Goal: Task Accomplishment & Management: Complete application form

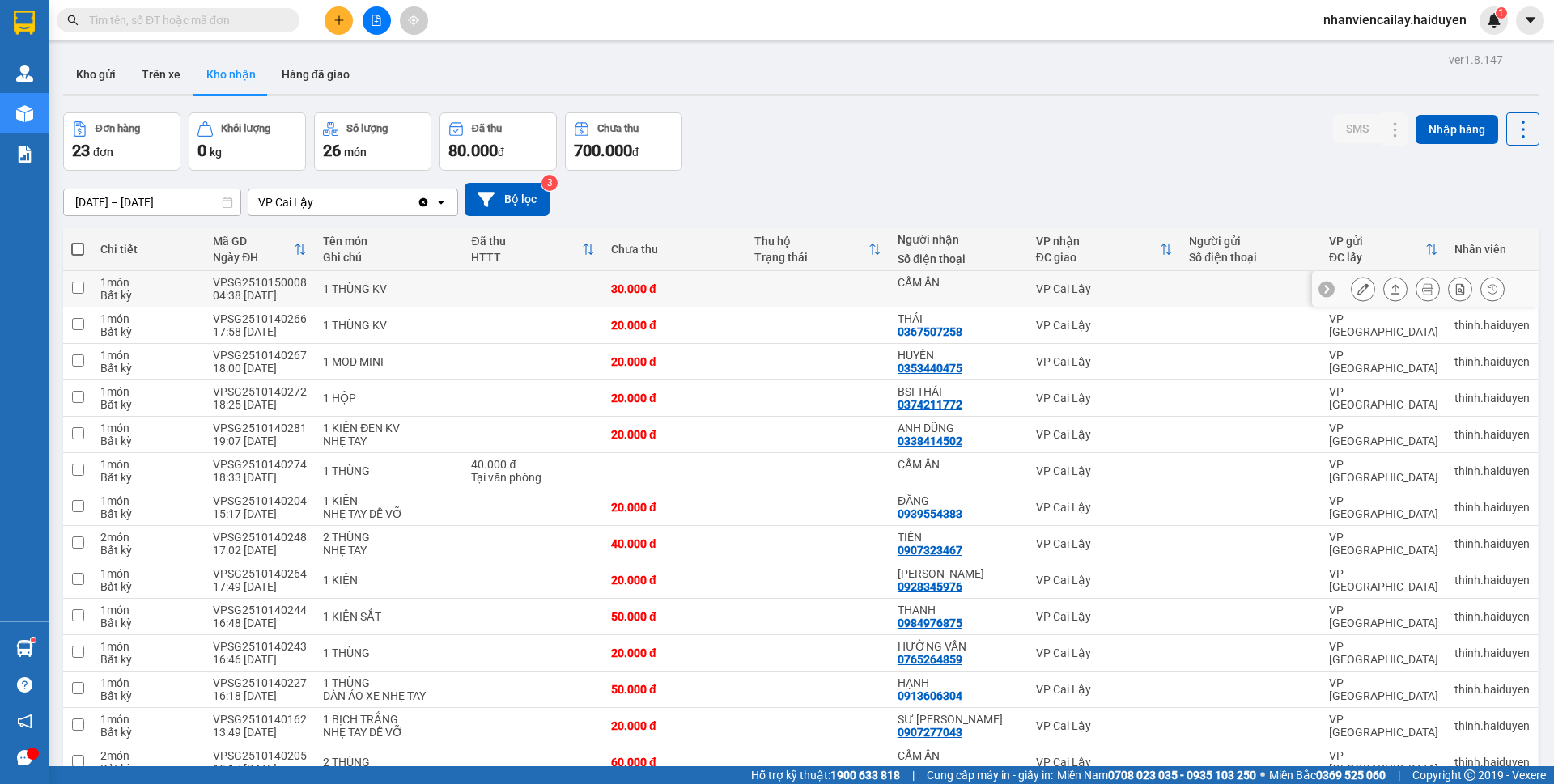
scroll to position [281, 0]
click at [1362, 288] on div at bounding box center [1428, 289] width 154 height 25
click at [1357, 288] on icon at bounding box center [1363, 289] width 11 height 11
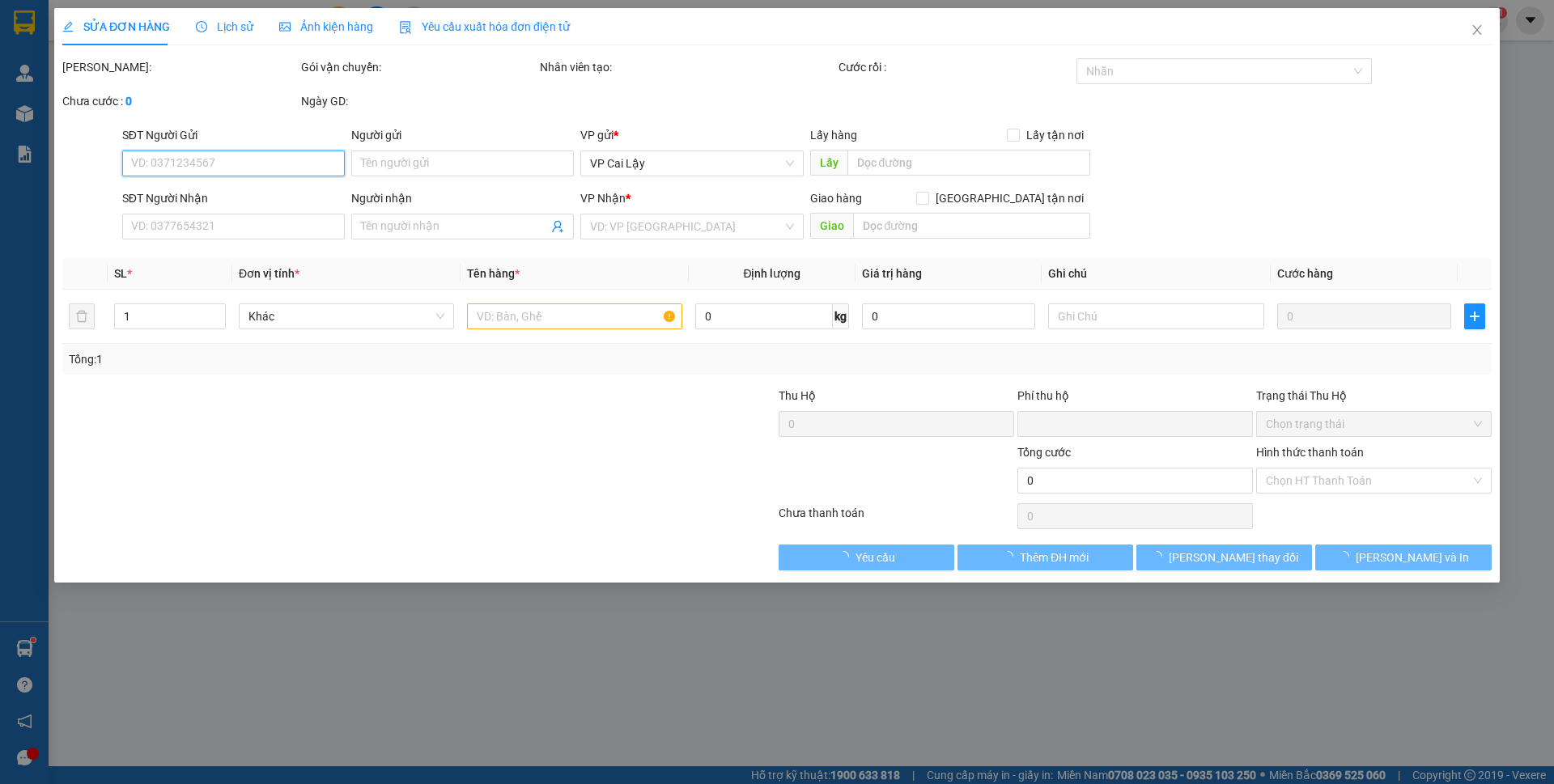
type input "CẨM ÂN"
type input "0"
type input "30.000"
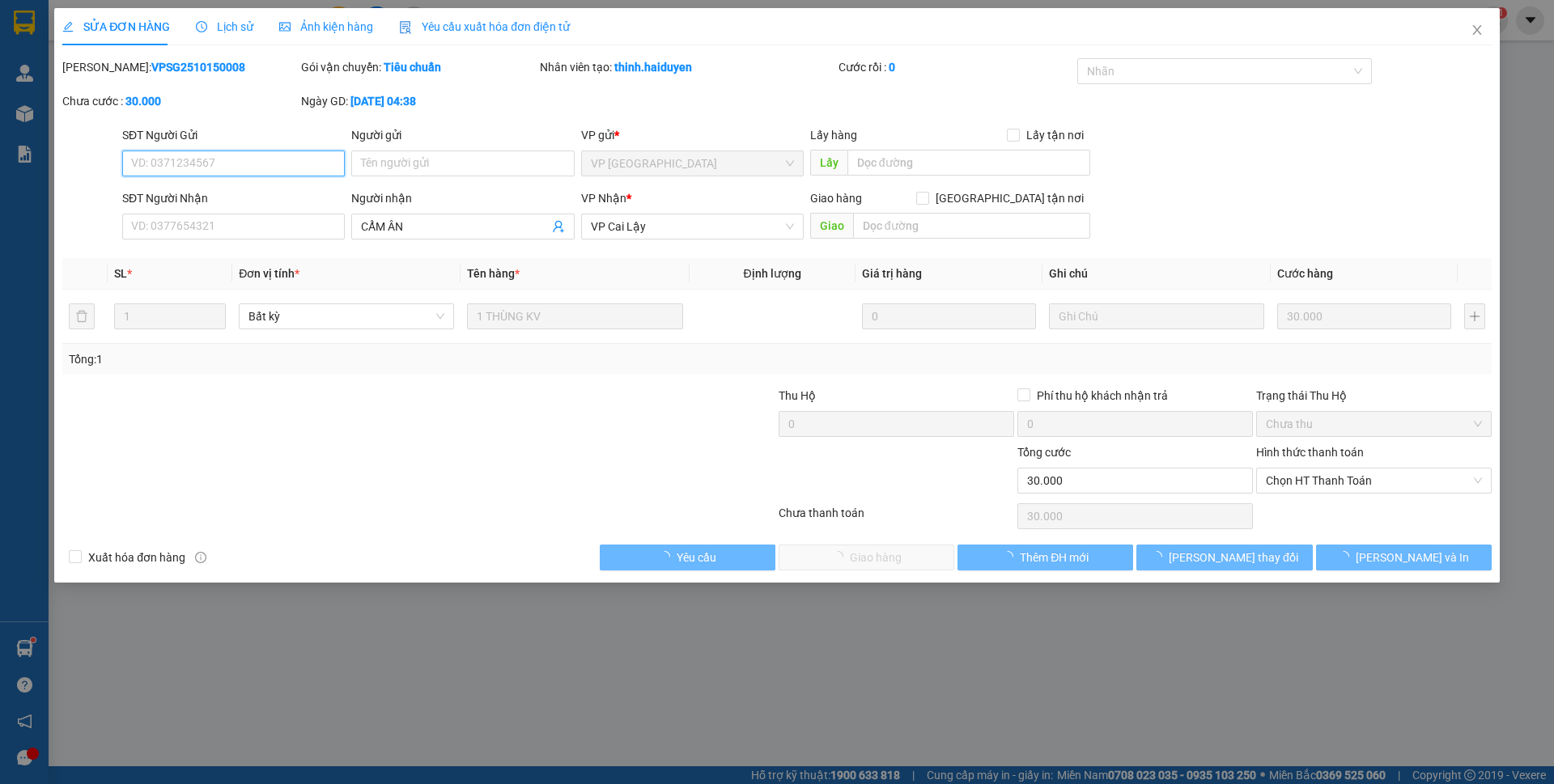
click at [1305, 483] on span "Chọn HT Thanh Toán" at bounding box center [1374, 481] width 216 height 25
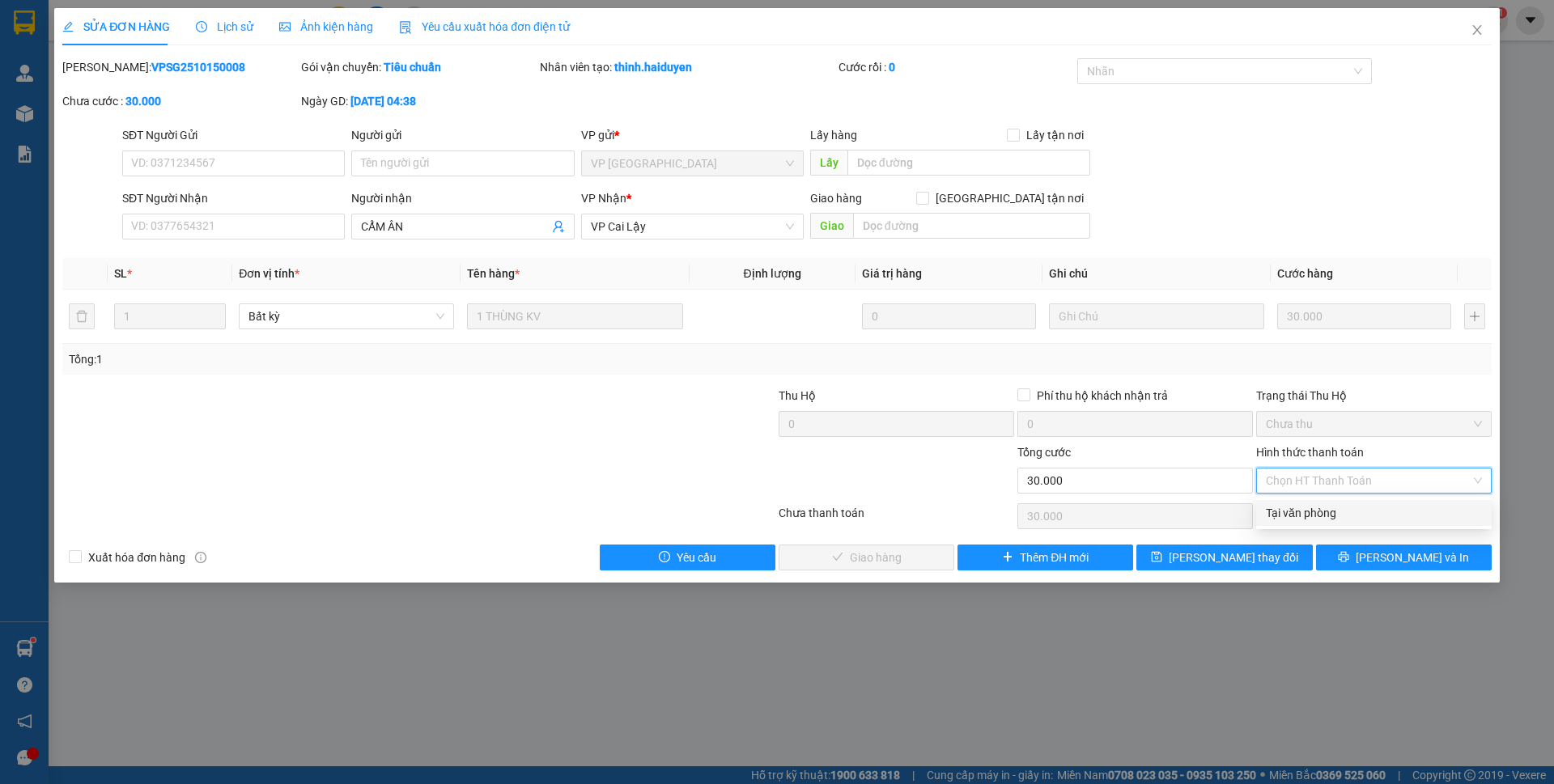
click at [1309, 500] on div "Tại văn phòng" at bounding box center [1374, 513] width 236 height 26
type input "0"
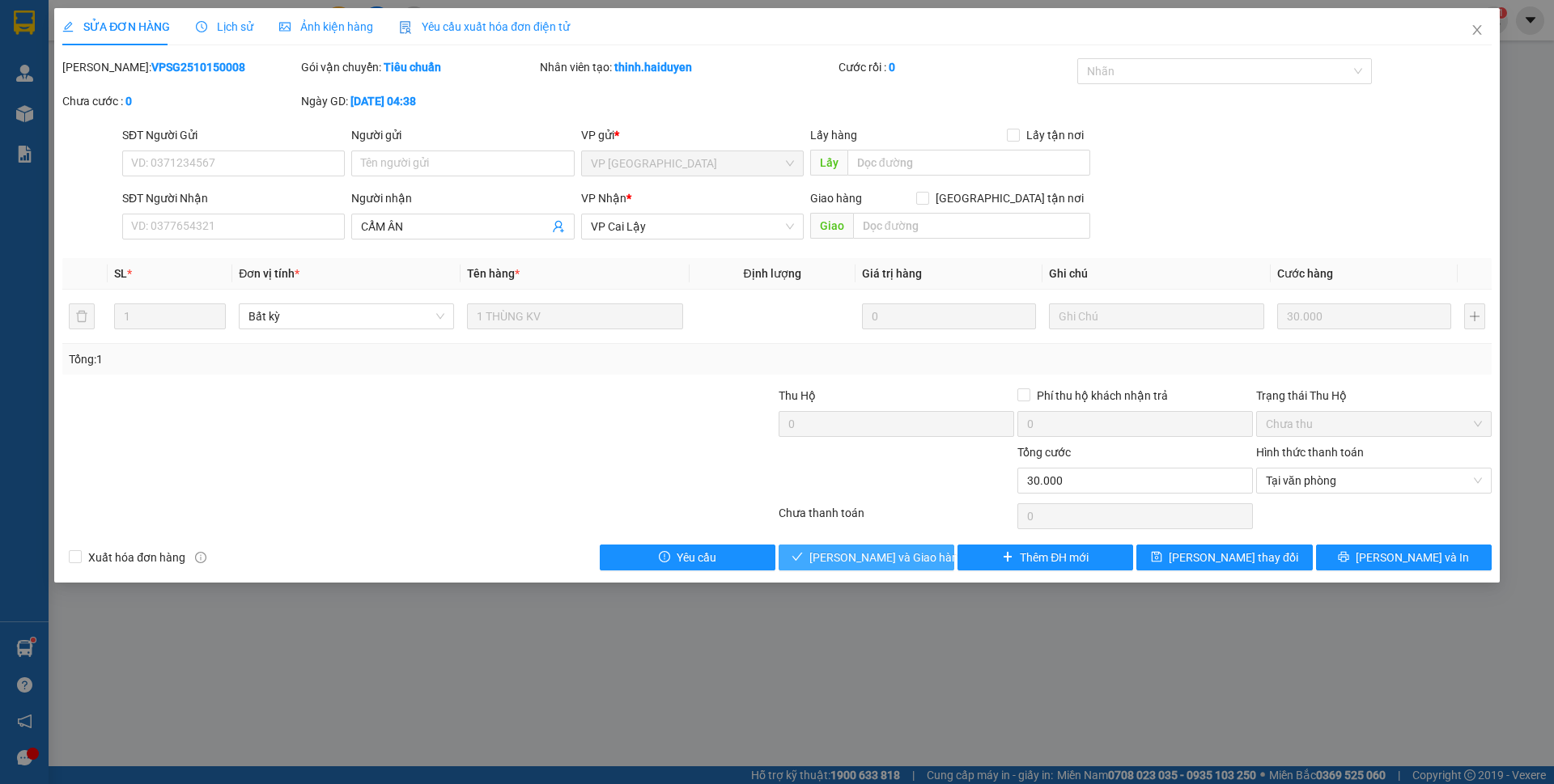
click at [873, 558] on span "[PERSON_NAME] và Giao hàng" at bounding box center [888, 556] width 155 height 17
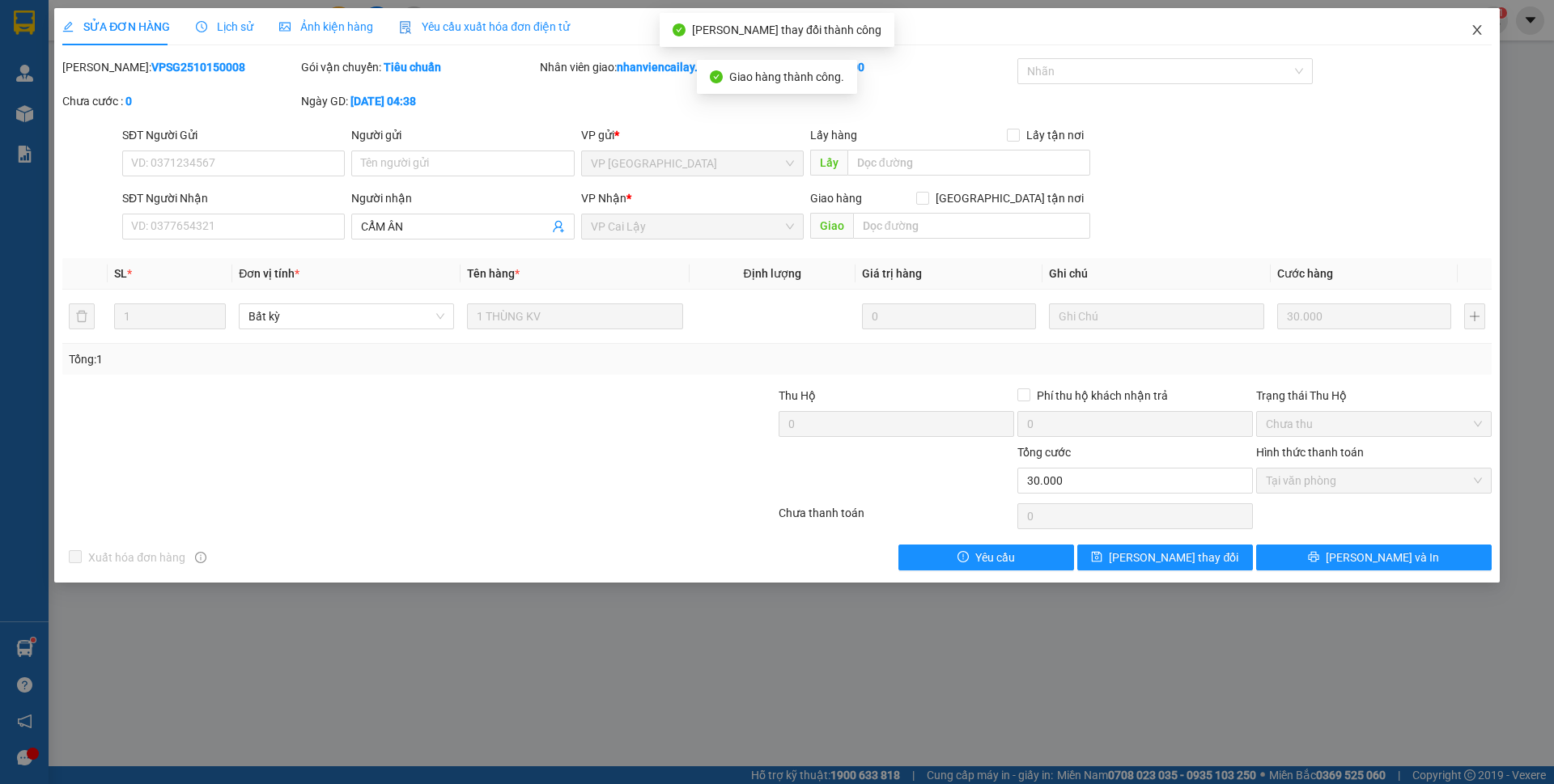
click at [1474, 32] on icon "close" at bounding box center [1477, 30] width 13 height 13
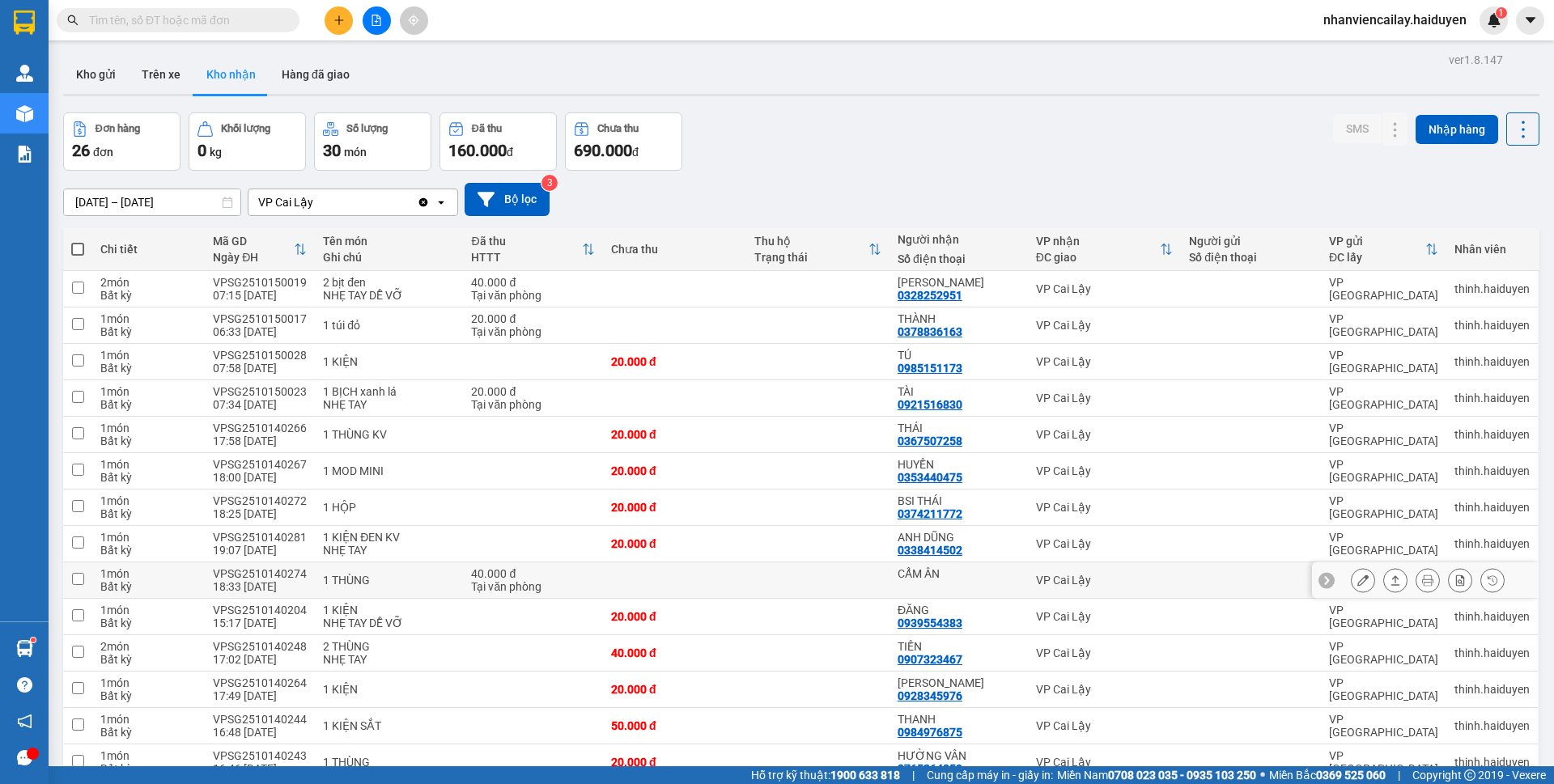
click at [1352, 575] on button at bounding box center [1363, 580] width 23 height 28
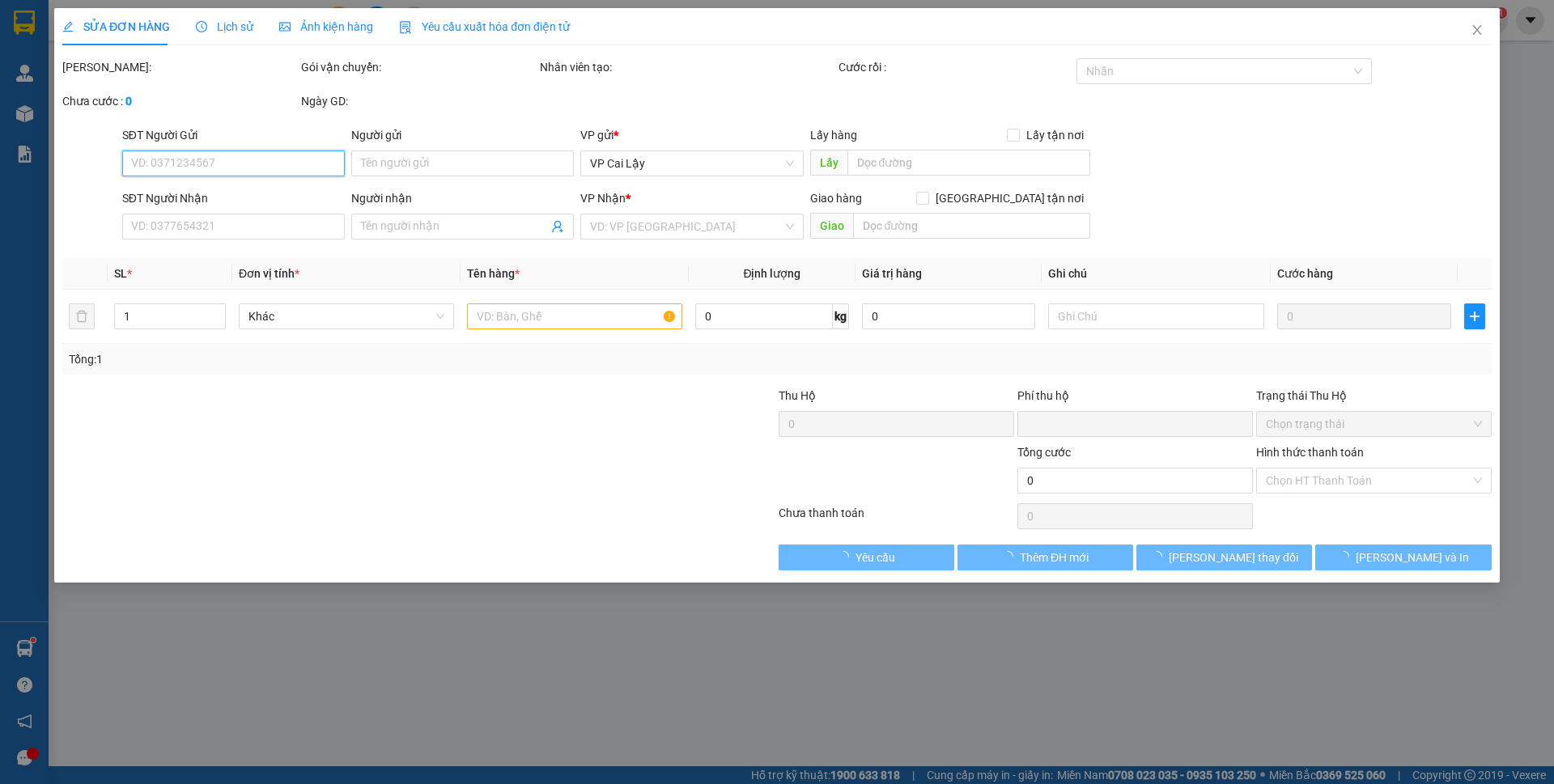
type input "CẨM ÂN"
type input "0"
type input "40.000"
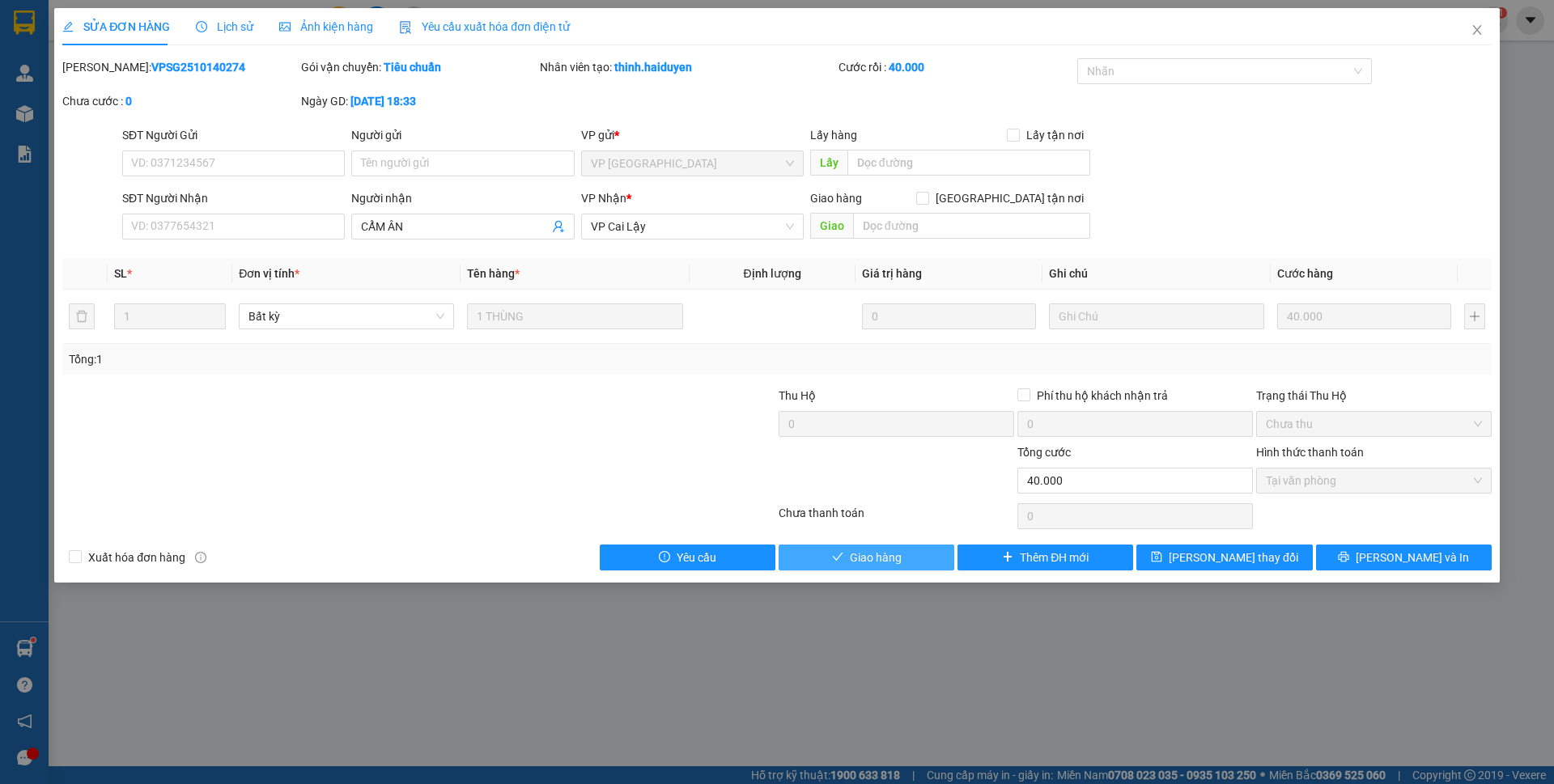
click at [878, 556] on span "Giao hàng" at bounding box center [876, 556] width 52 height 17
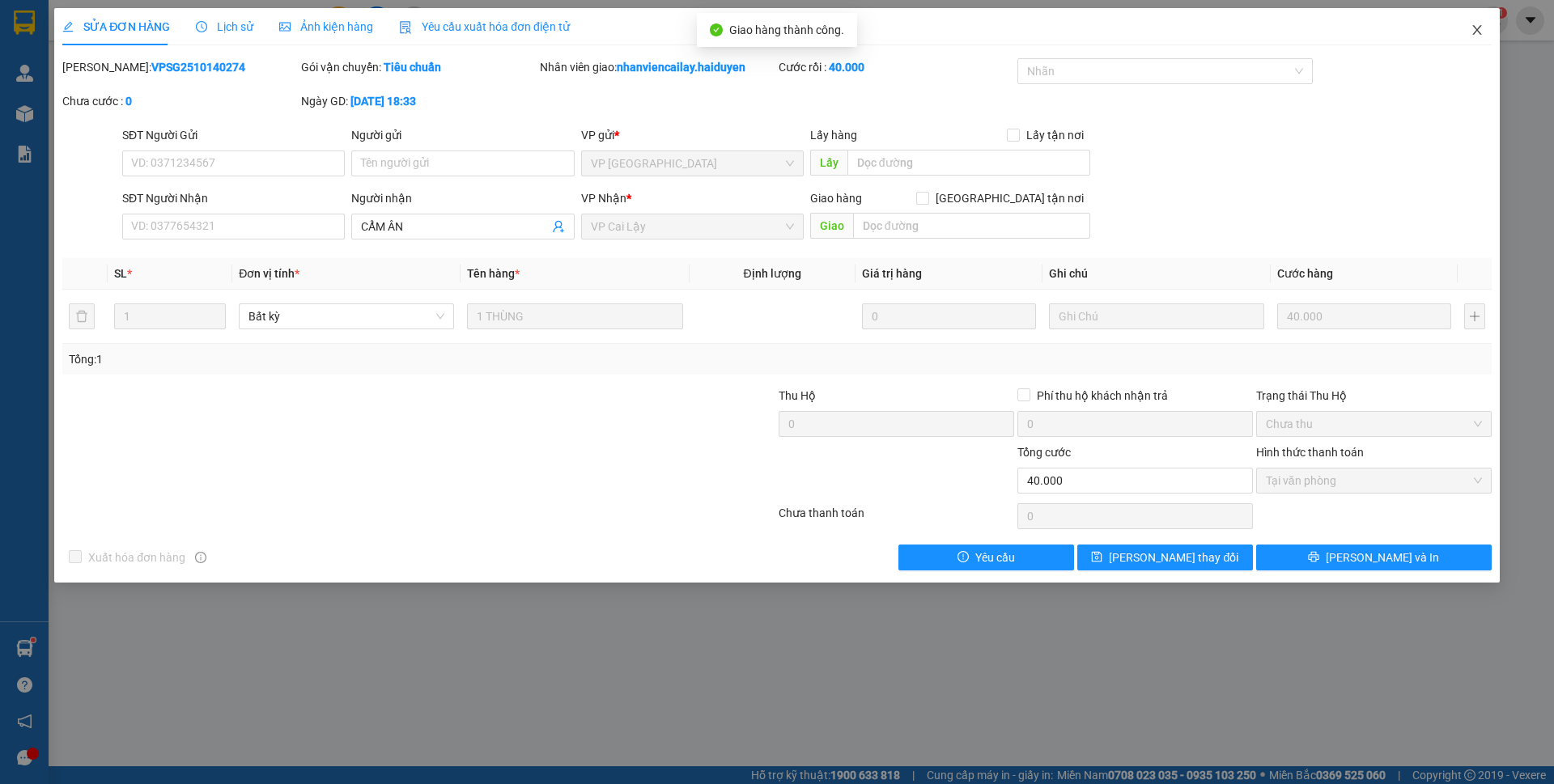
click at [1473, 25] on icon "close" at bounding box center [1477, 30] width 13 height 13
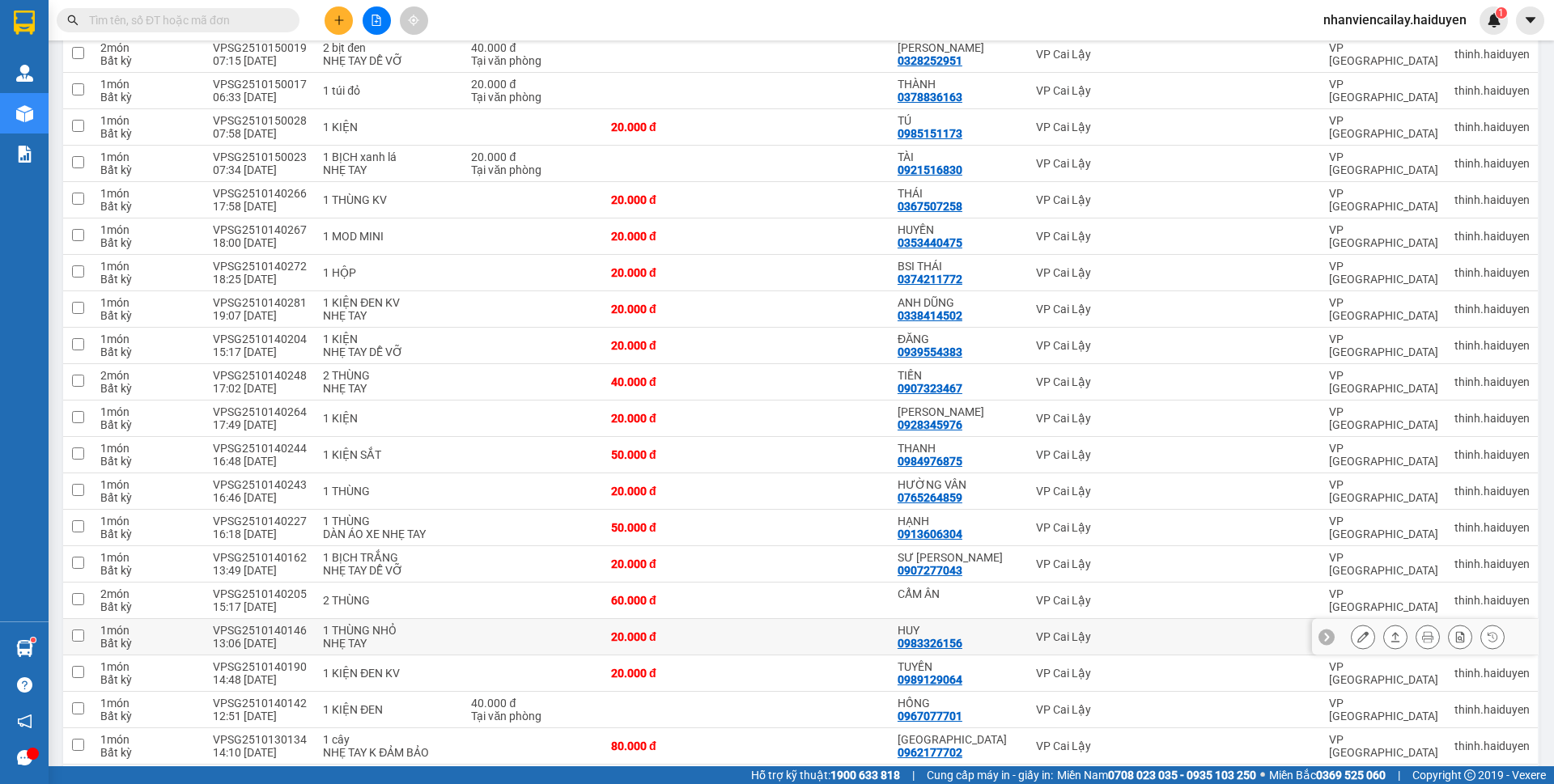
scroll to position [243, 0]
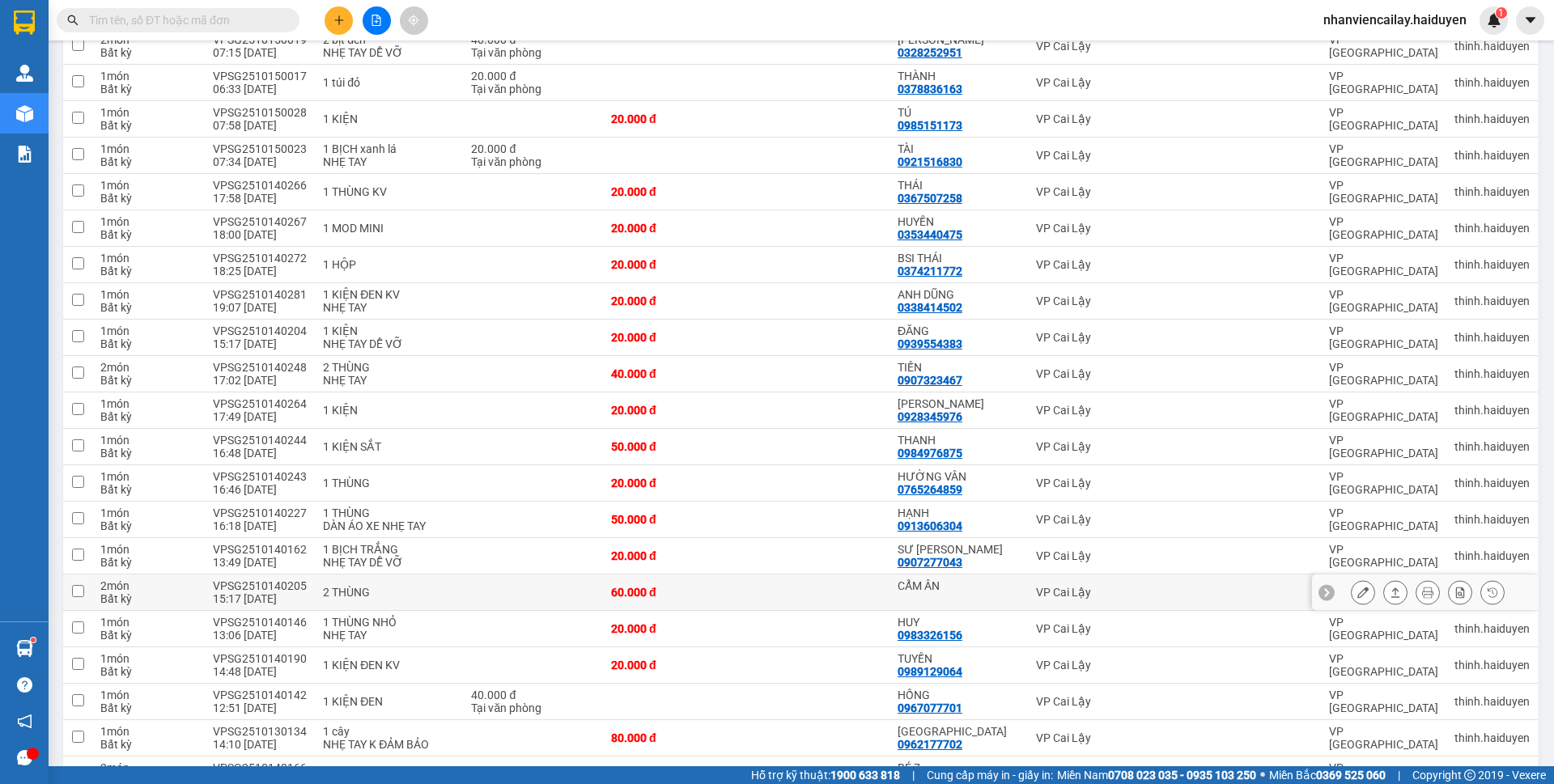
click at [1357, 594] on icon at bounding box center [1363, 592] width 11 height 11
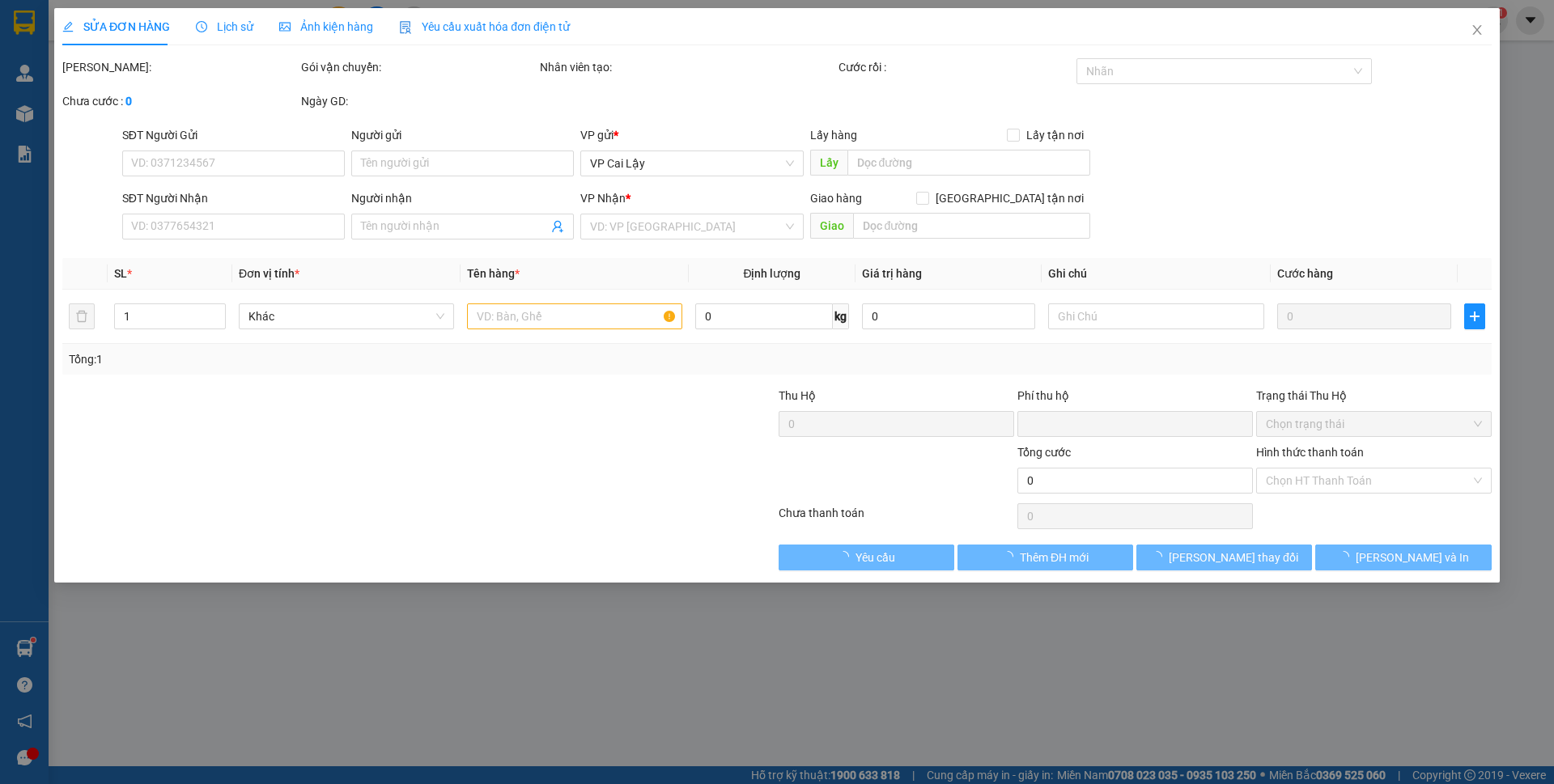
type input "CẨM ÂN"
type input "0"
type input "60.000"
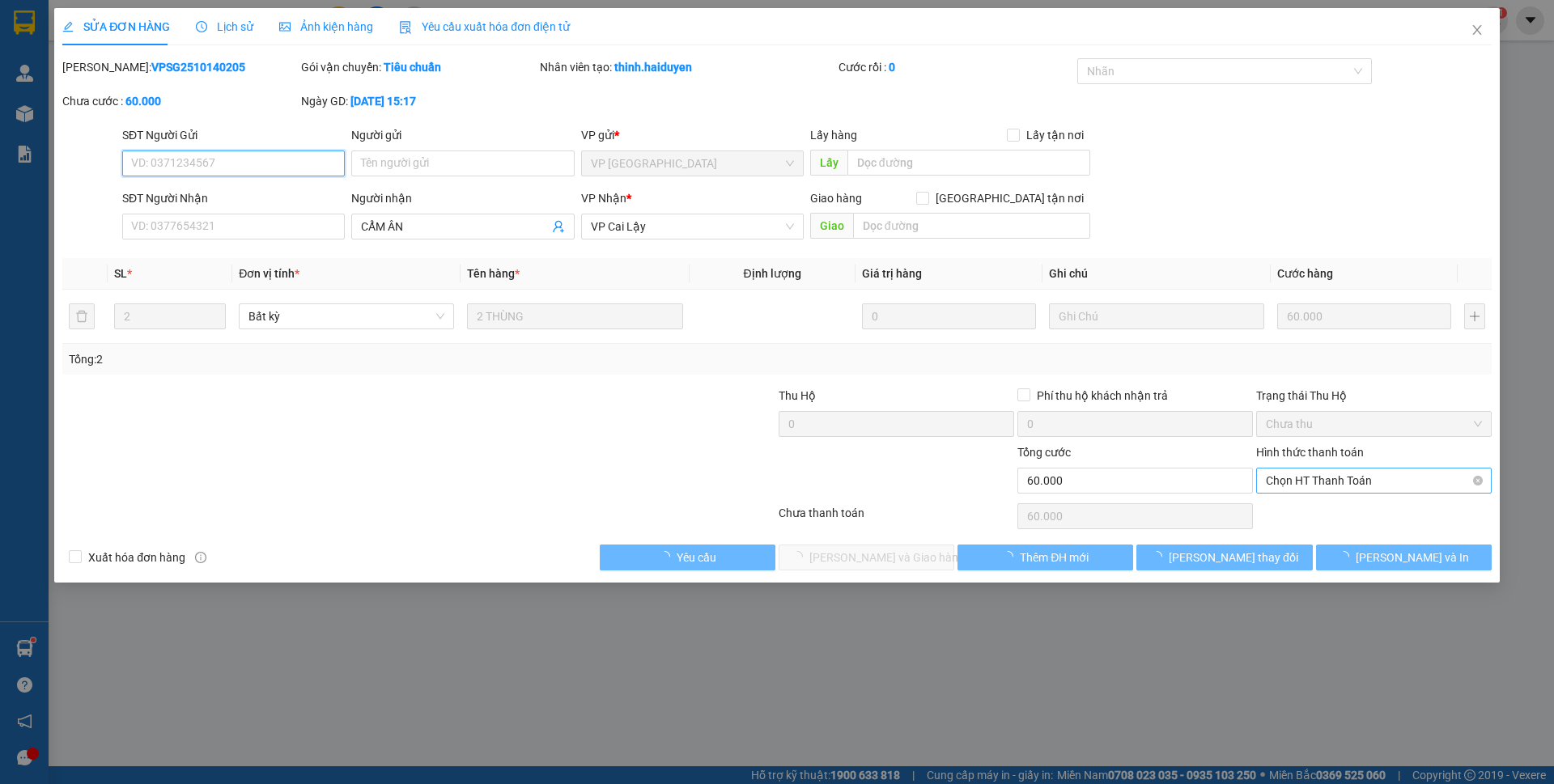
click at [1337, 484] on span "Chọn HT Thanh Toán" at bounding box center [1374, 481] width 216 height 25
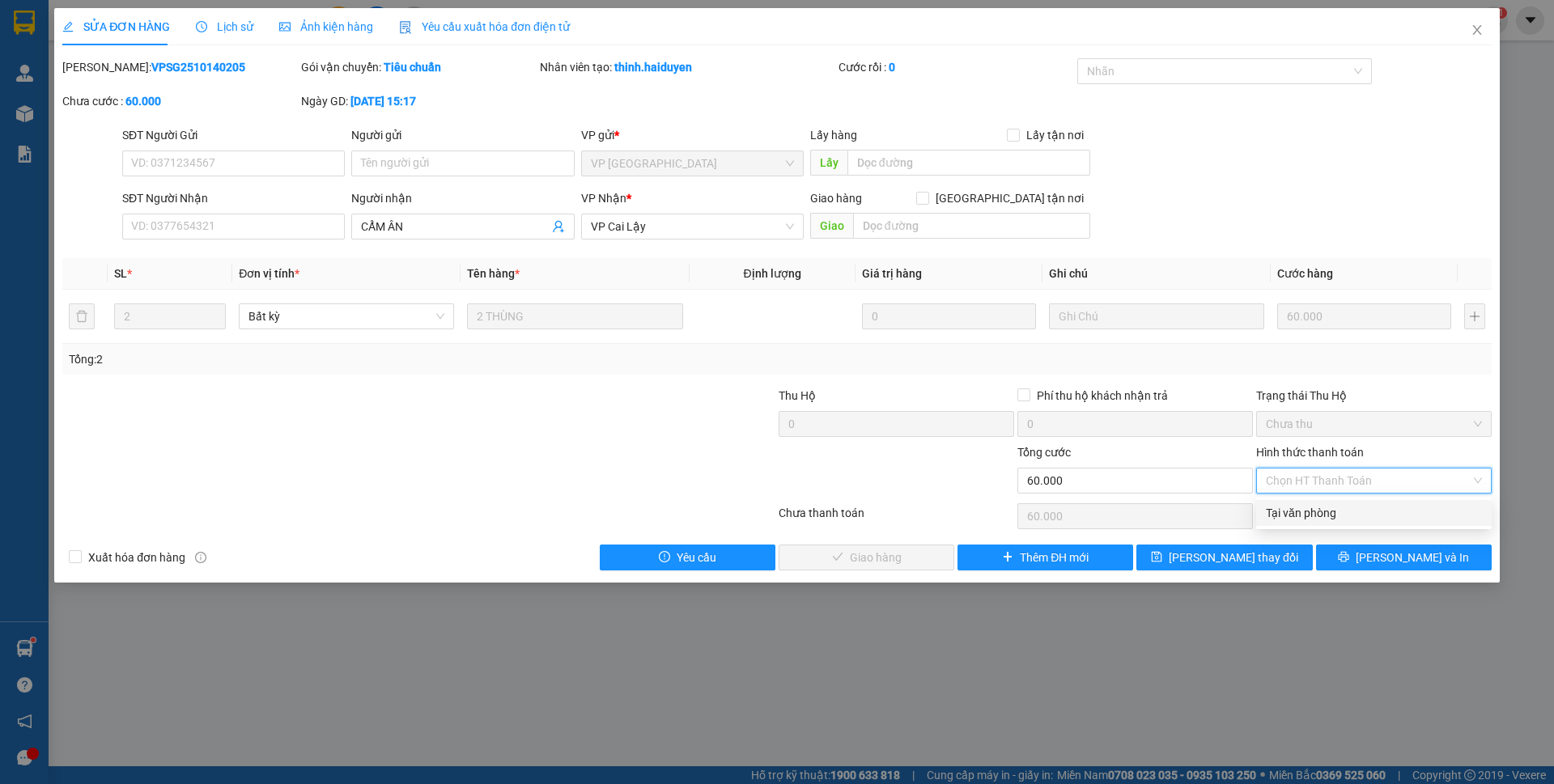
click at [1328, 509] on div "Tại văn phòng" at bounding box center [1374, 513] width 216 height 17
type input "0"
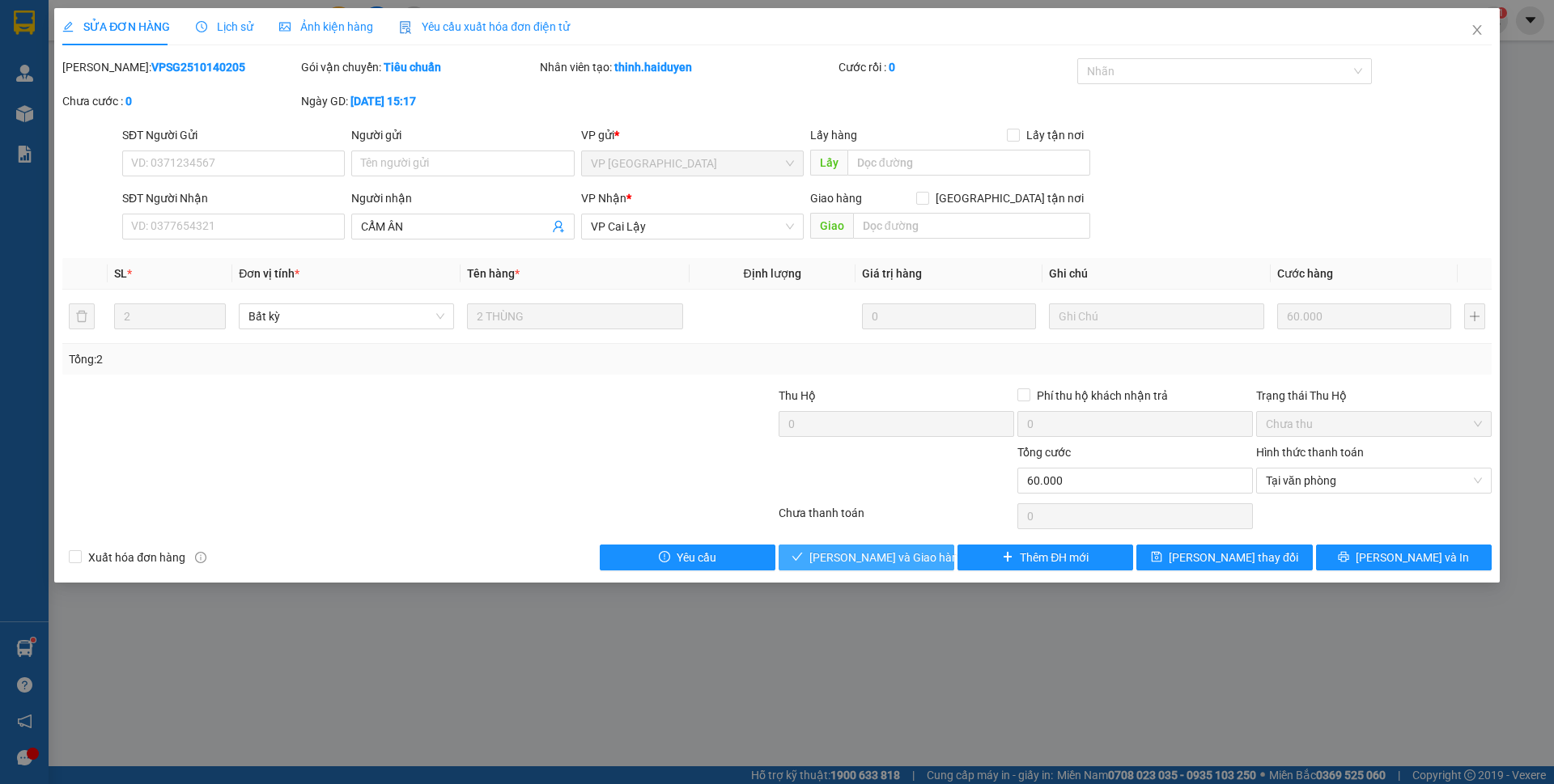
click at [893, 561] on span "[PERSON_NAME] và Giao hàng" at bounding box center [888, 556] width 155 height 17
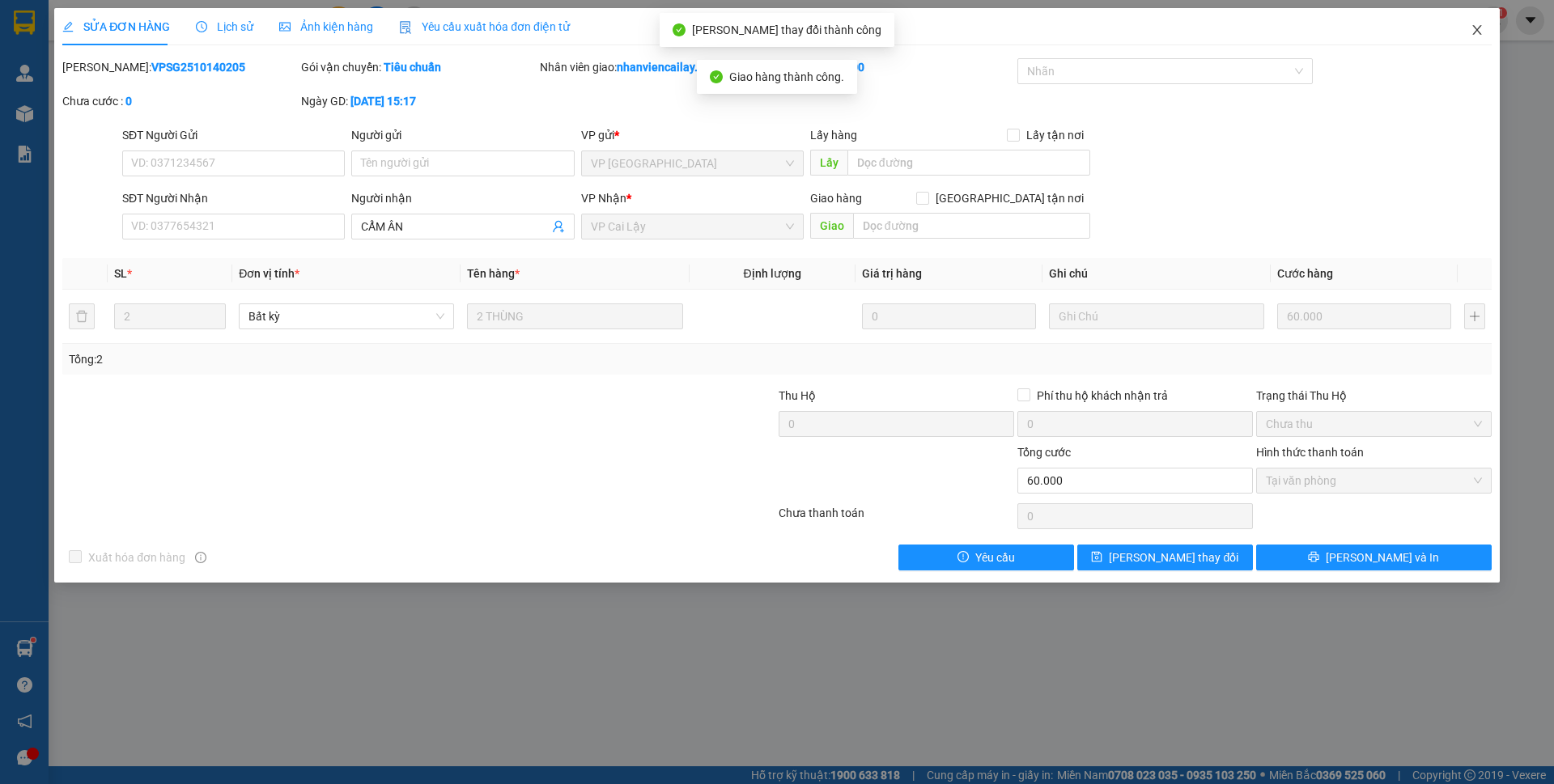
click at [1473, 26] on icon "close" at bounding box center [1477, 30] width 13 height 13
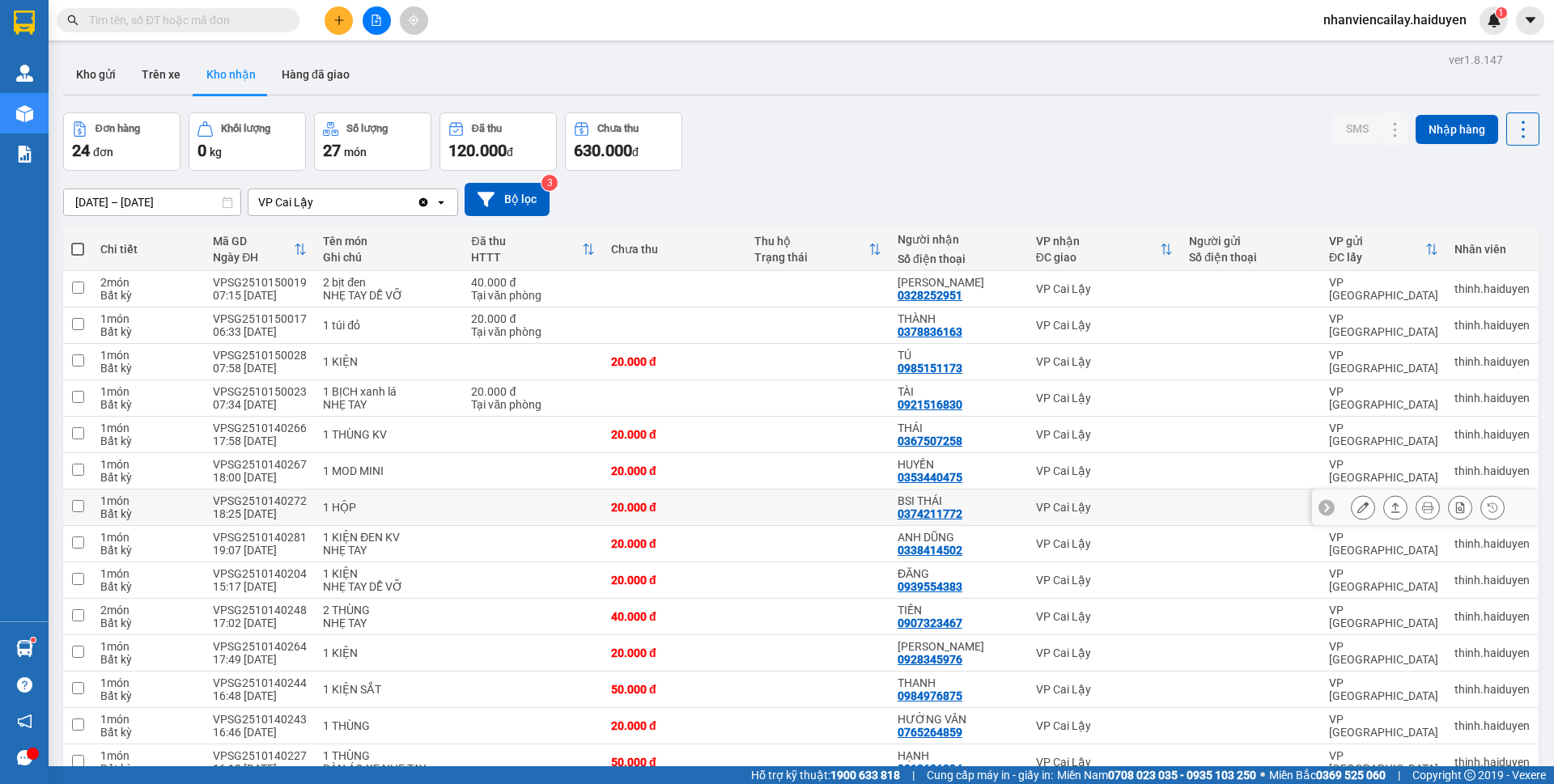
click at [1357, 508] on icon at bounding box center [1363, 507] width 11 height 11
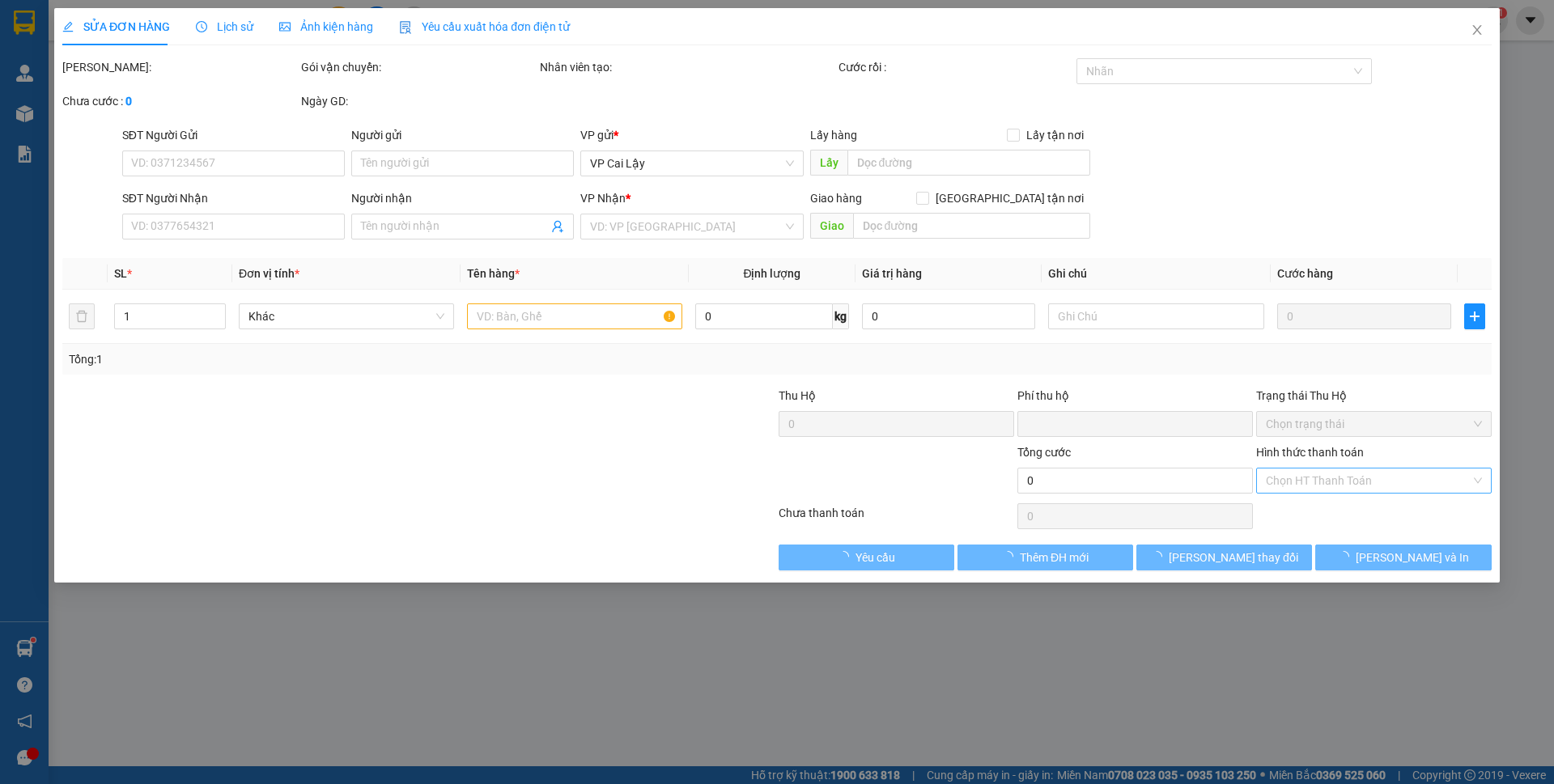
type input "0374211772"
type input "BSI THÁI"
type input "0"
type input "20.000"
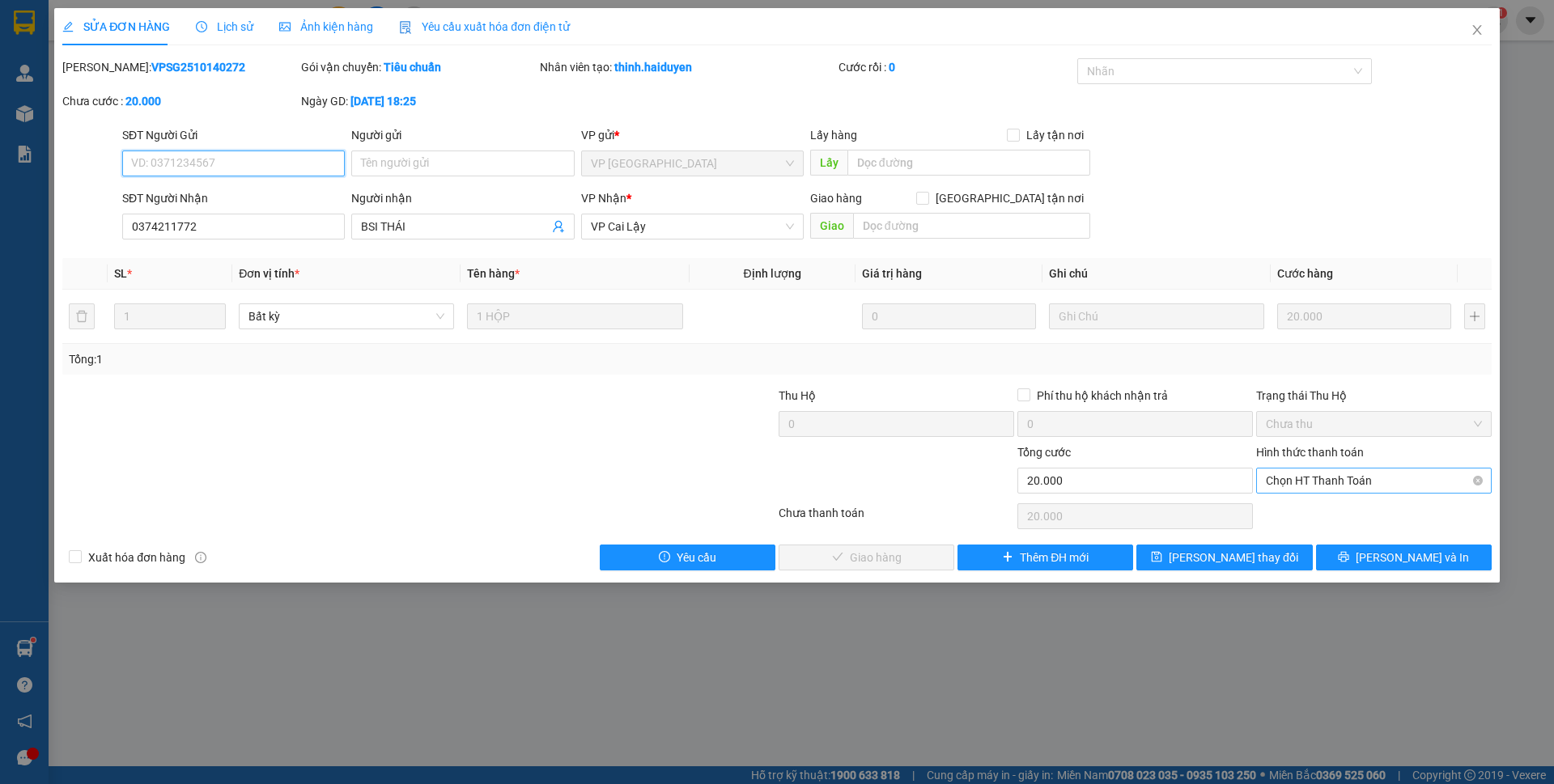
click at [1317, 480] on span "Chọn HT Thanh Toán" at bounding box center [1374, 481] width 216 height 25
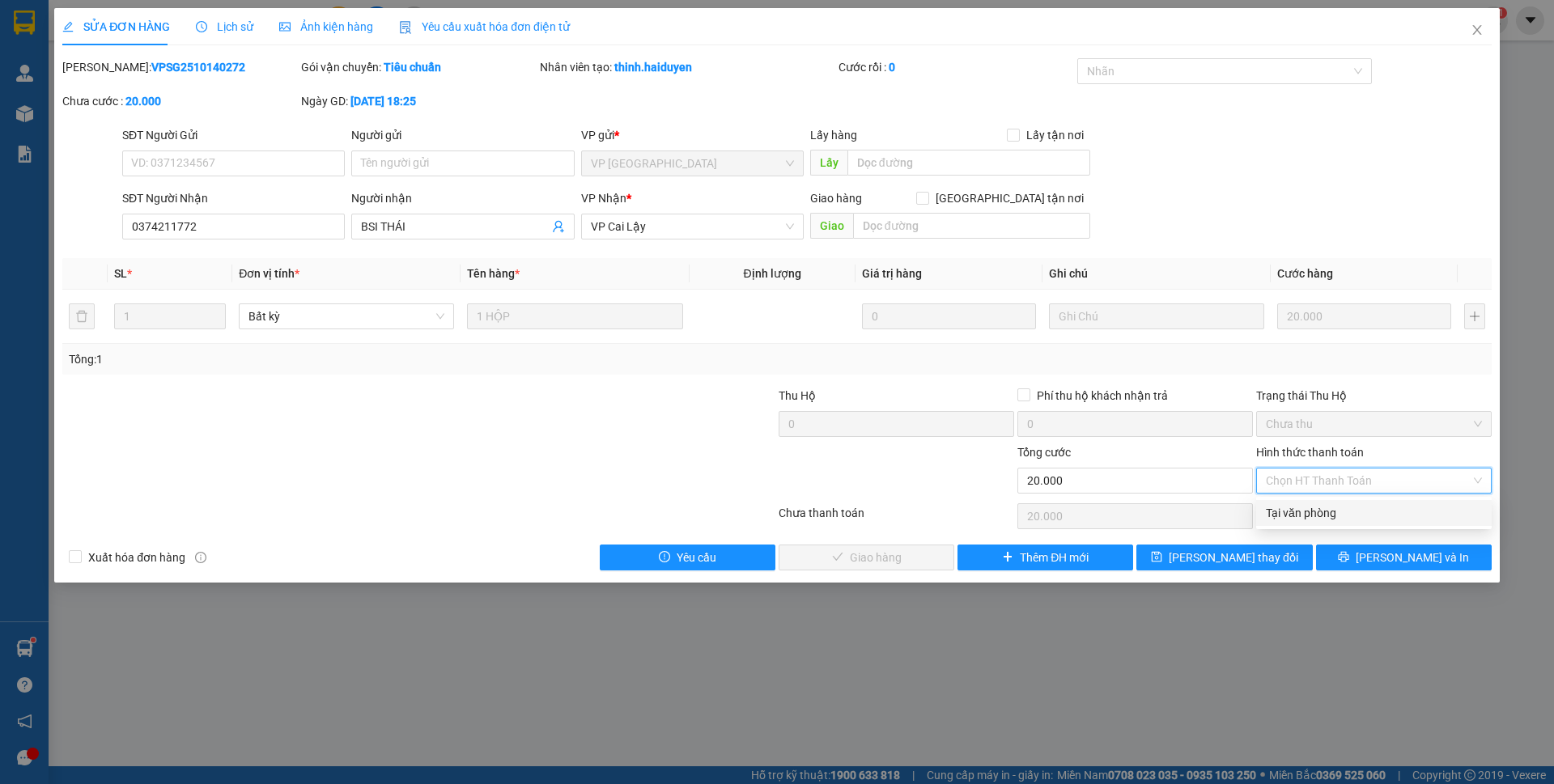
click at [1315, 515] on div "Tại văn phòng" at bounding box center [1374, 513] width 216 height 17
type input "0"
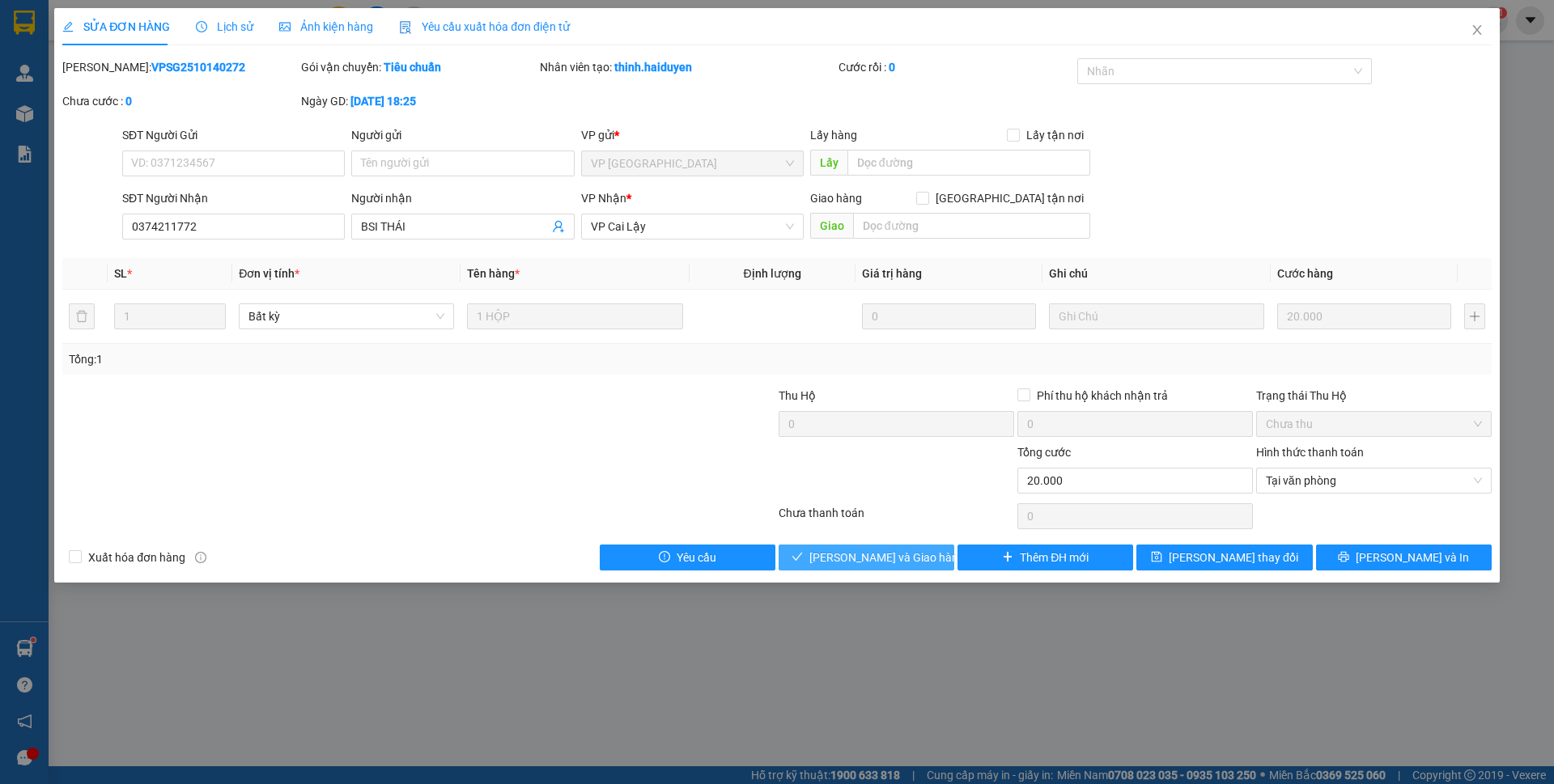
click at [876, 556] on span "[PERSON_NAME] và Giao hàng" at bounding box center [888, 556] width 155 height 17
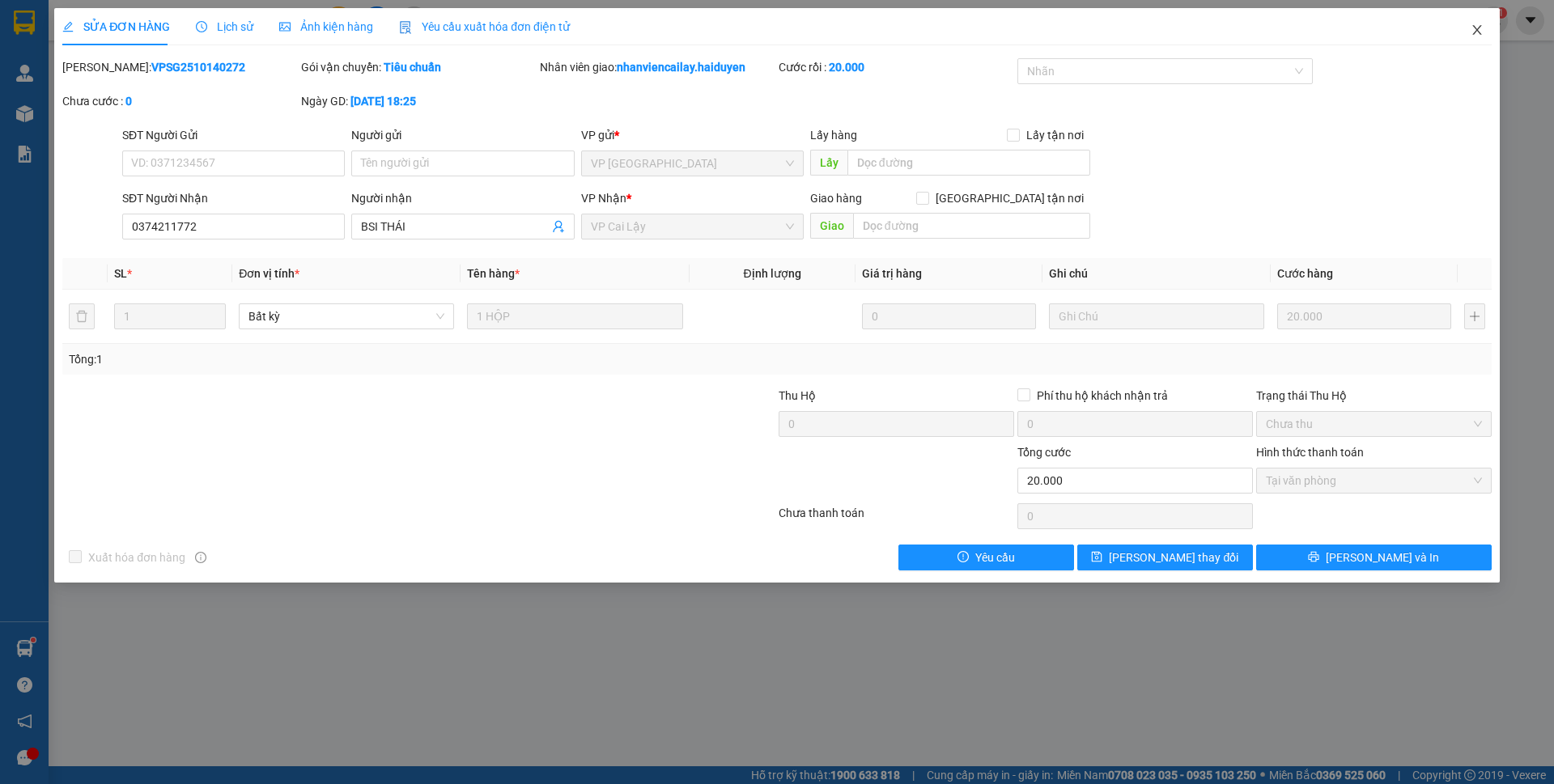
click at [1475, 35] on icon "close" at bounding box center [1477, 30] width 13 height 13
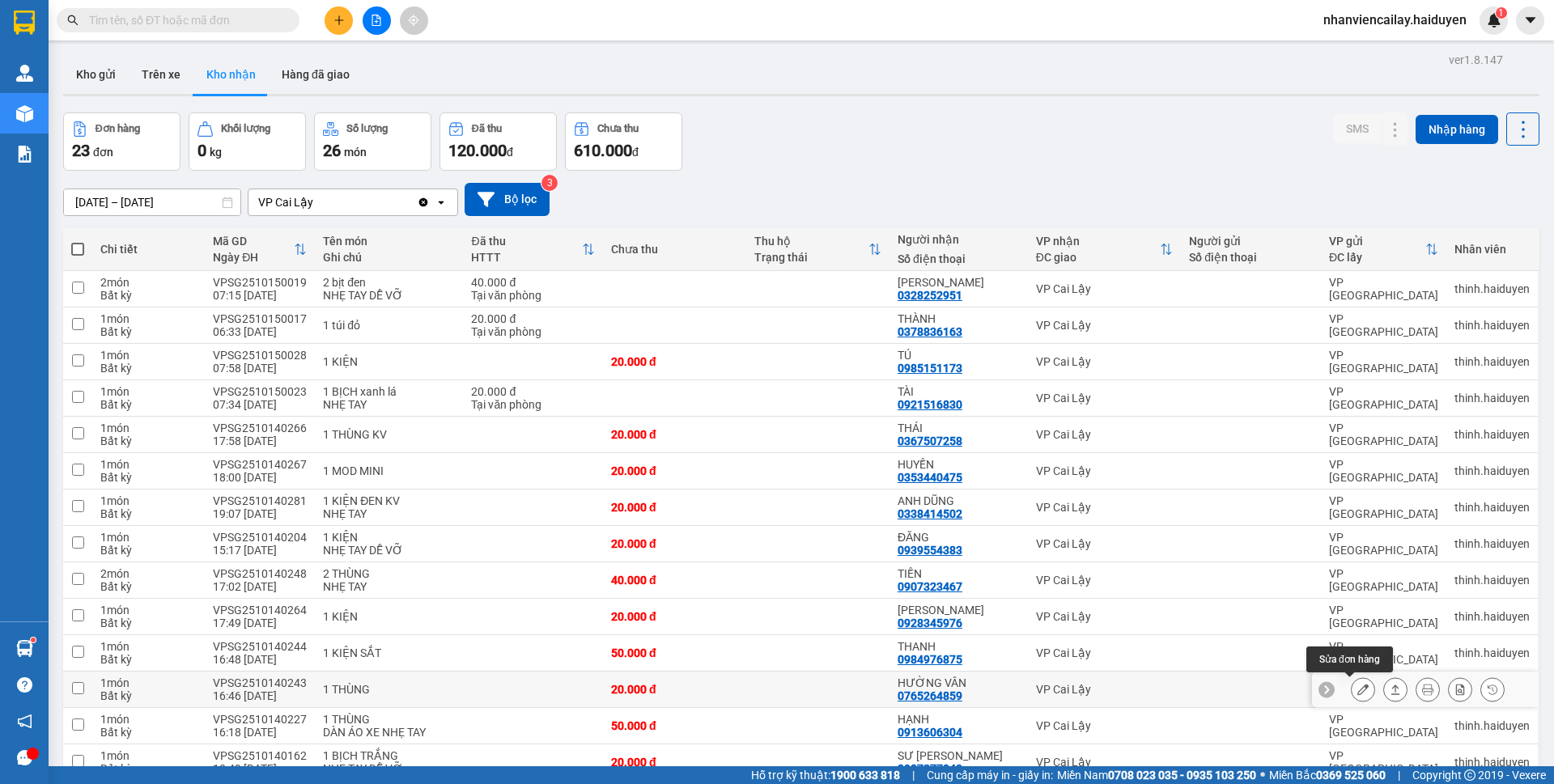
click at [1357, 684] on icon at bounding box center [1363, 689] width 11 height 11
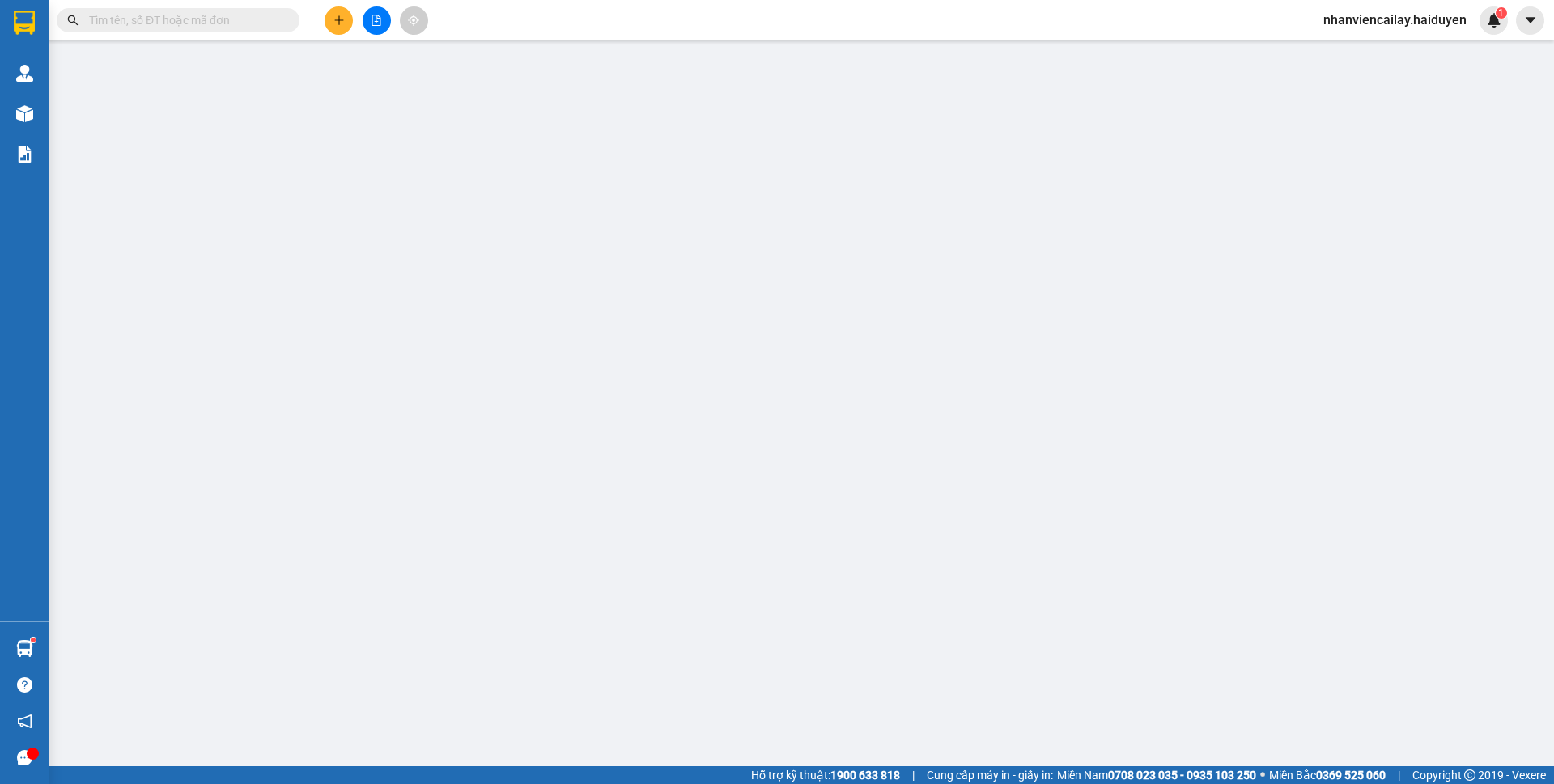
type input "0765264859"
type input "HƯỜNG VÂN"
type input "0"
type input "20.000"
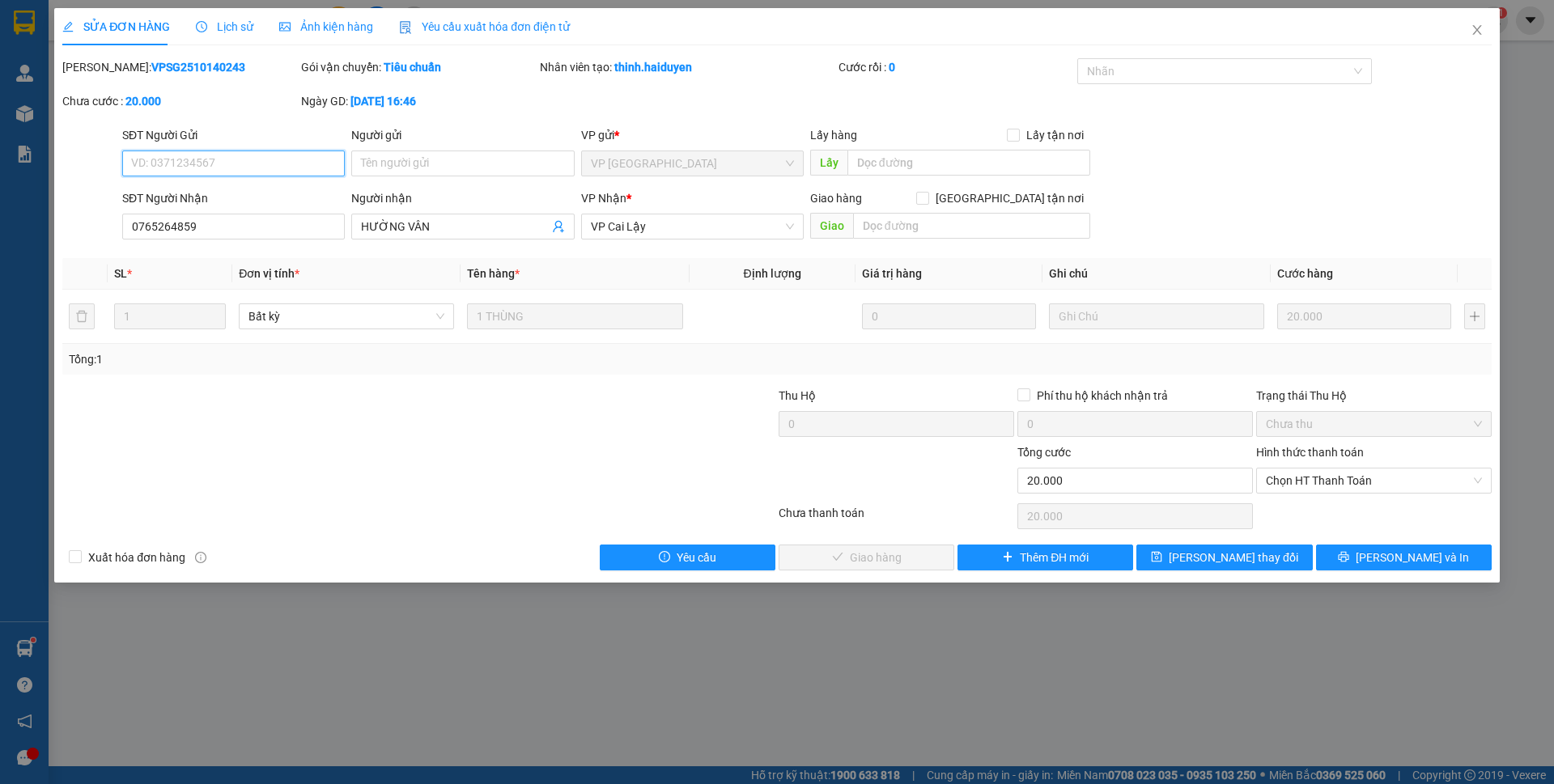
click at [1297, 475] on span "Chọn HT Thanh Toán" at bounding box center [1374, 481] width 216 height 25
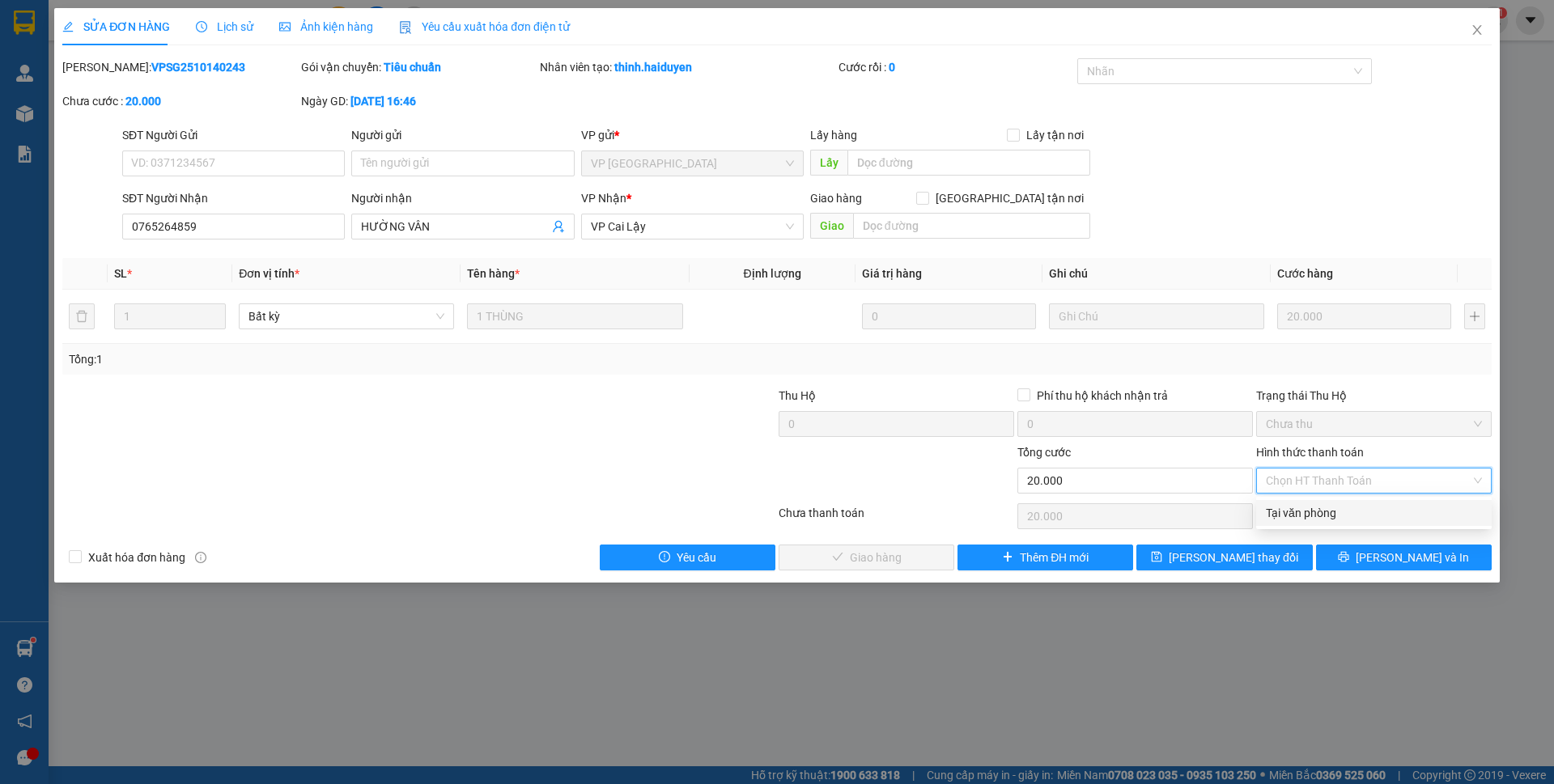
click at [1293, 513] on div "Tại văn phòng" at bounding box center [1374, 513] width 216 height 17
type input "0"
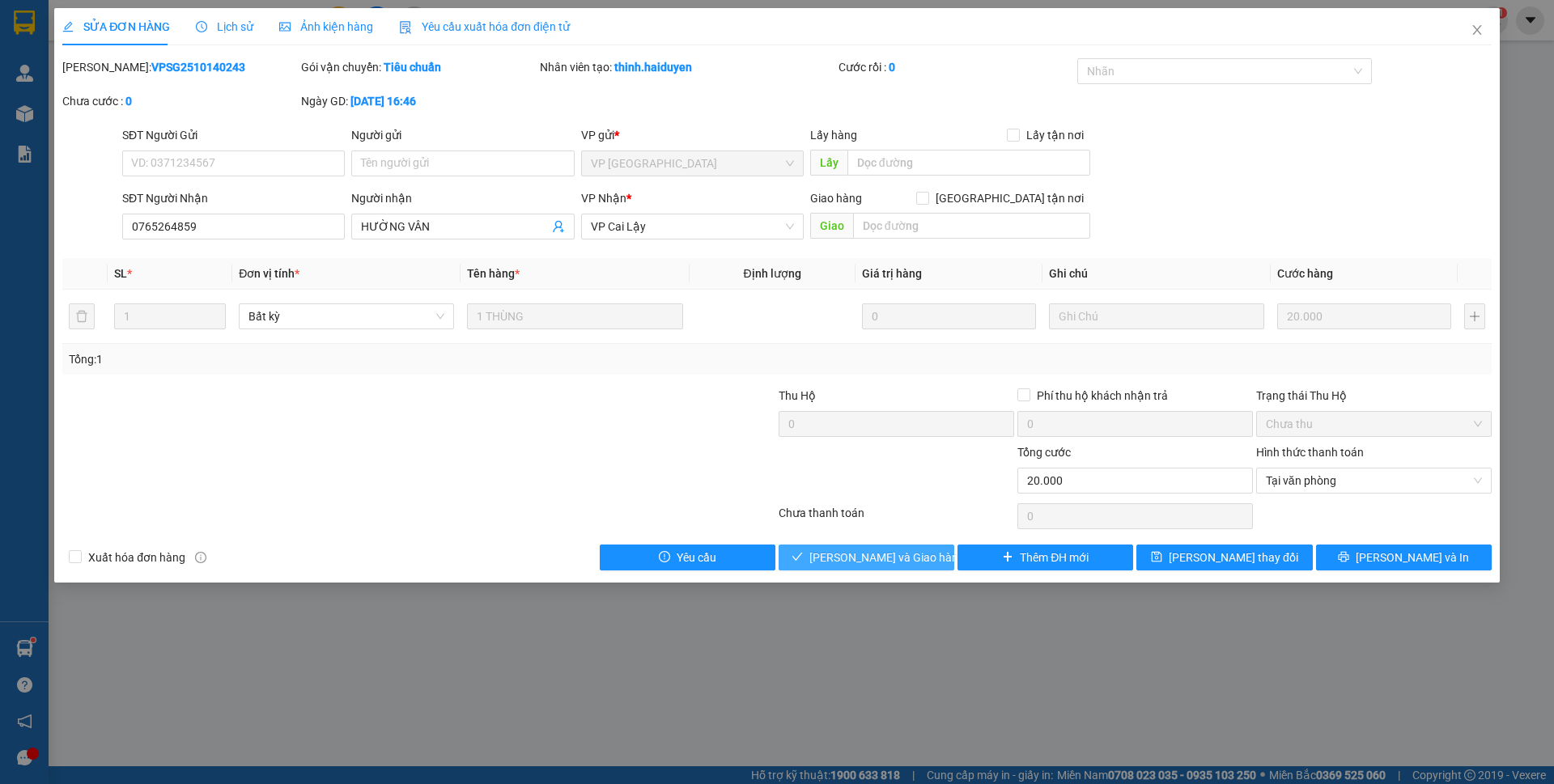
click at [892, 562] on span "[PERSON_NAME] và Giao hàng" at bounding box center [888, 556] width 155 height 17
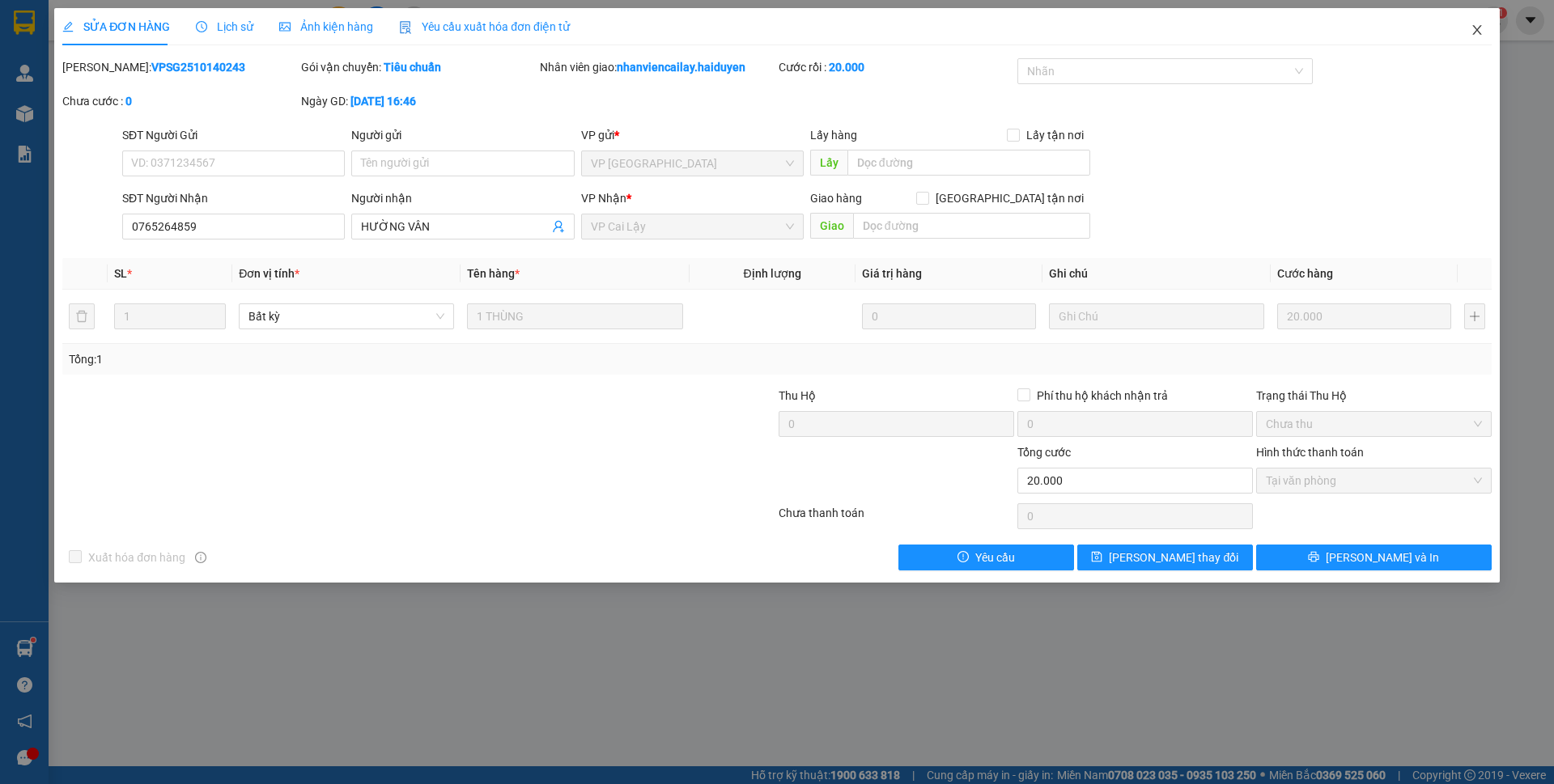
click at [1476, 24] on span "Close" at bounding box center [1477, 31] width 46 height 46
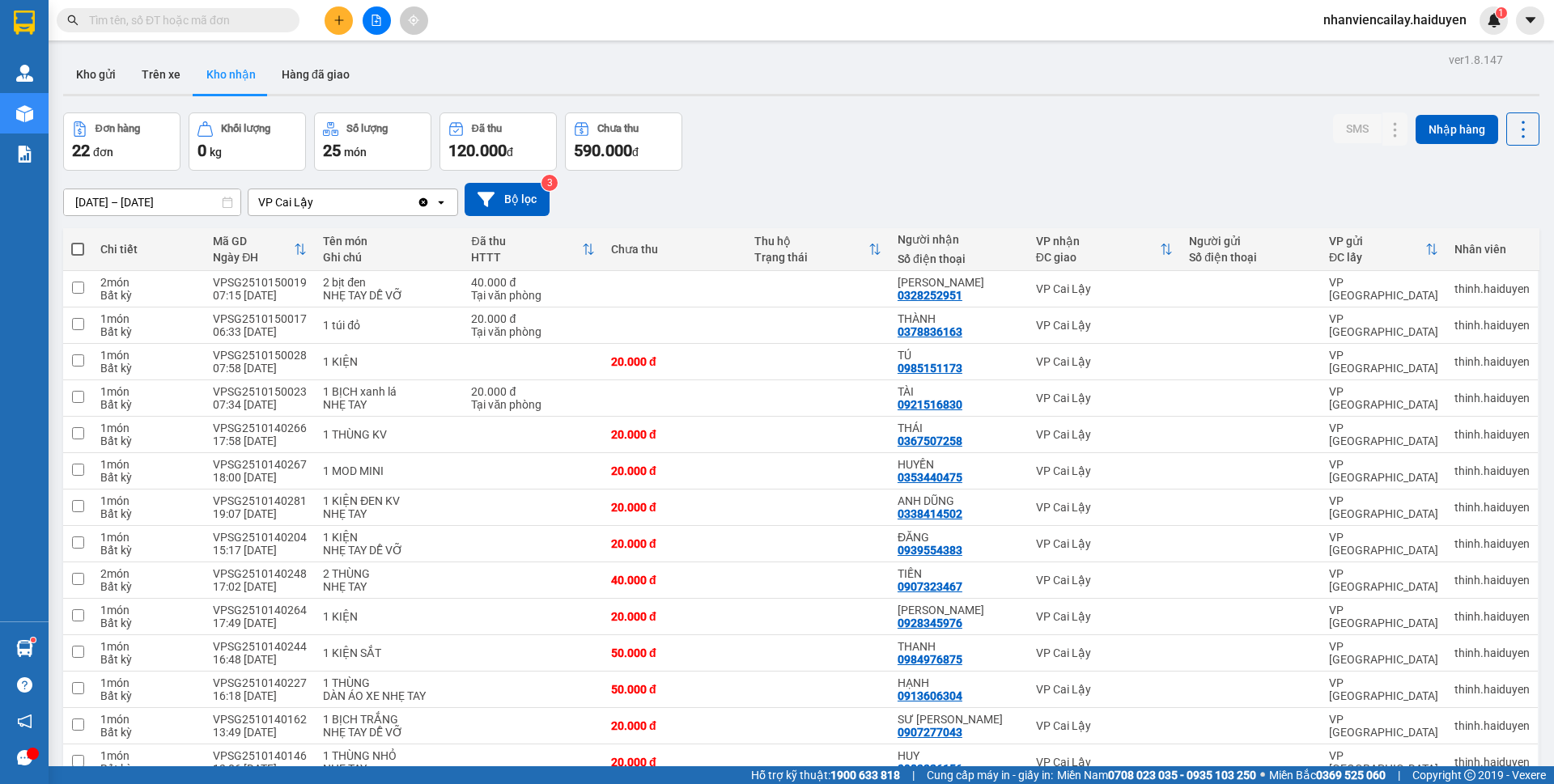
click at [232, 22] on input "text" at bounding box center [184, 19] width 191 height 17
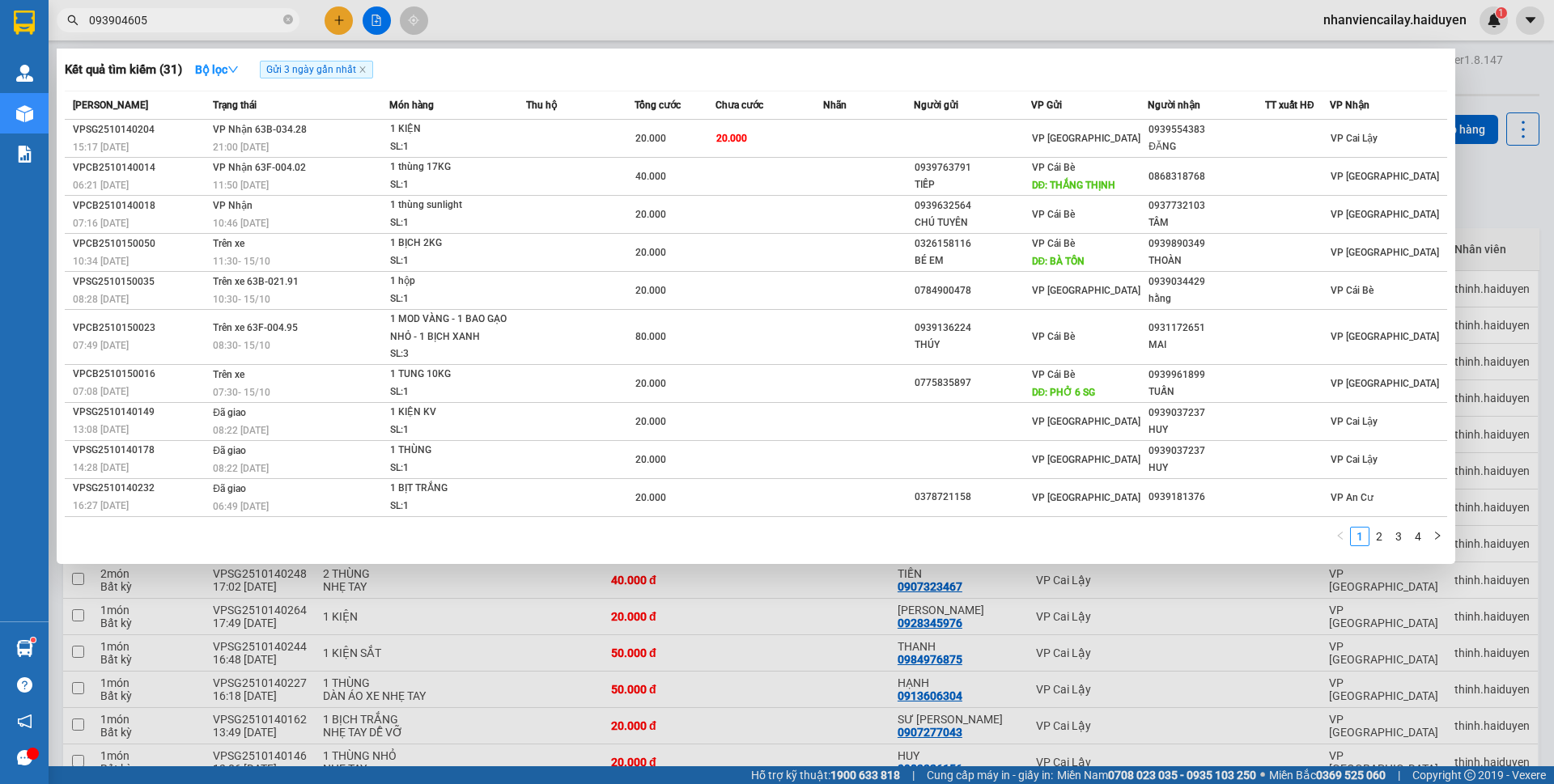
type input "0939046050"
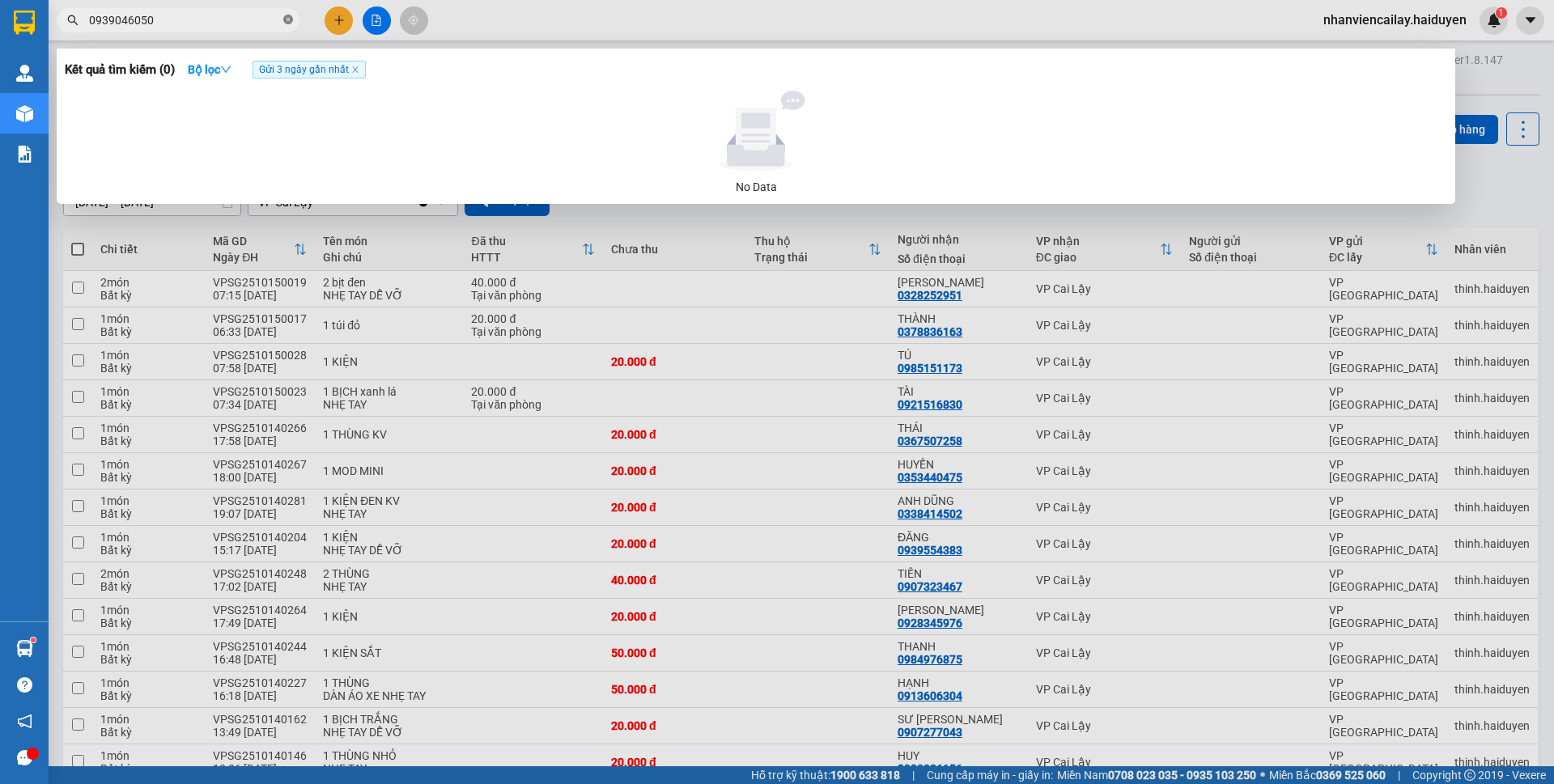
click at [289, 19] on icon "close-circle" at bounding box center [288, 19] width 10 height 10
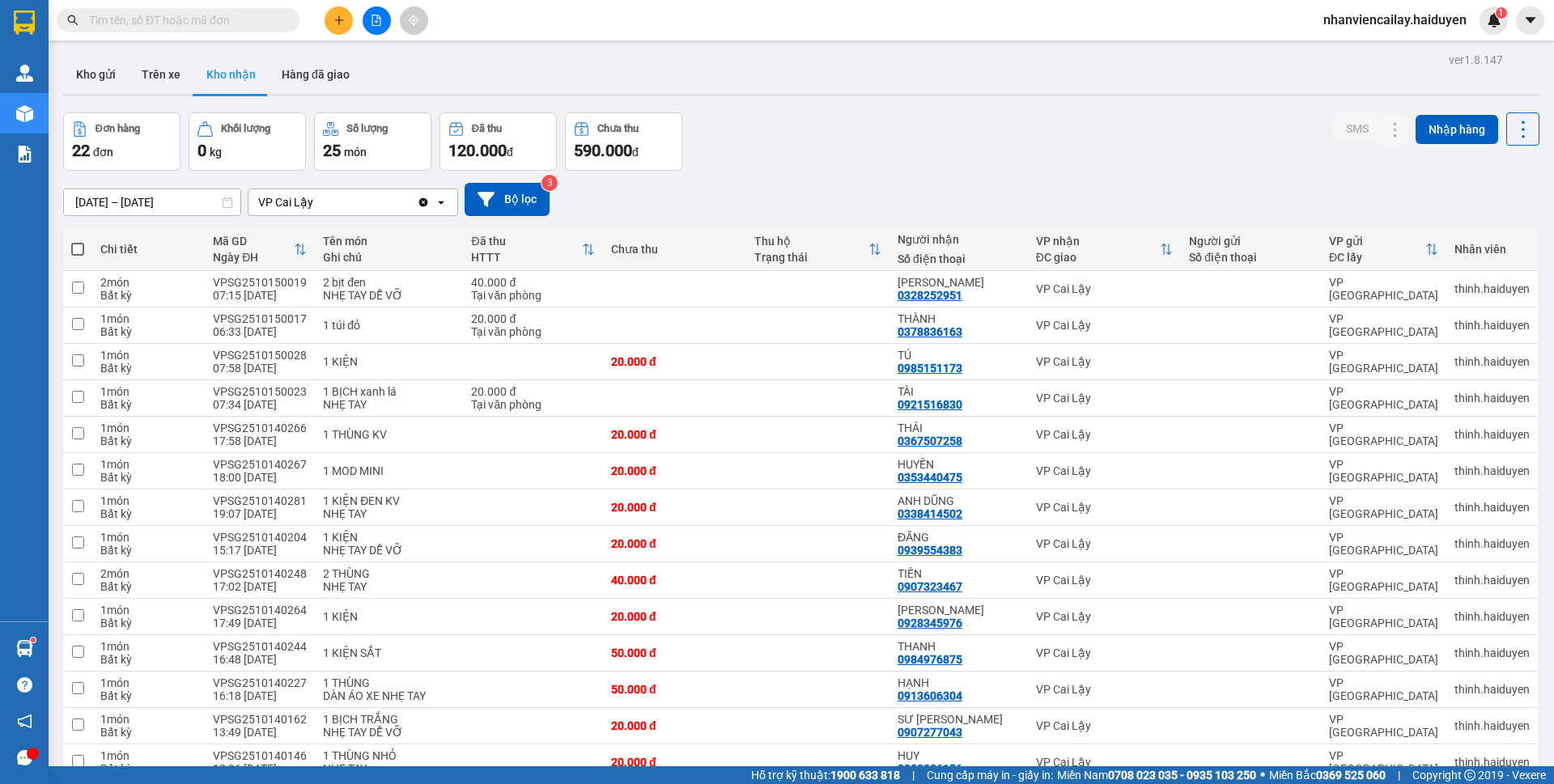
click at [145, 29] on span at bounding box center [178, 20] width 243 height 25
click at [145, 19] on input "text" at bounding box center [184, 19] width 191 height 17
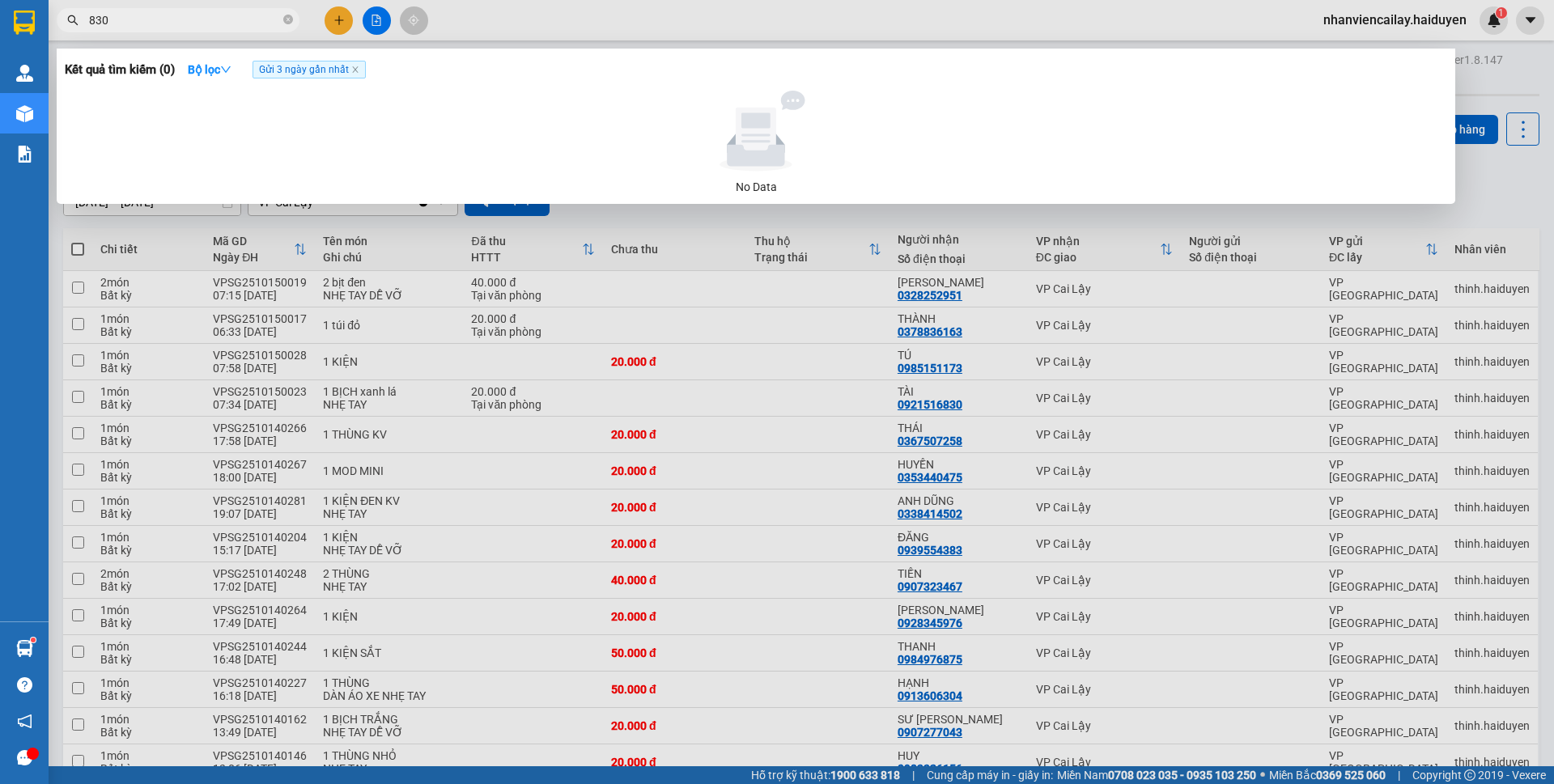
type input "830"
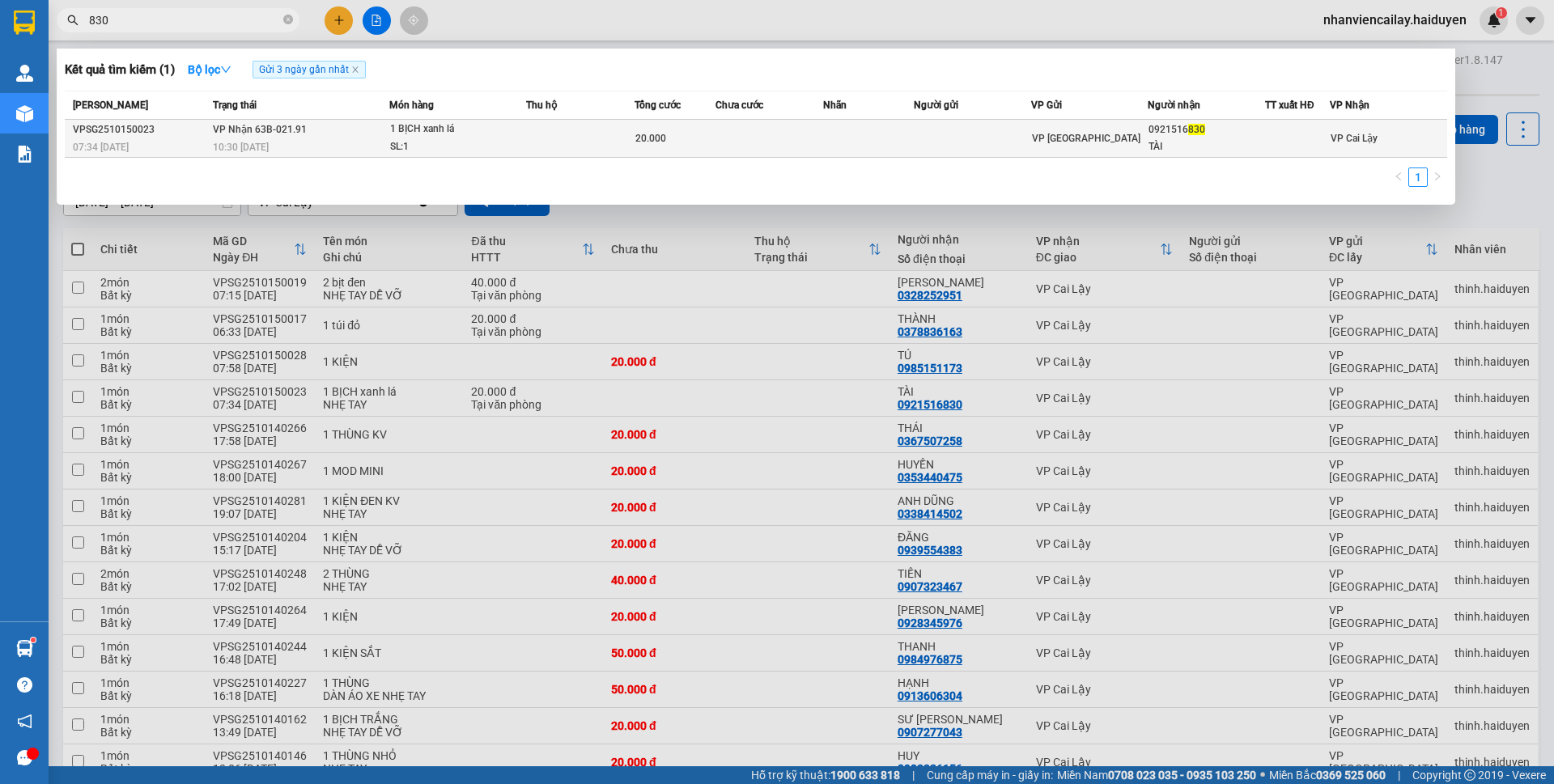
click at [549, 145] on td at bounding box center [580, 139] width 109 height 38
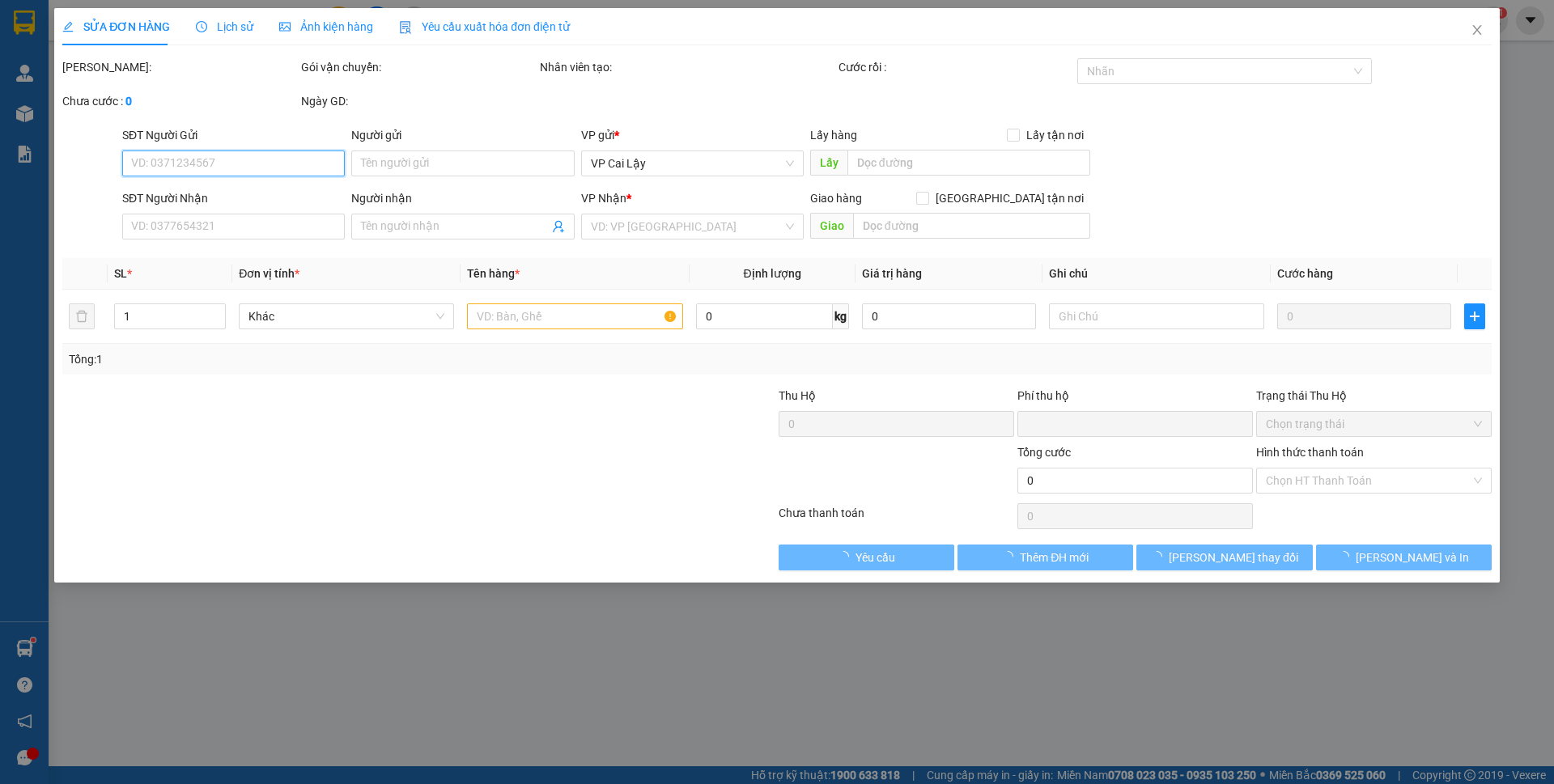
type input "0921516830"
type input "TÀI"
type input "0"
type input "20.000"
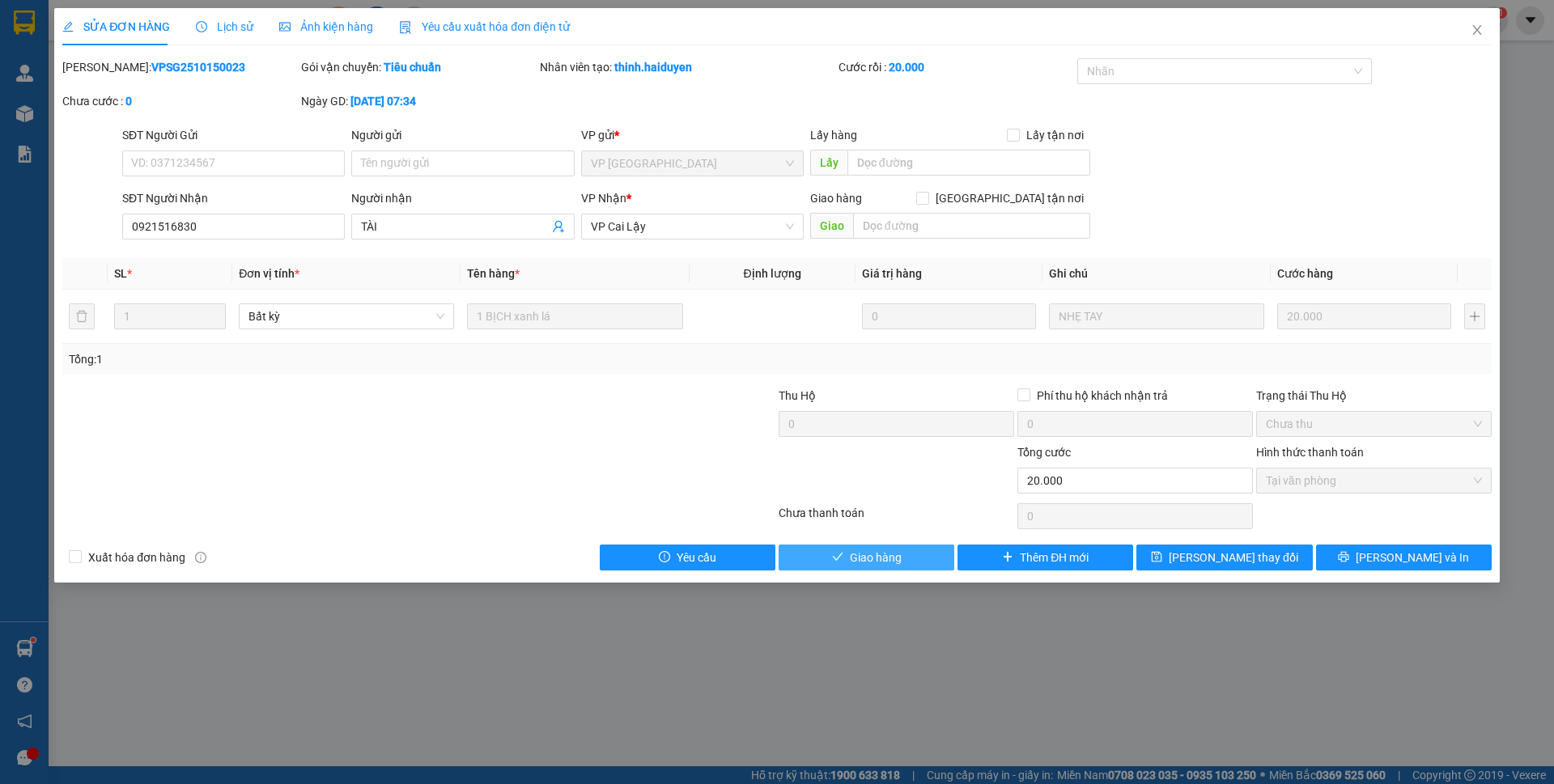
click at [903, 554] on button "Giao hàng" at bounding box center [867, 557] width 176 height 26
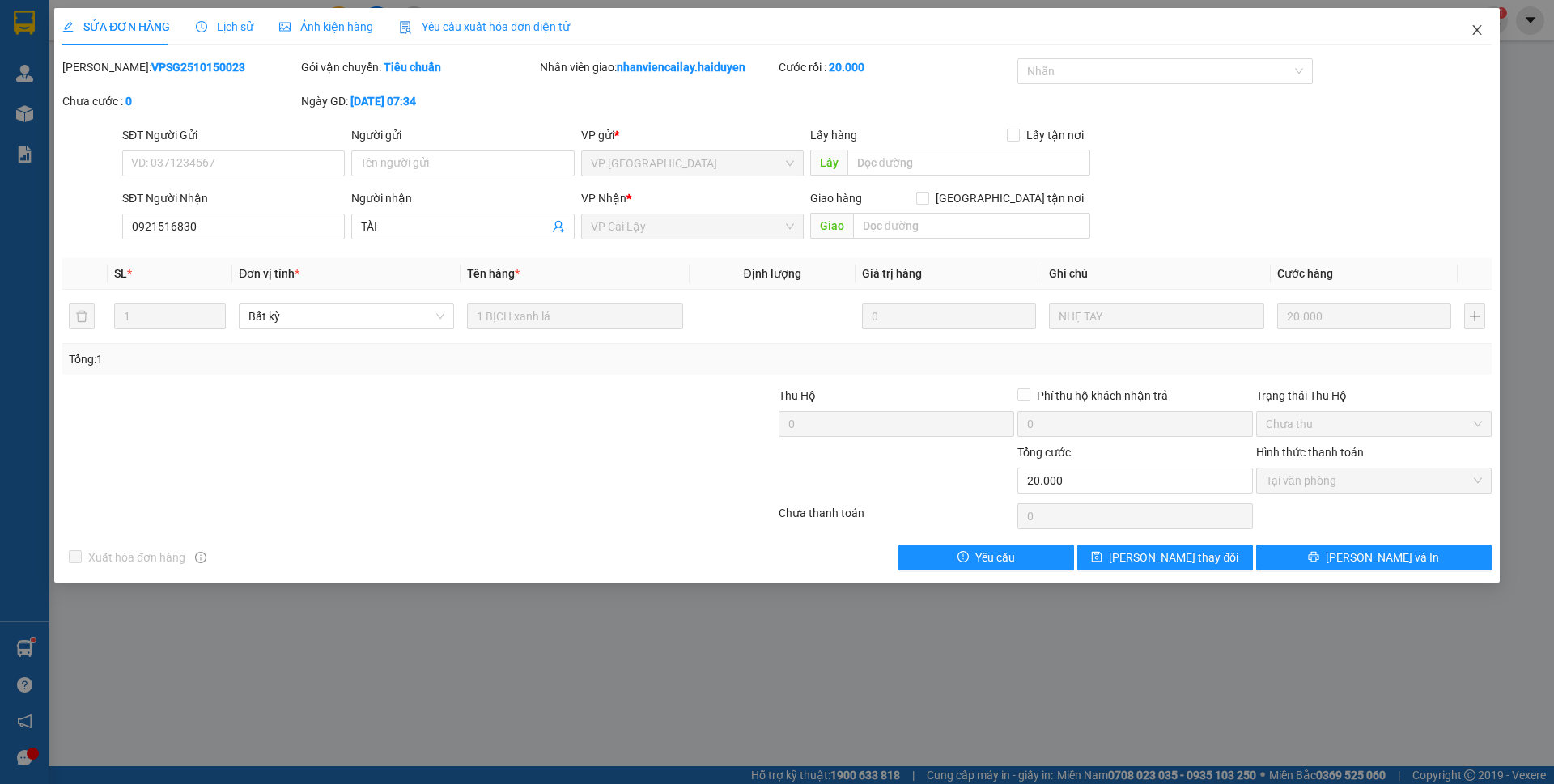
click at [1475, 33] on icon "close" at bounding box center [1477, 29] width 9 height 10
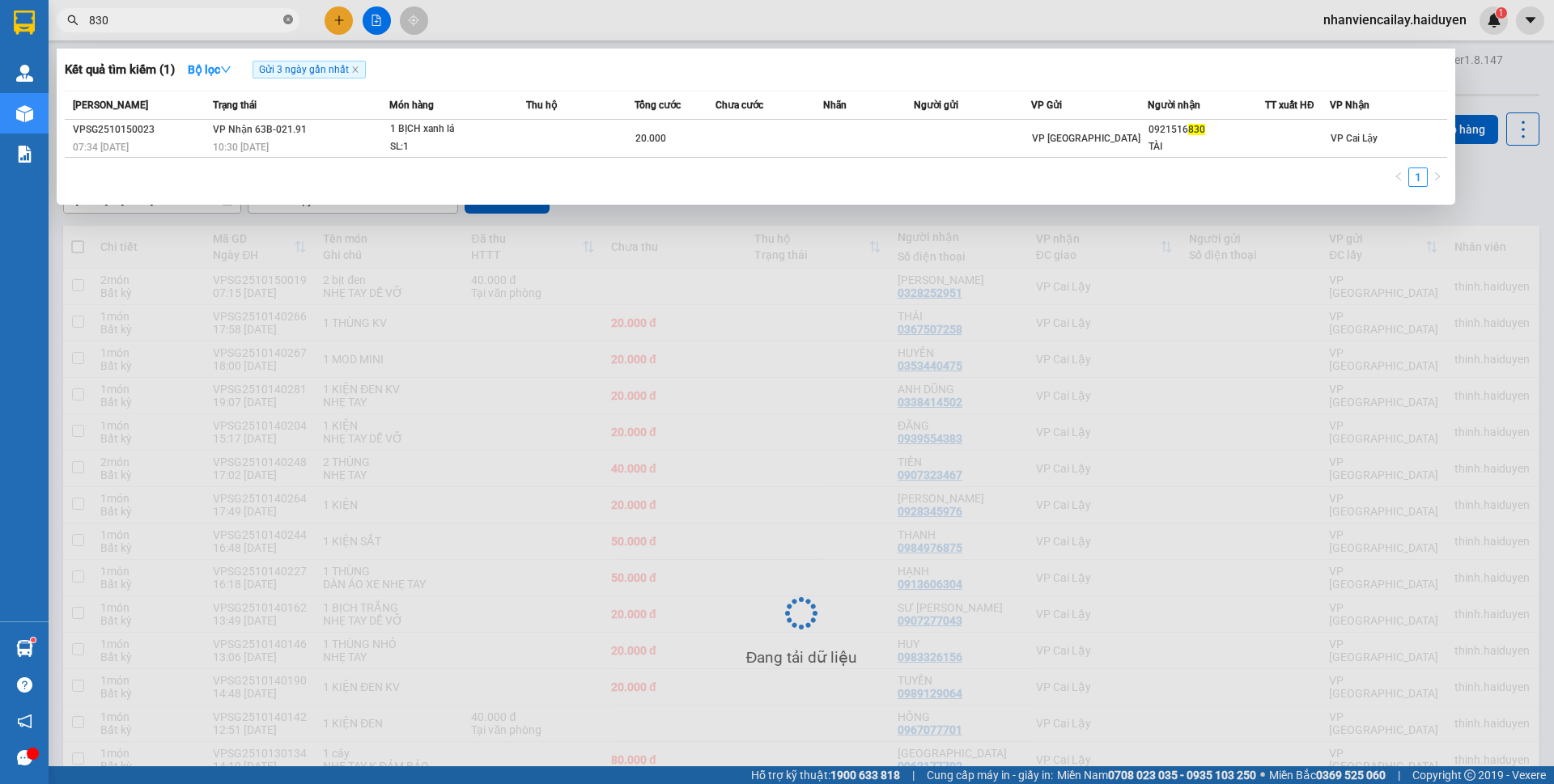
click at [289, 20] on icon "close-circle" at bounding box center [288, 19] width 10 height 10
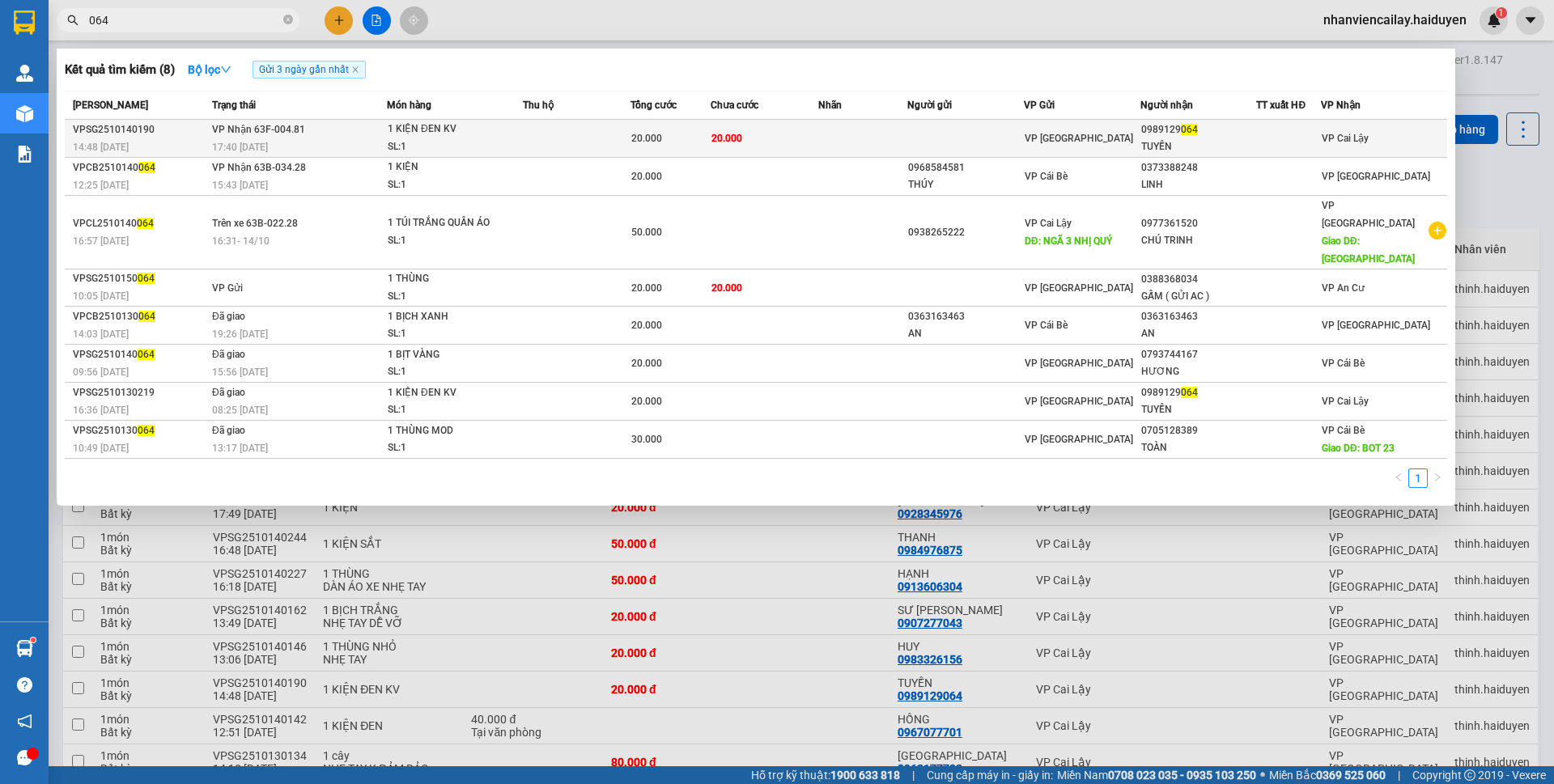
type input "064"
click at [938, 139] on td at bounding box center [966, 139] width 117 height 38
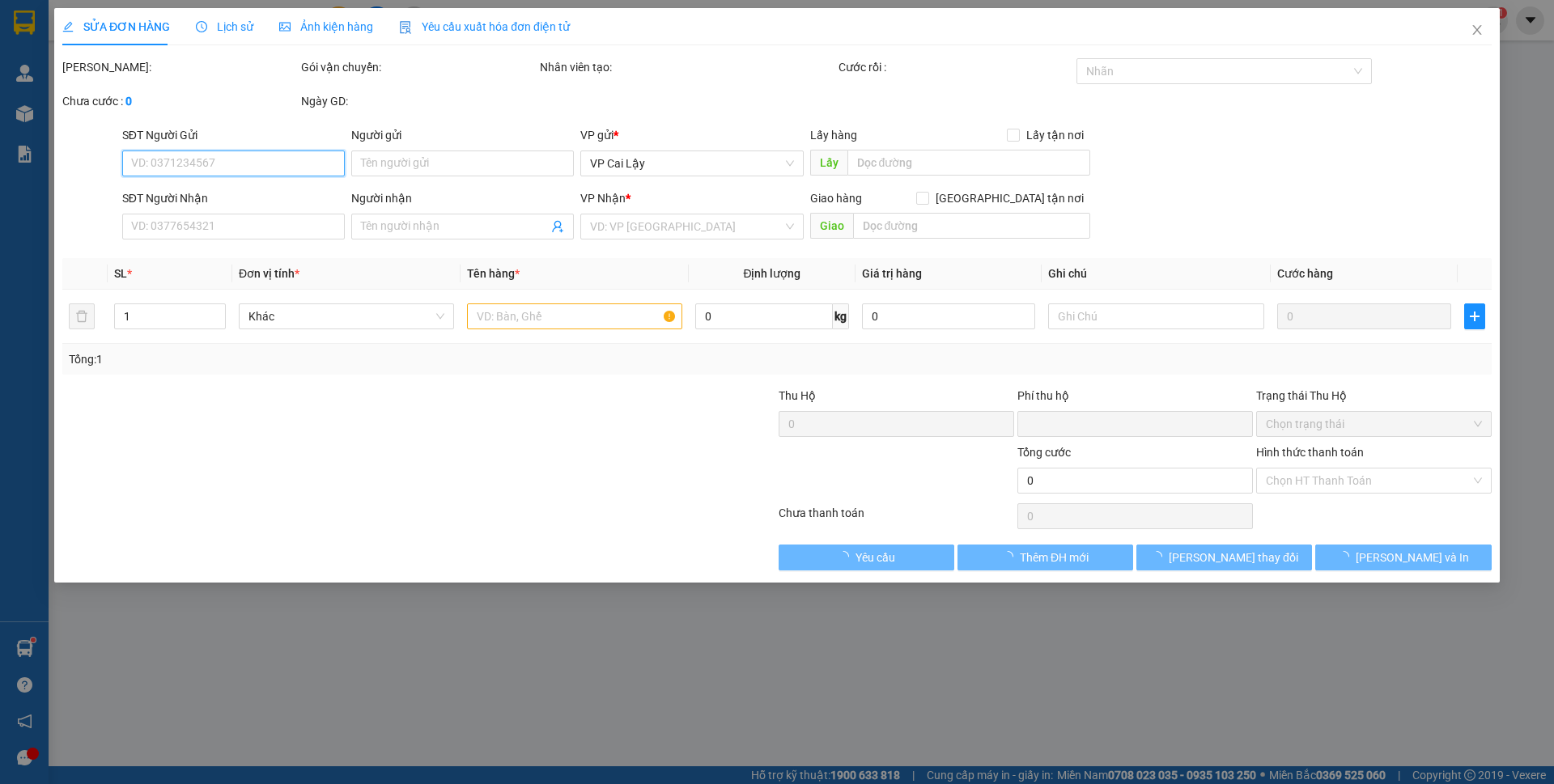
type input "0989129064"
type input "TUYỀN"
type input "0"
type input "20.000"
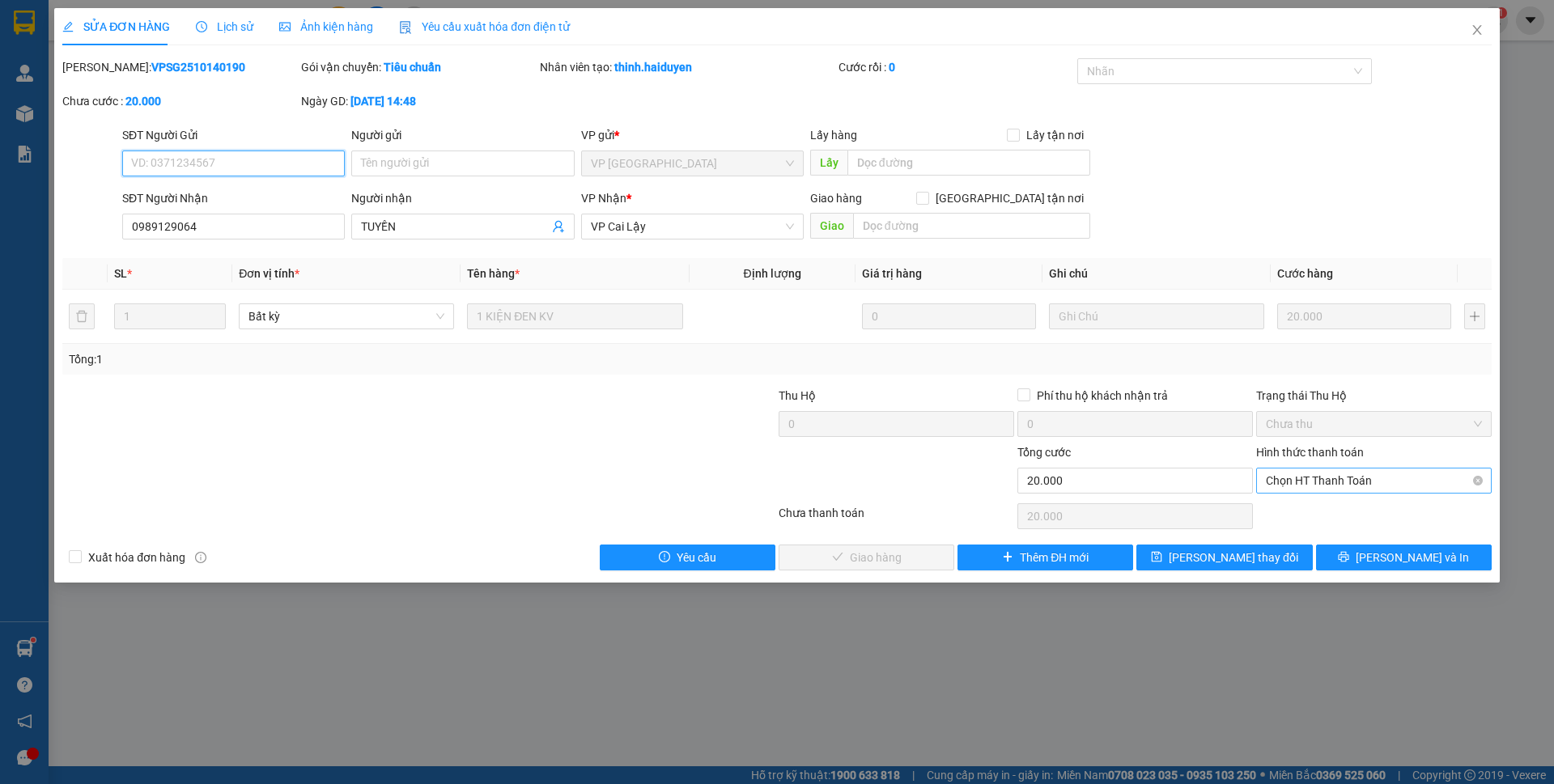
click at [1296, 478] on span "Chọn HT Thanh Toán" at bounding box center [1374, 481] width 216 height 25
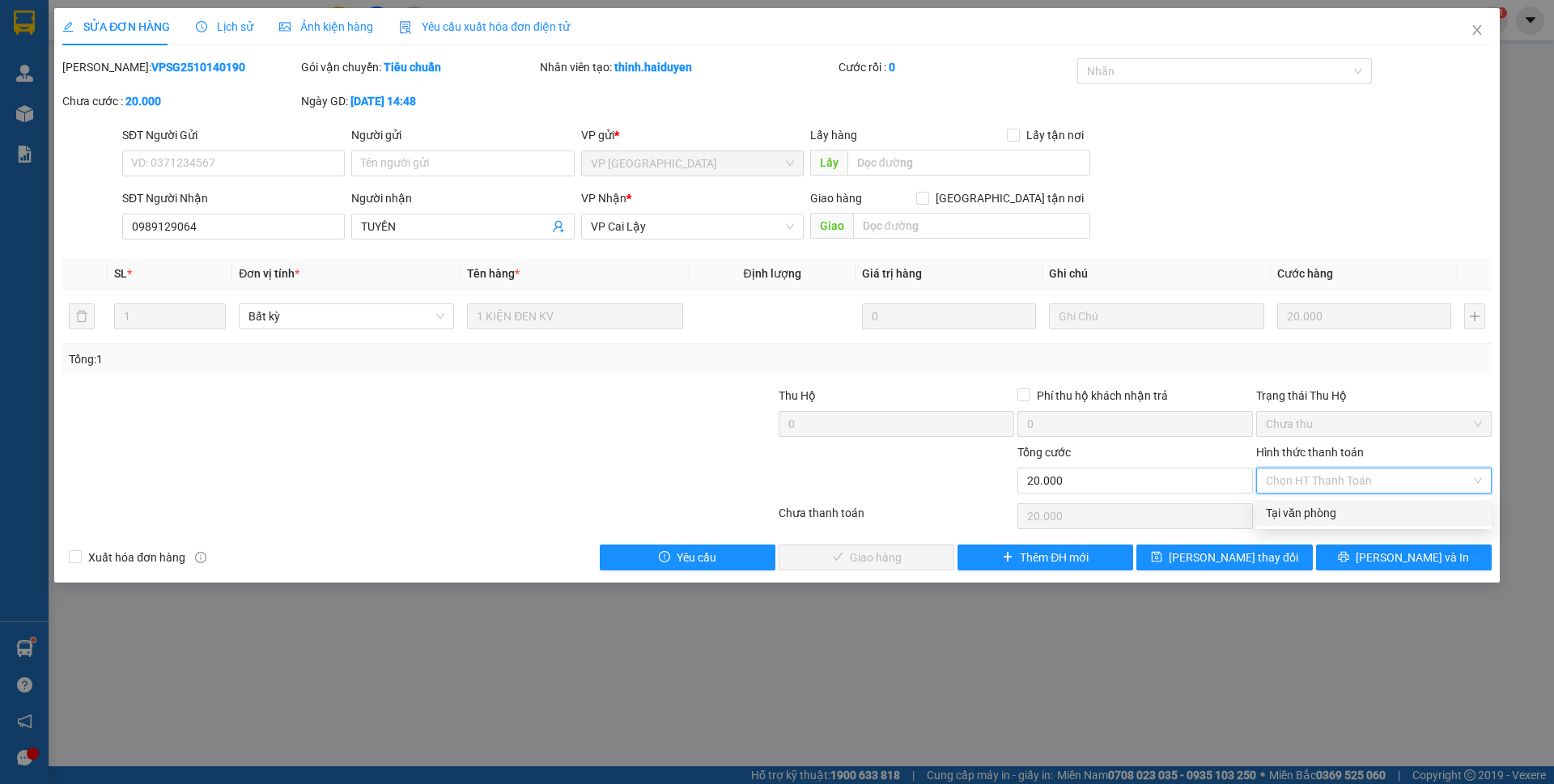
click at [1300, 519] on div "Tại văn phòng" at bounding box center [1374, 513] width 216 height 17
type input "0"
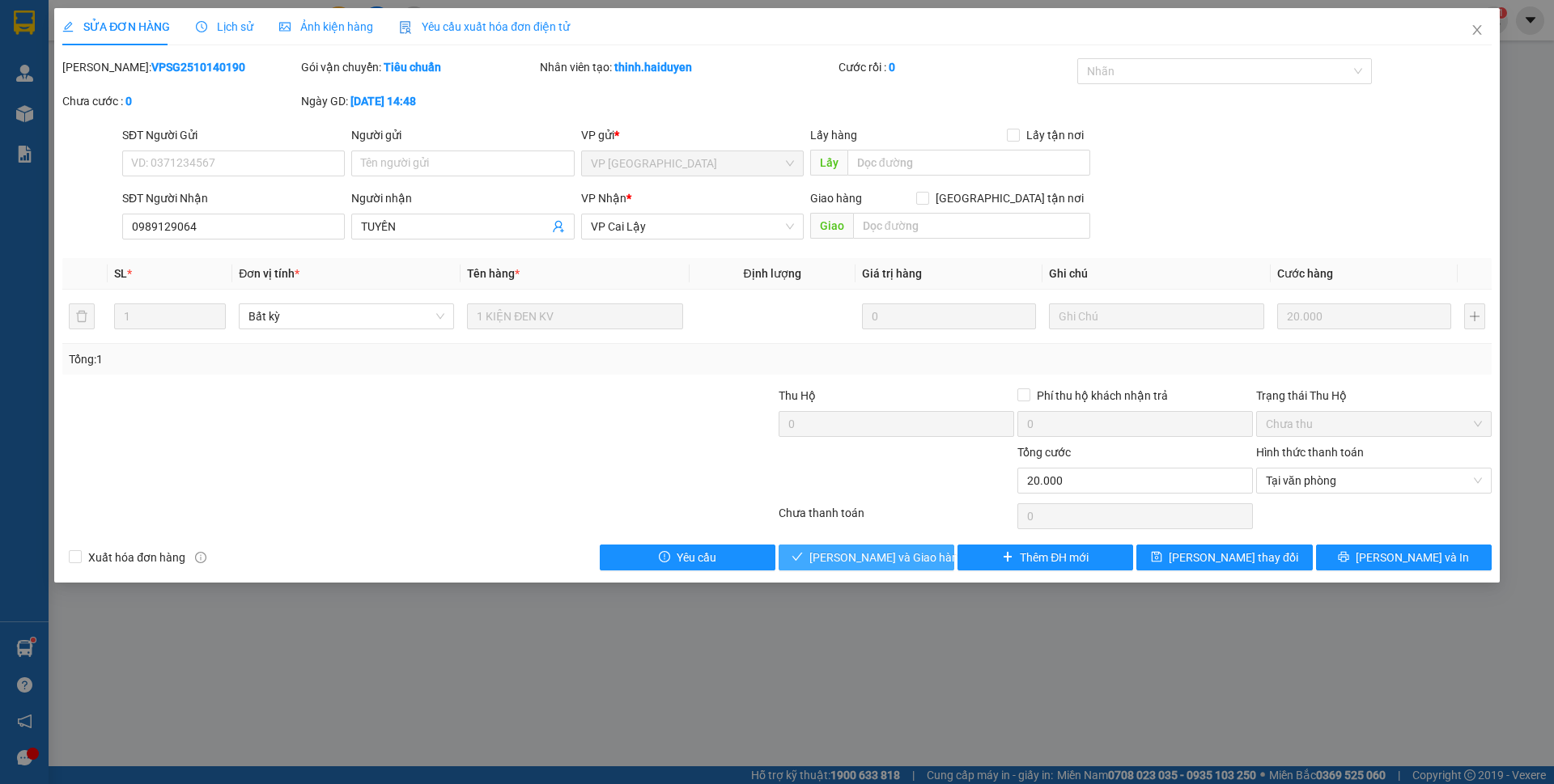
click at [881, 559] on span "[PERSON_NAME] và Giao hàng" at bounding box center [888, 556] width 155 height 17
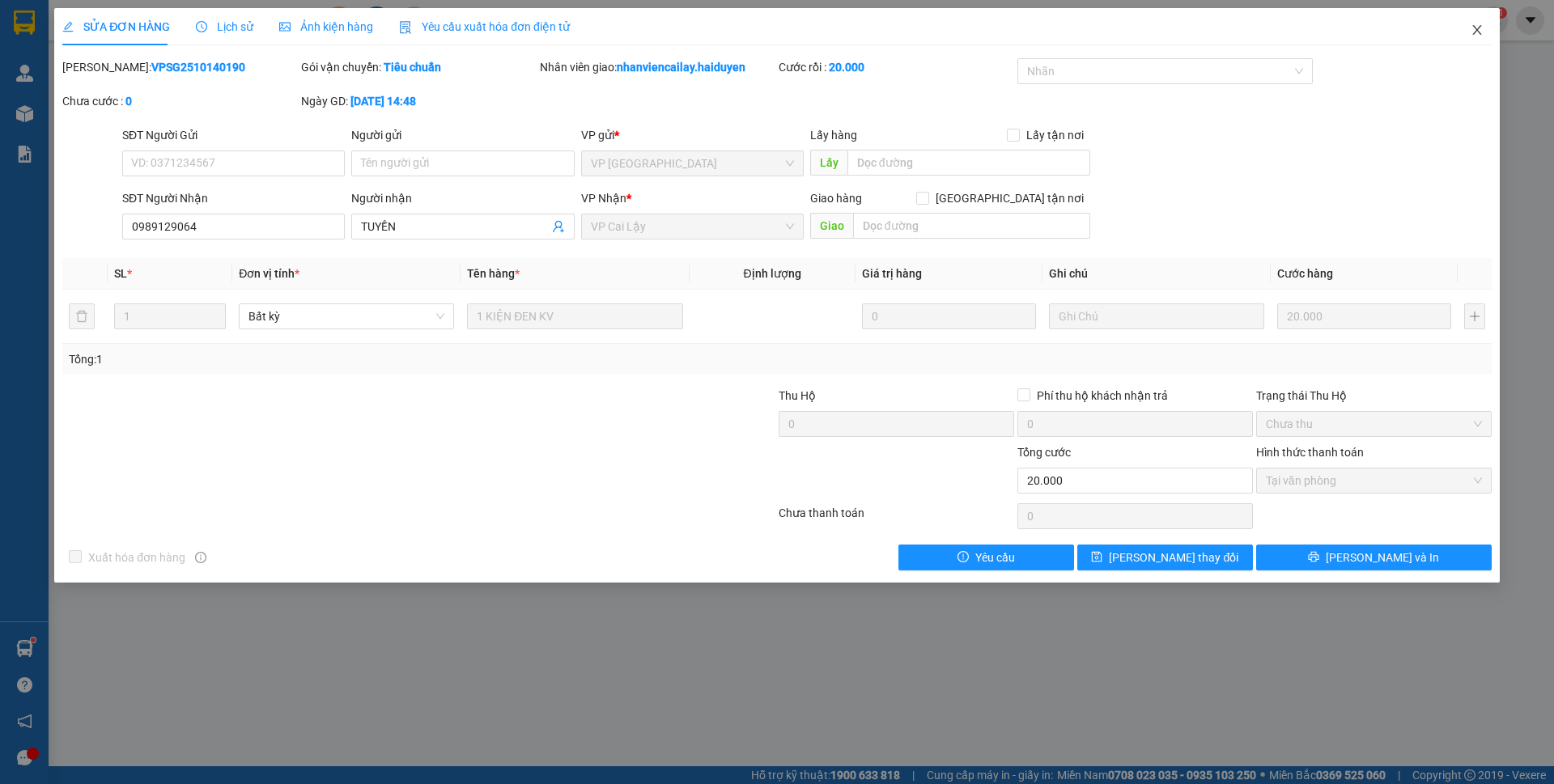
click at [1481, 28] on icon "close" at bounding box center [1477, 30] width 13 height 13
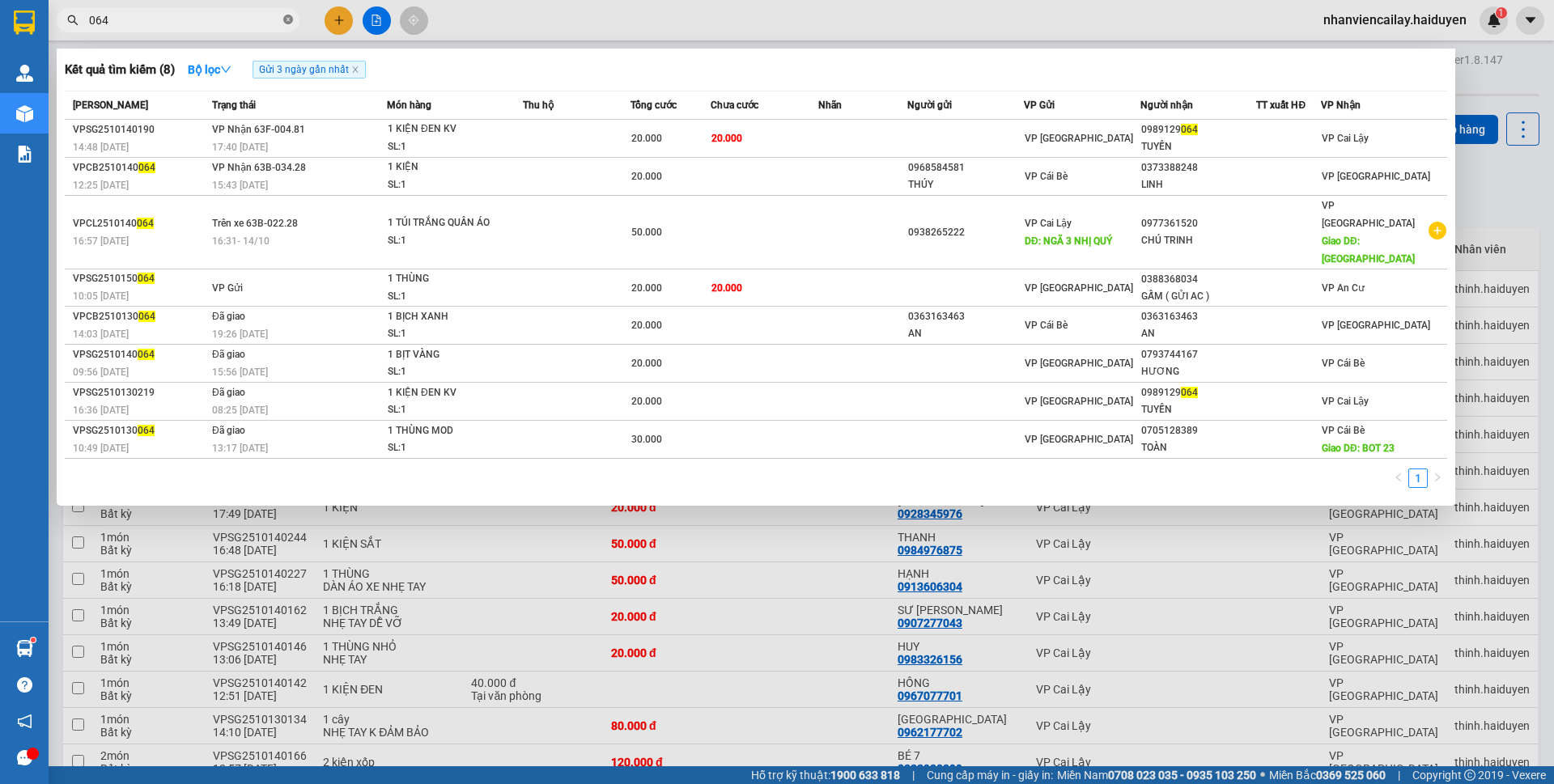
click at [285, 19] on icon "close-circle" at bounding box center [288, 19] width 10 height 10
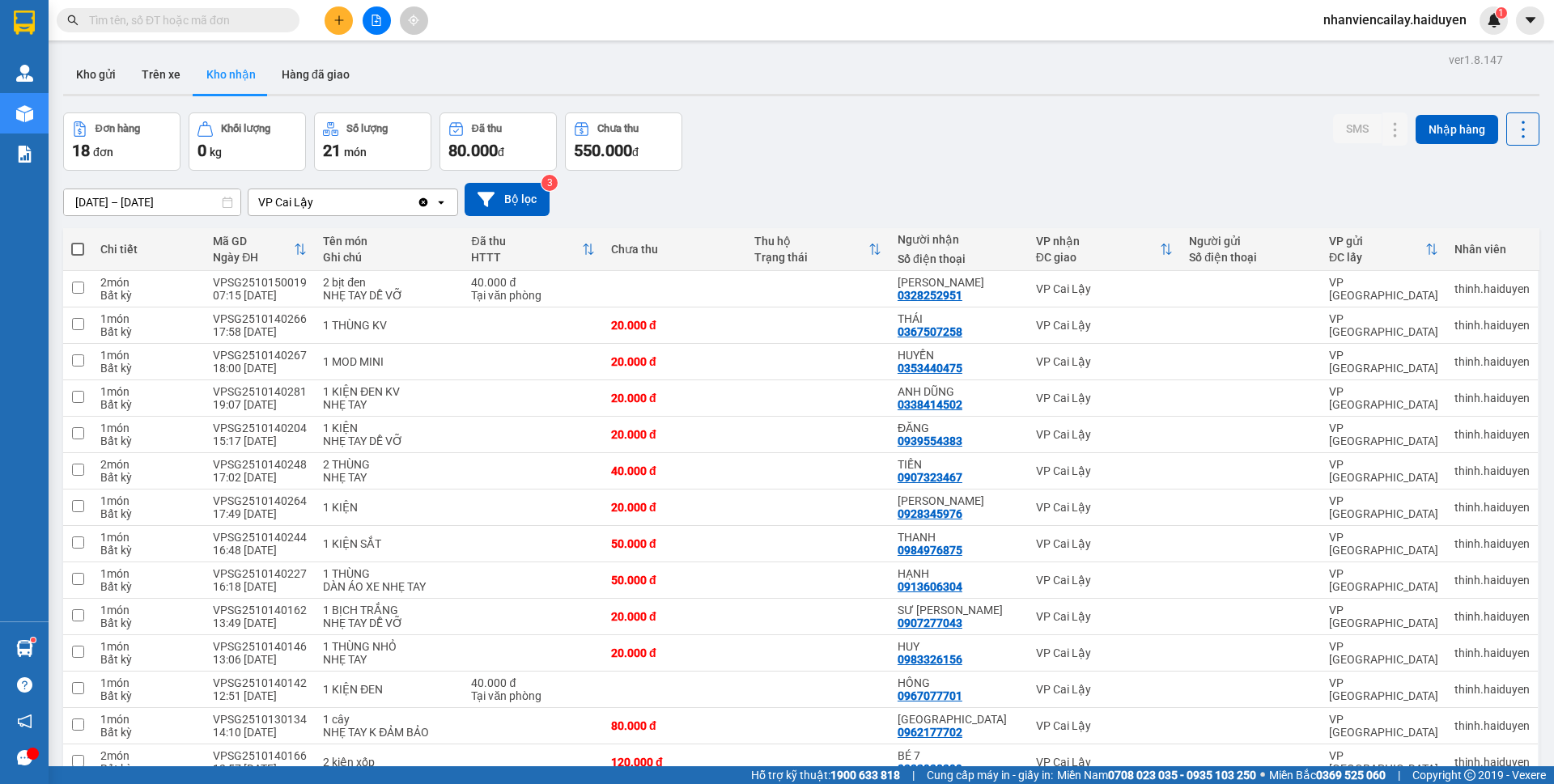
click at [208, 19] on input "text" at bounding box center [184, 19] width 191 height 17
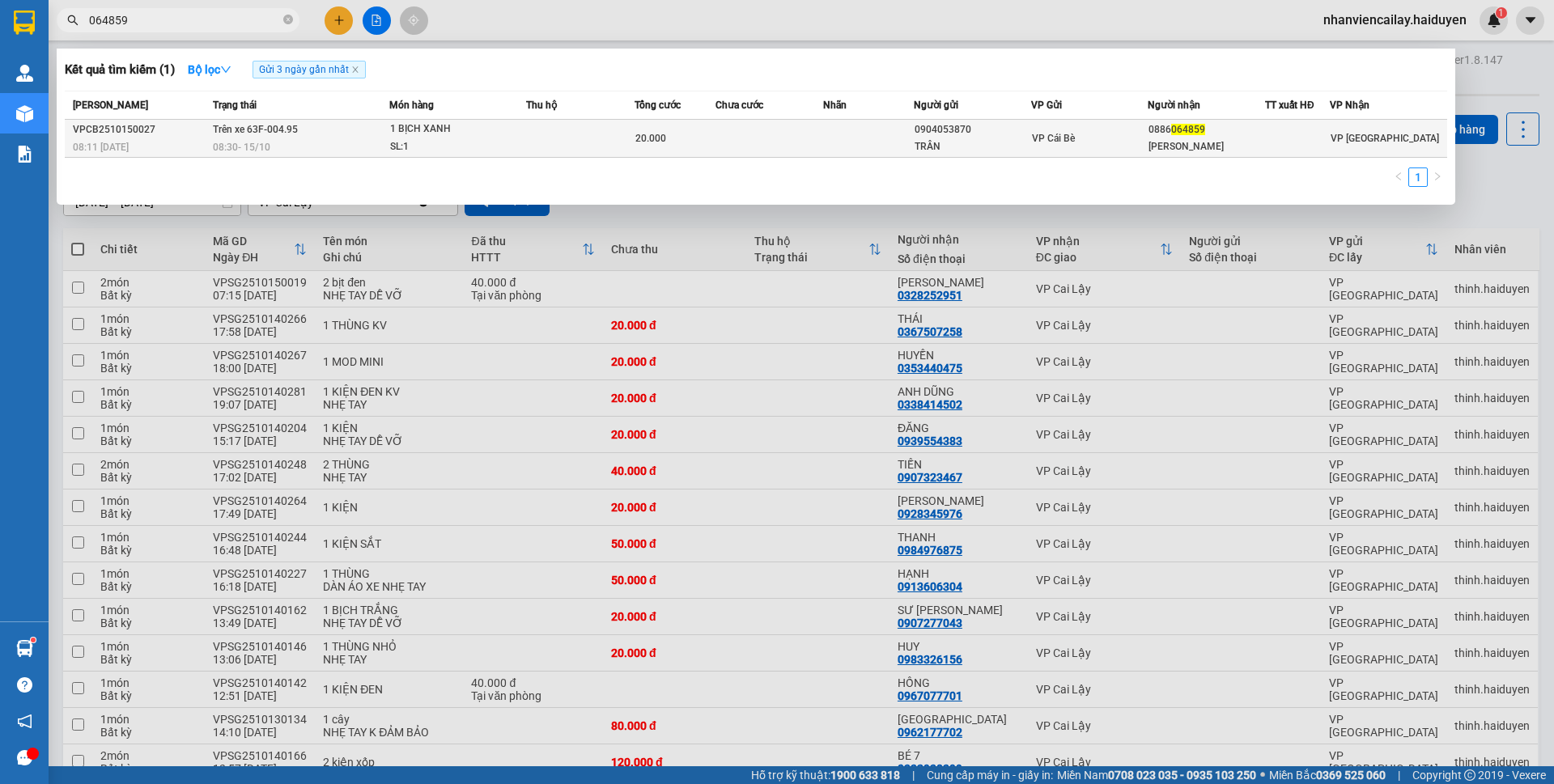
type input "064859"
click at [662, 138] on span "20.000" at bounding box center [651, 138] width 31 height 11
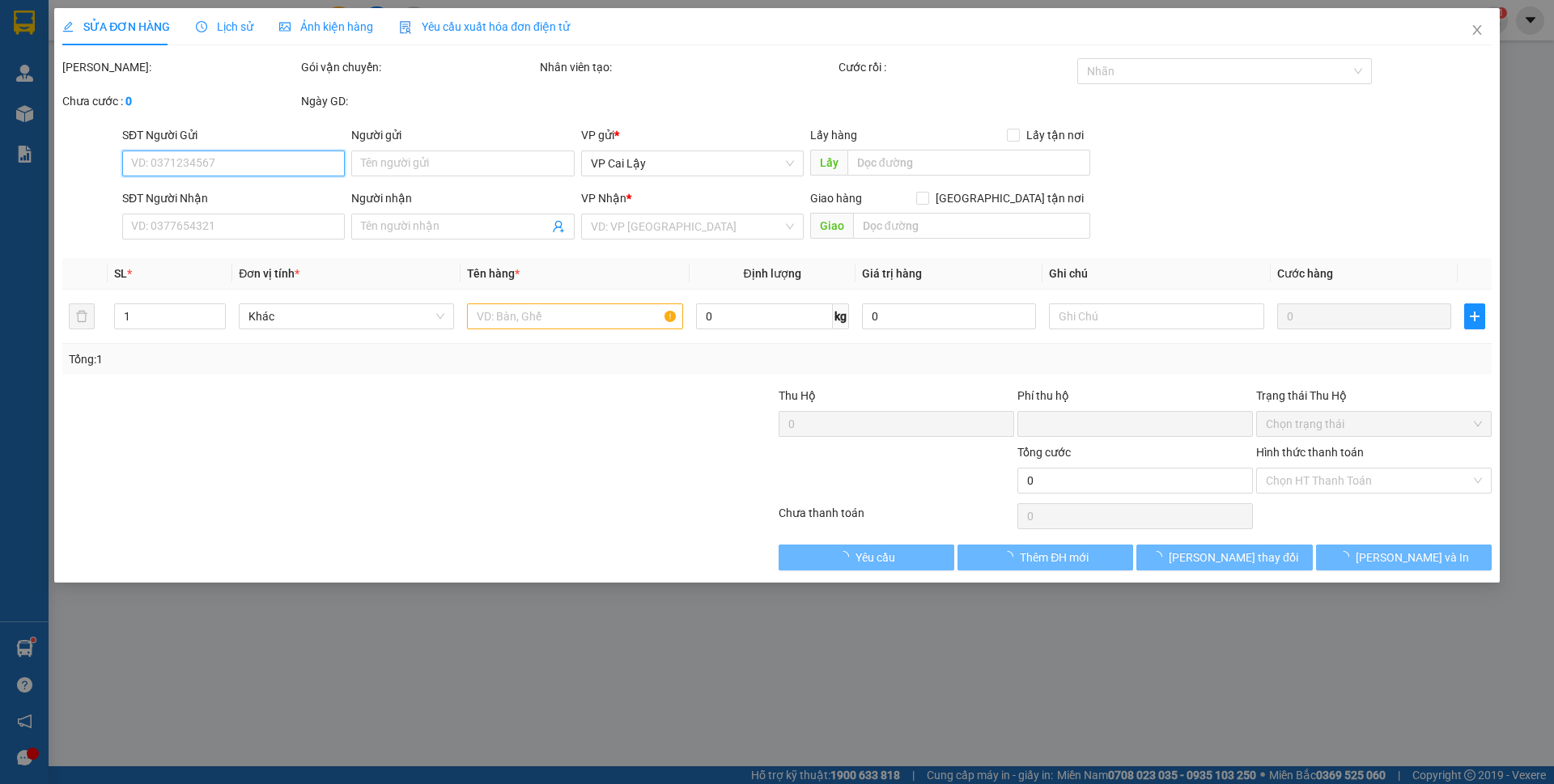
type input "0904053870"
type input "TRÂN"
type input "0886064859"
type input "[PERSON_NAME]"
type input "0"
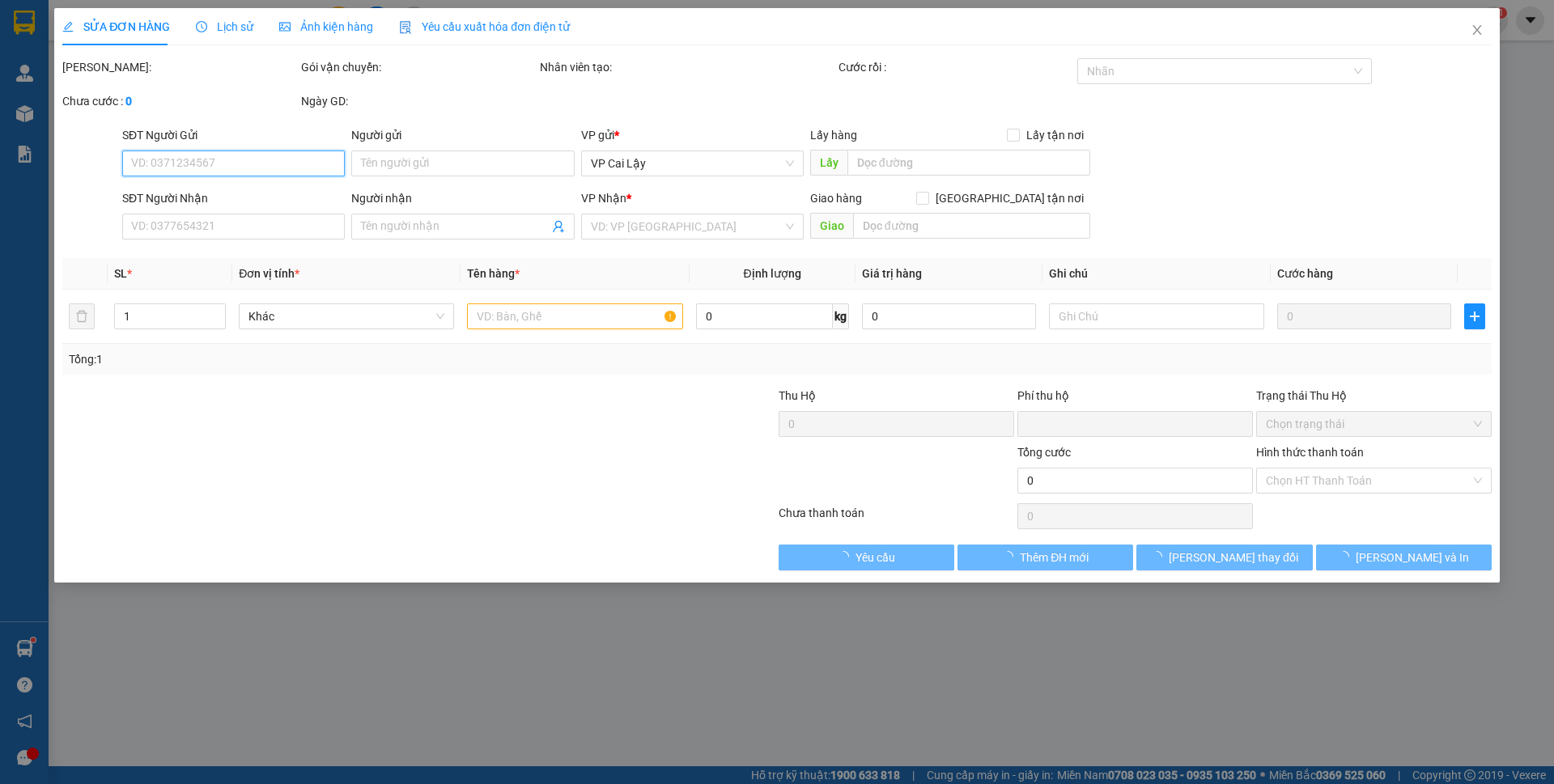
type input "20.000"
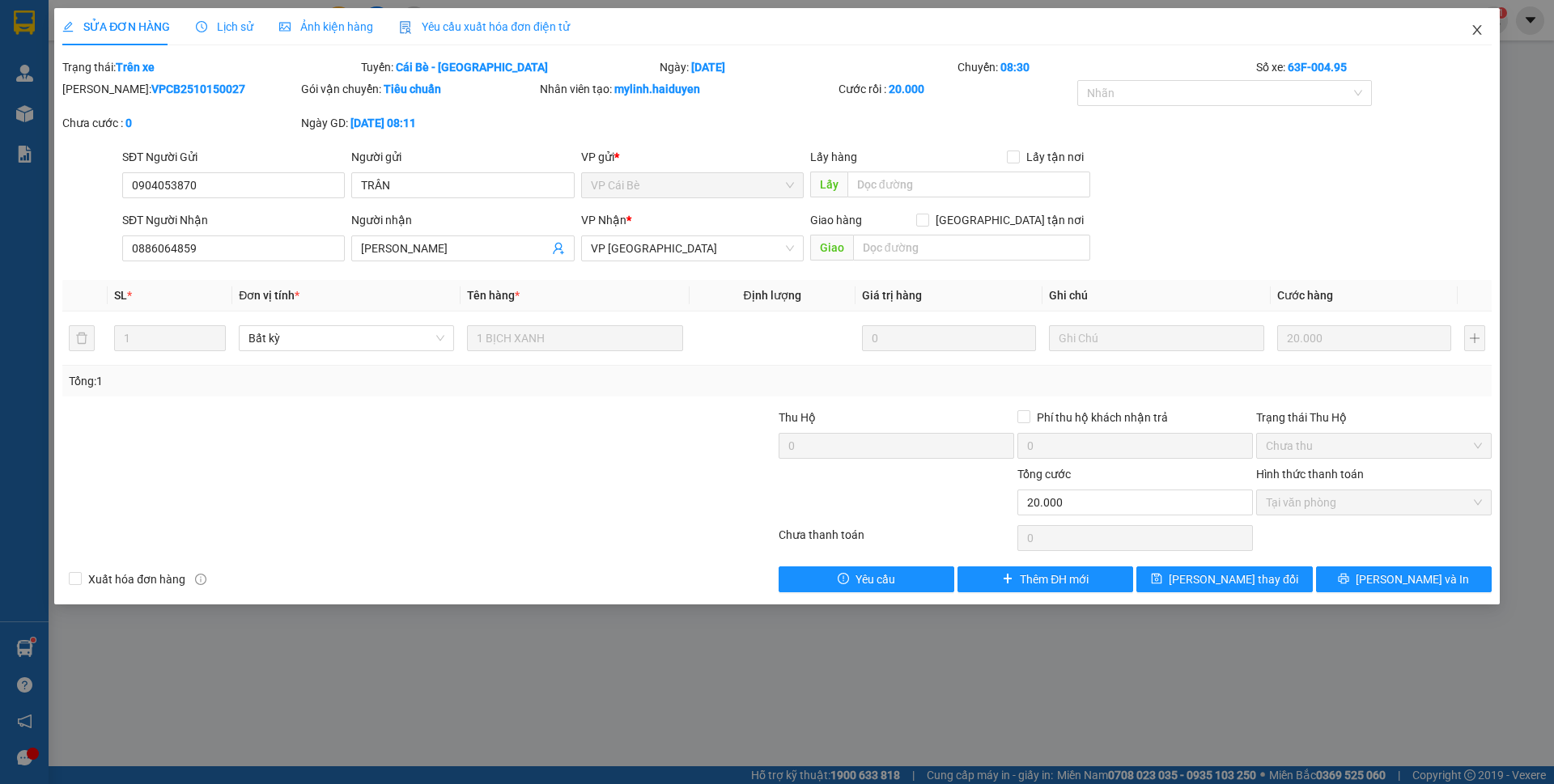
click at [1474, 28] on icon "close" at bounding box center [1477, 30] width 13 height 13
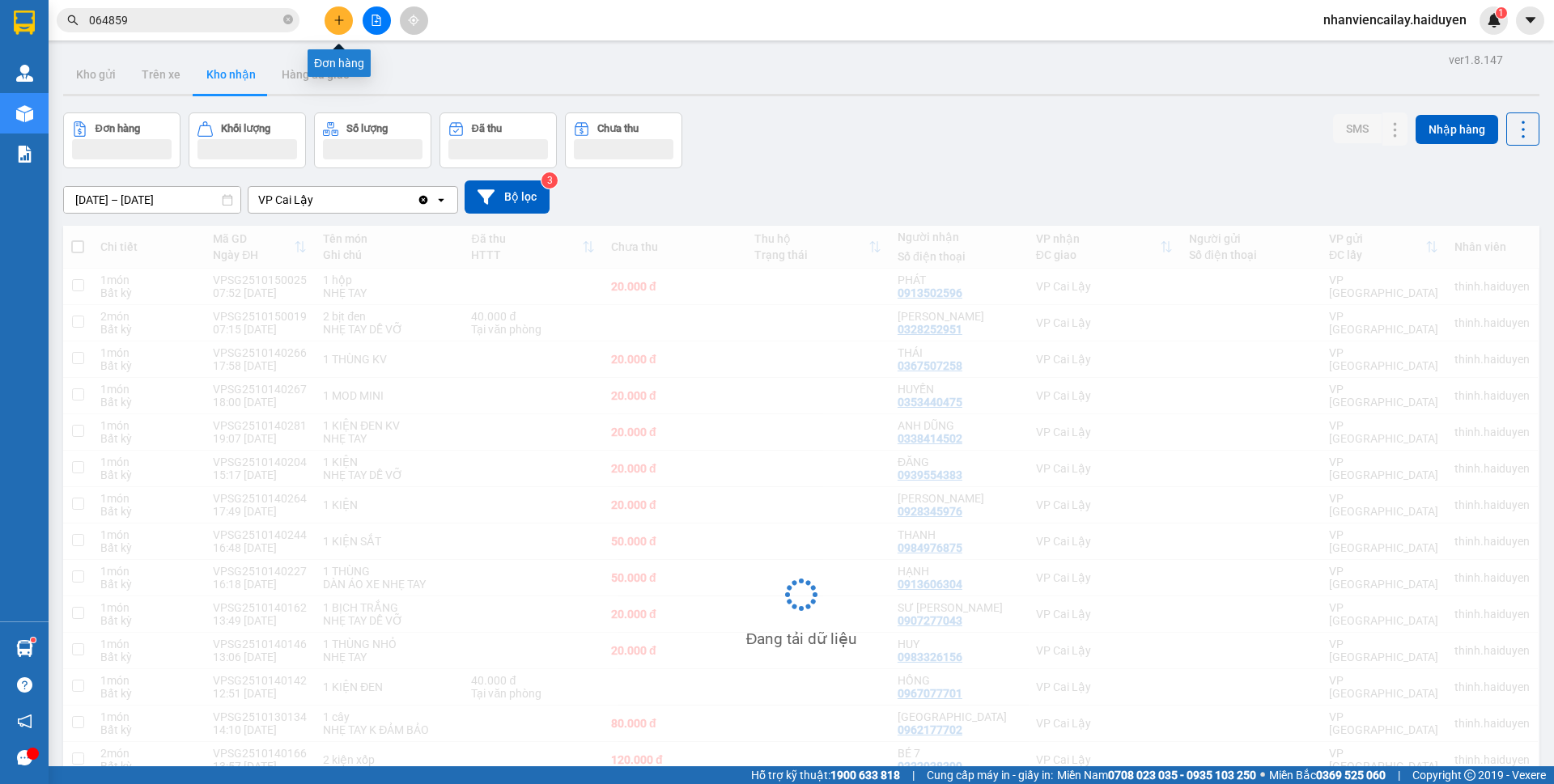
click at [331, 25] on button at bounding box center [338, 20] width 28 height 28
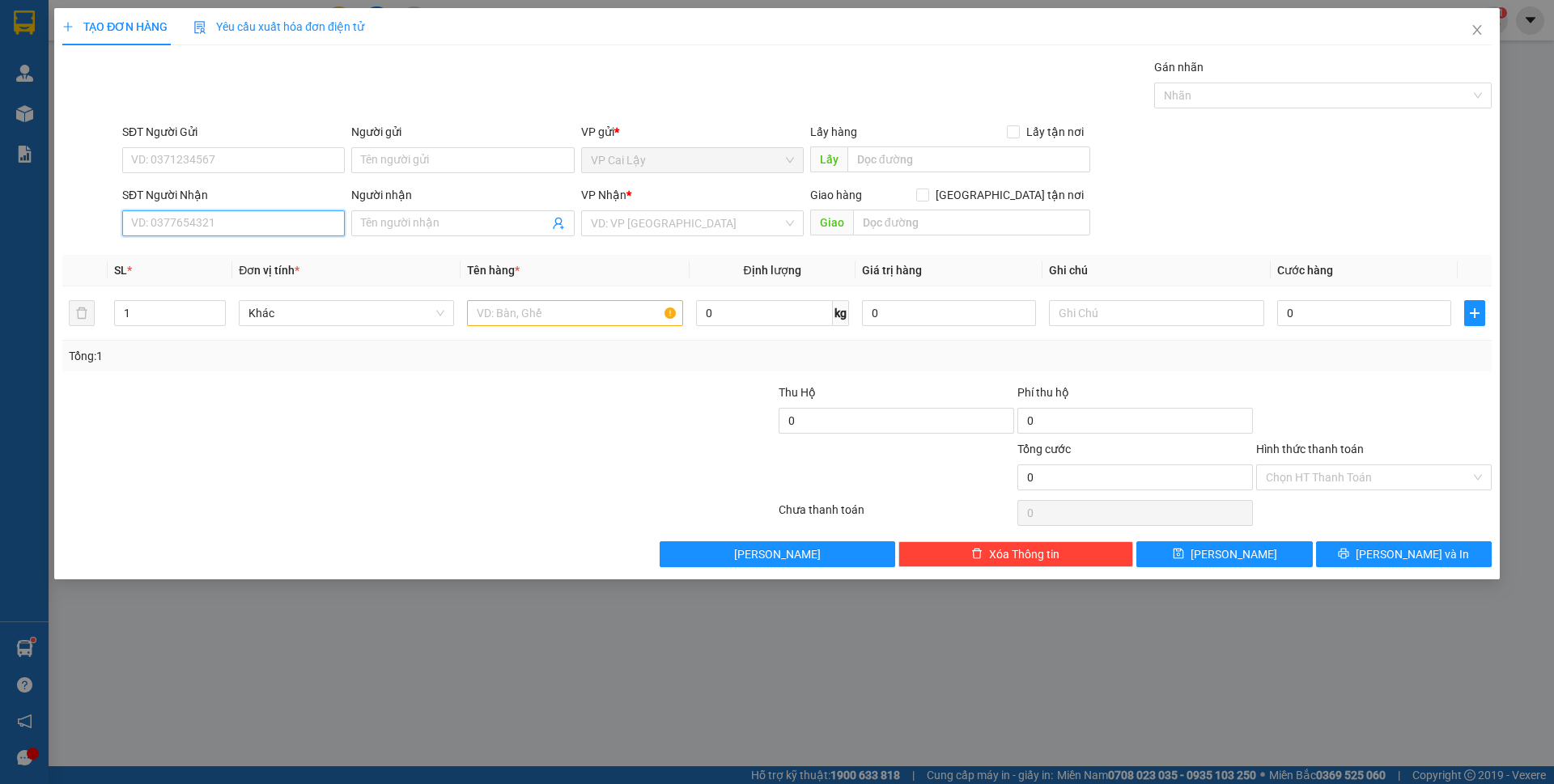
click at [212, 219] on input "SĐT Người Nhận" at bounding box center [234, 223] width 223 height 26
type input "0906887407"
click at [216, 252] on div "0906887407 - THÚY" at bounding box center [233, 255] width 203 height 17
type input "THÚY"
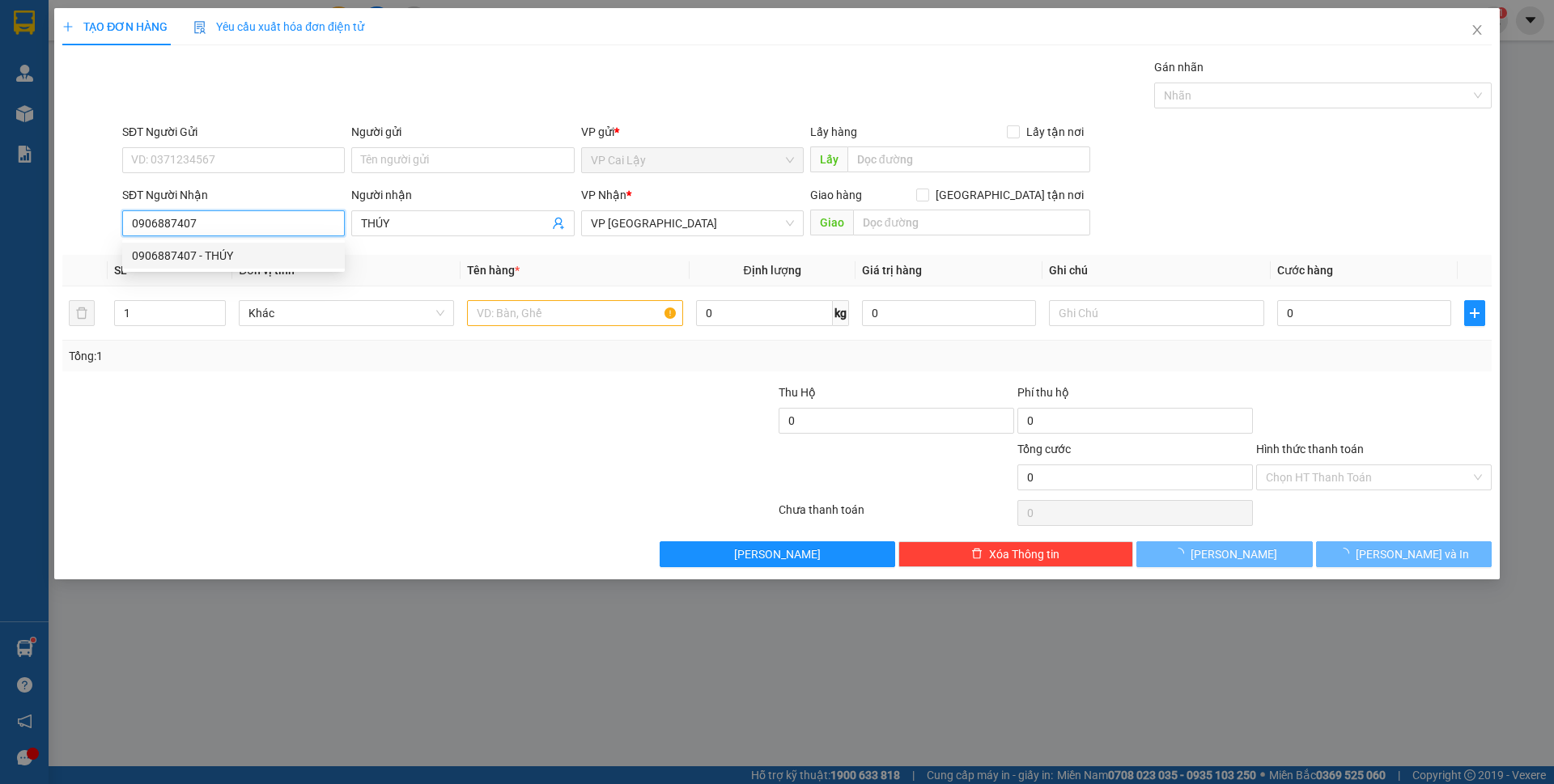
type input "20.000"
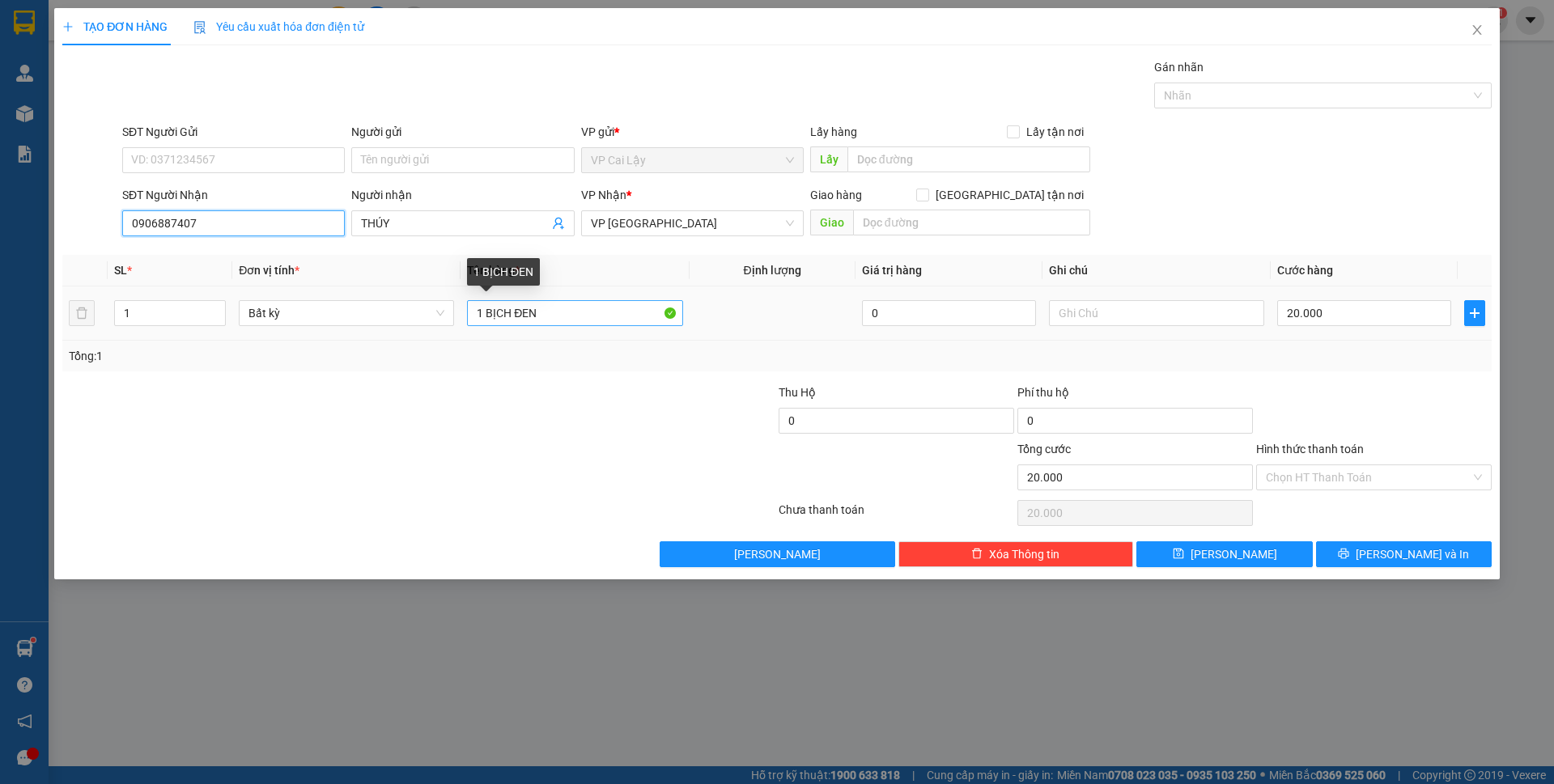
type input "0906887407"
drag, startPoint x: 539, startPoint y: 310, endPoint x: 515, endPoint y: 308, distance: 24.1
click at [515, 308] on input "1 BỊCH ĐEN" at bounding box center [575, 313] width 216 height 26
type input "1 kiện xanh"
click at [1327, 465] on input "Hình thức thanh toán" at bounding box center [1368, 477] width 205 height 25
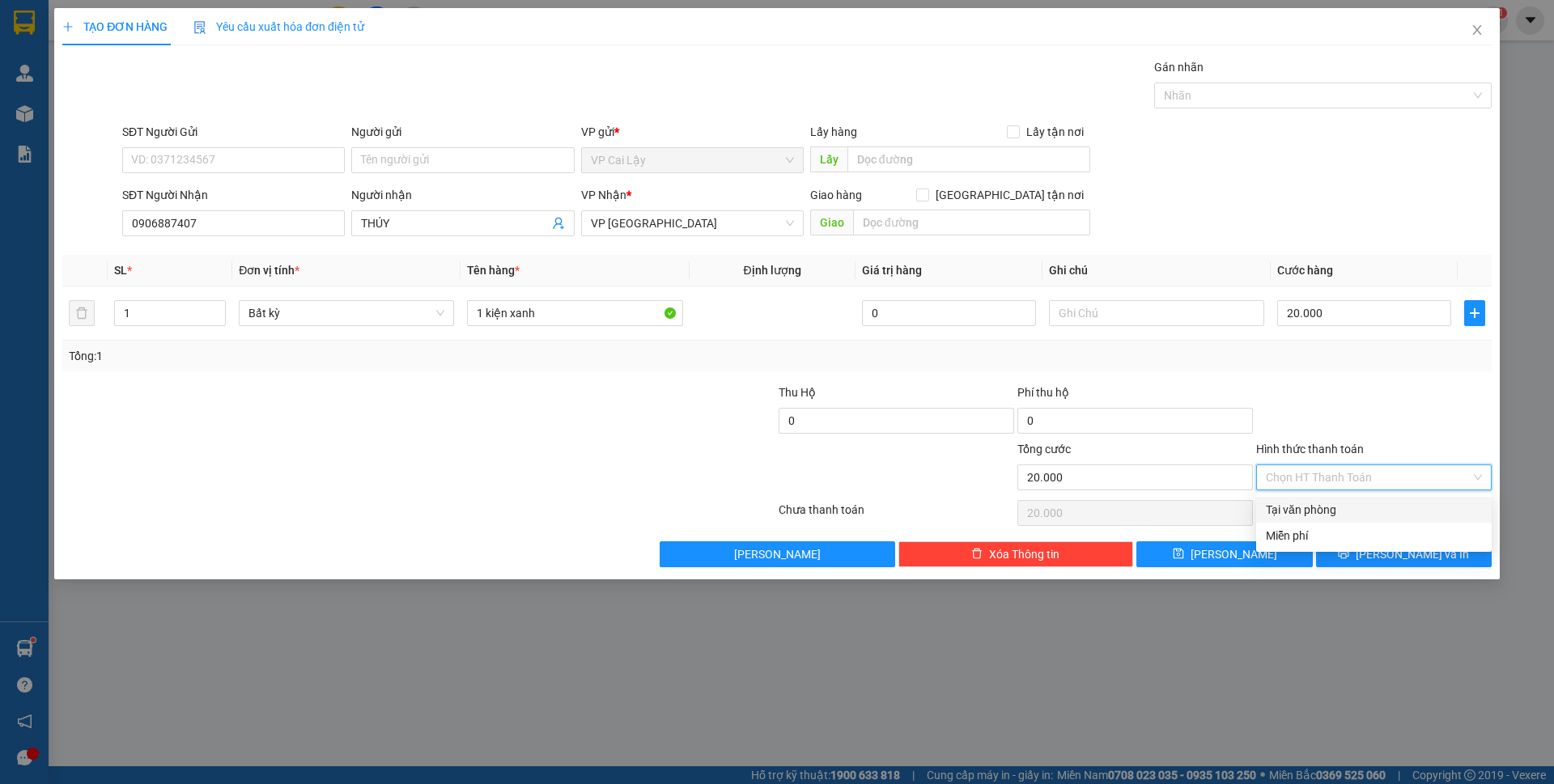
click at [1331, 499] on div "Tại văn phòng" at bounding box center [1374, 510] width 236 height 26
type input "0"
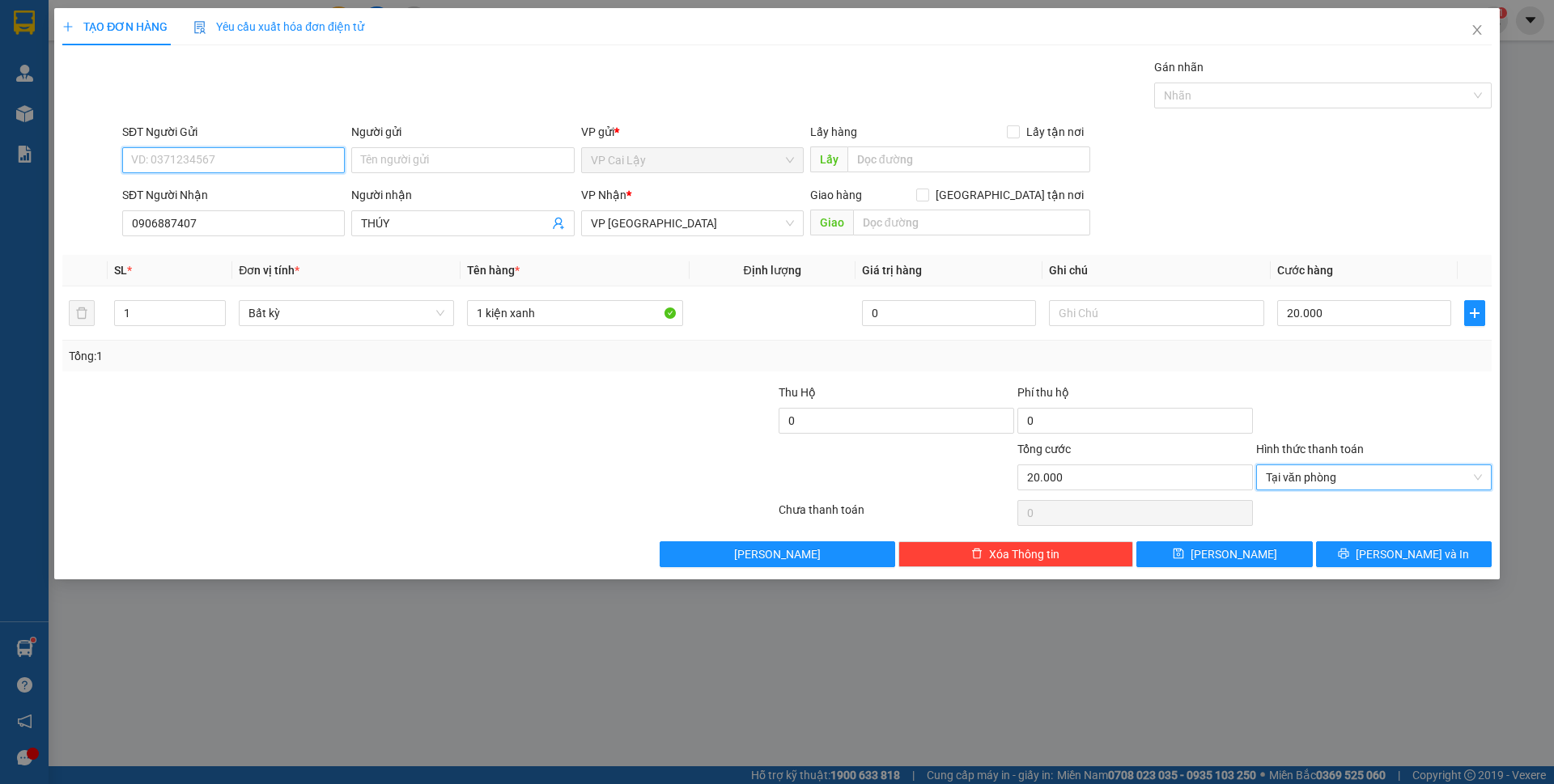
click at [277, 170] on input "SĐT Người Gửi" at bounding box center [234, 160] width 223 height 26
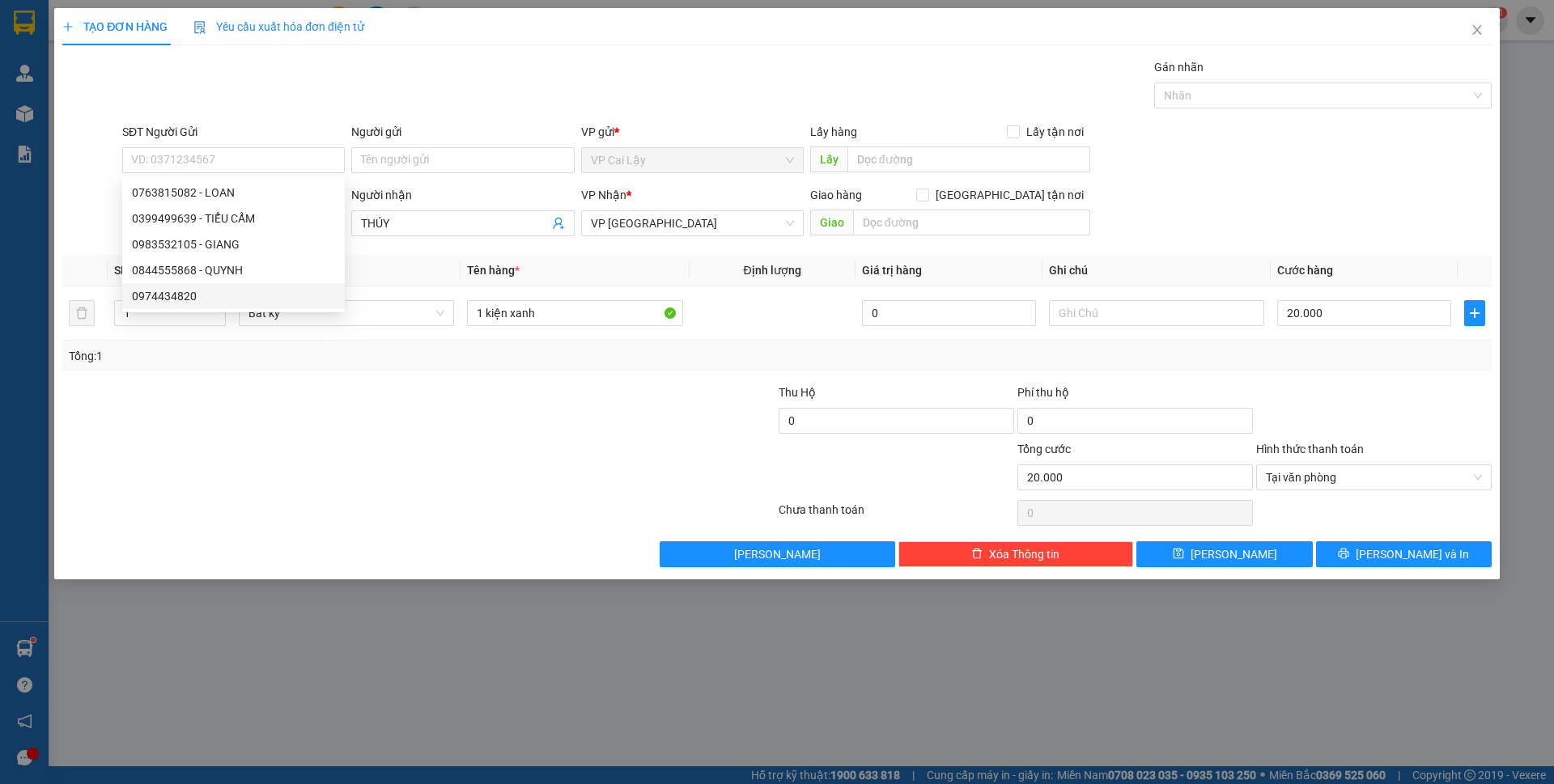
click at [254, 392] on div at bounding box center [299, 412] width 477 height 57
click at [202, 164] on input "SĐT Người Gửi" at bounding box center [234, 160] width 223 height 26
click at [187, 196] on div "0763815082 - LOAN" at bounding box center [233, 192] width 203 height 17
type input "0763815082"
type input "LOAN"
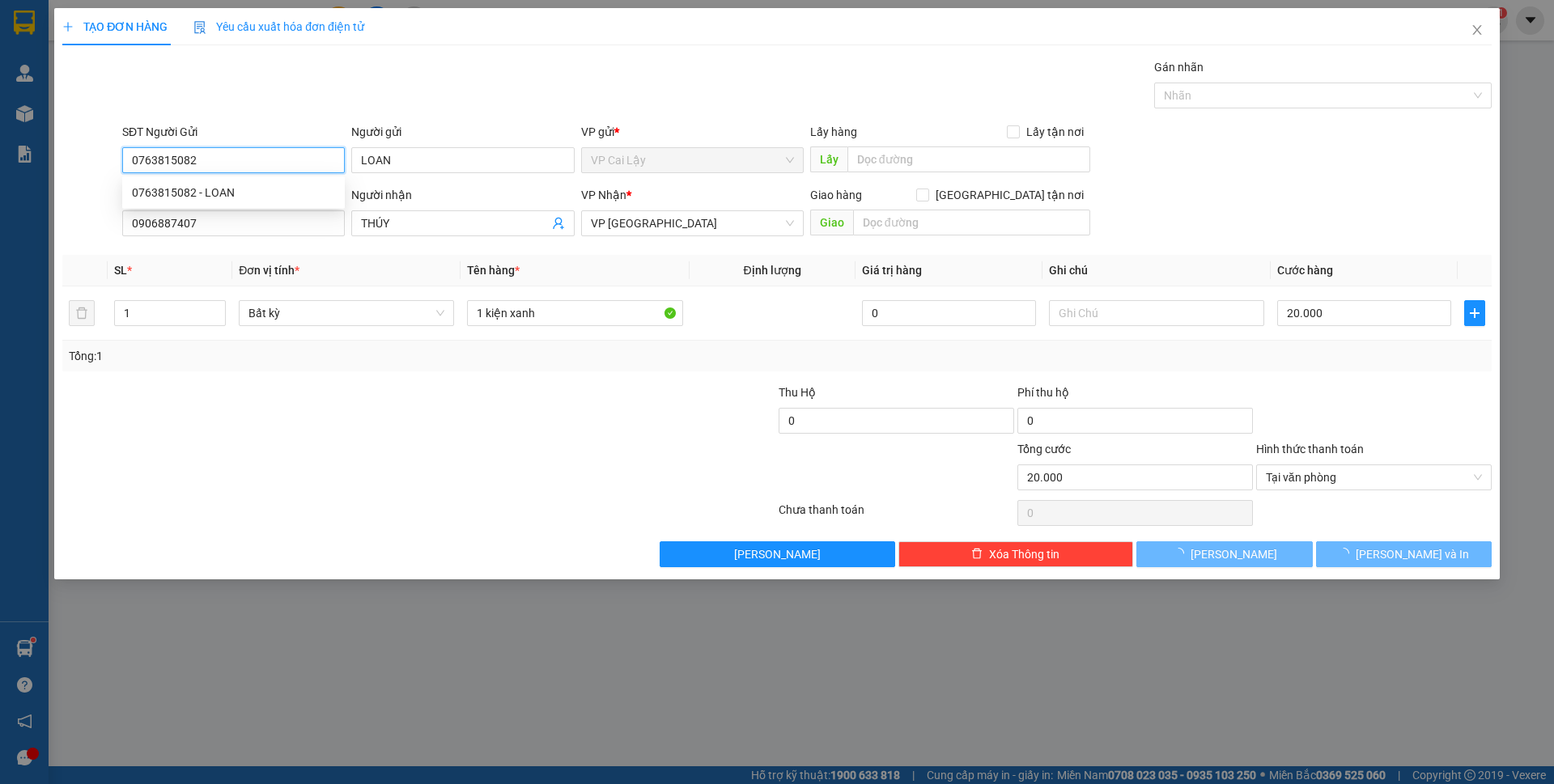
type input "1 BỊCH ĐEN"
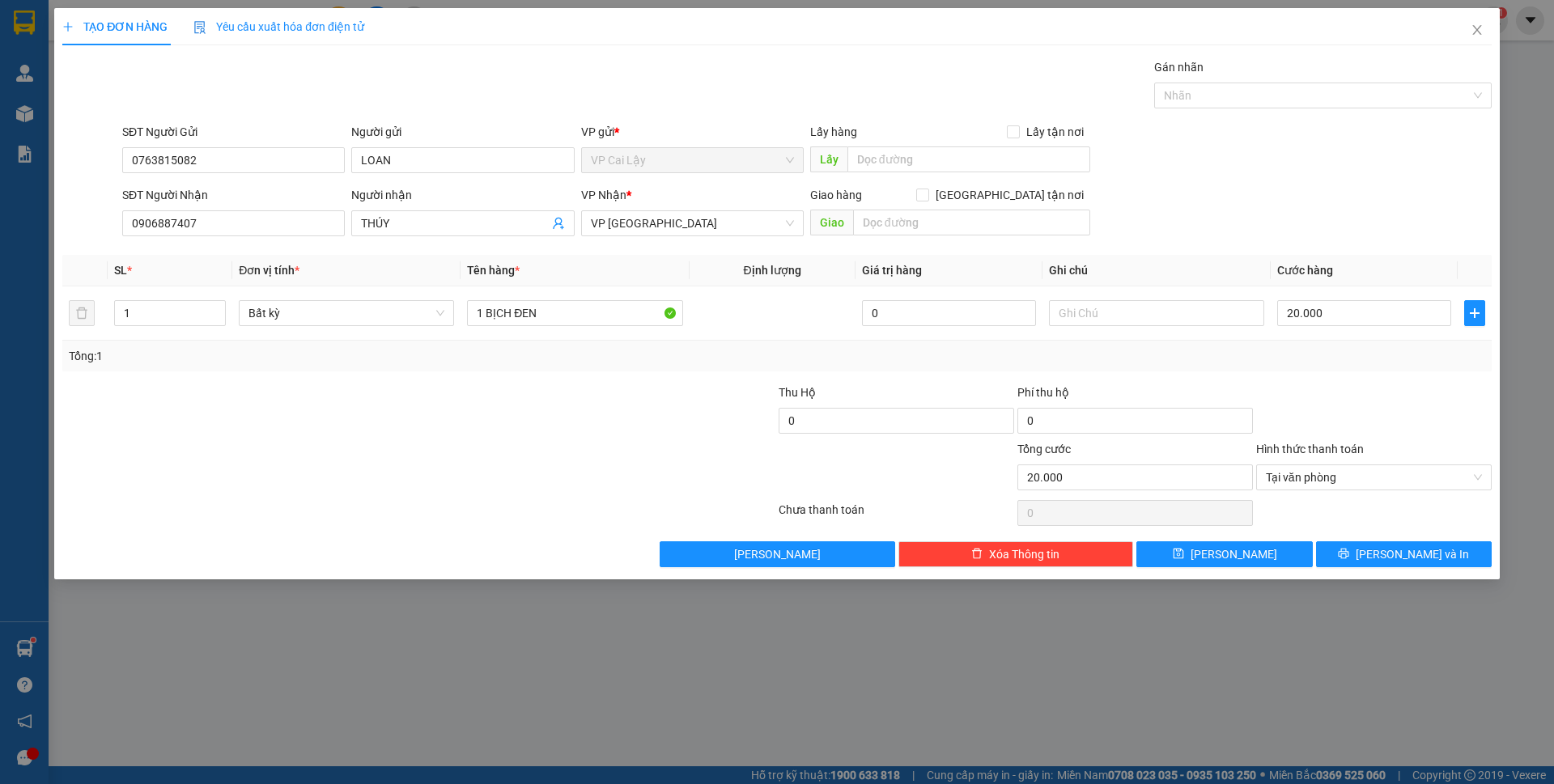
click at [386, 458] on div at bounding box center [299, 469] width 477 height 57
click at [1388, 550] on button "[PERSON_NAME] và In" at bounding box center [1404, 554] width 176 height 26
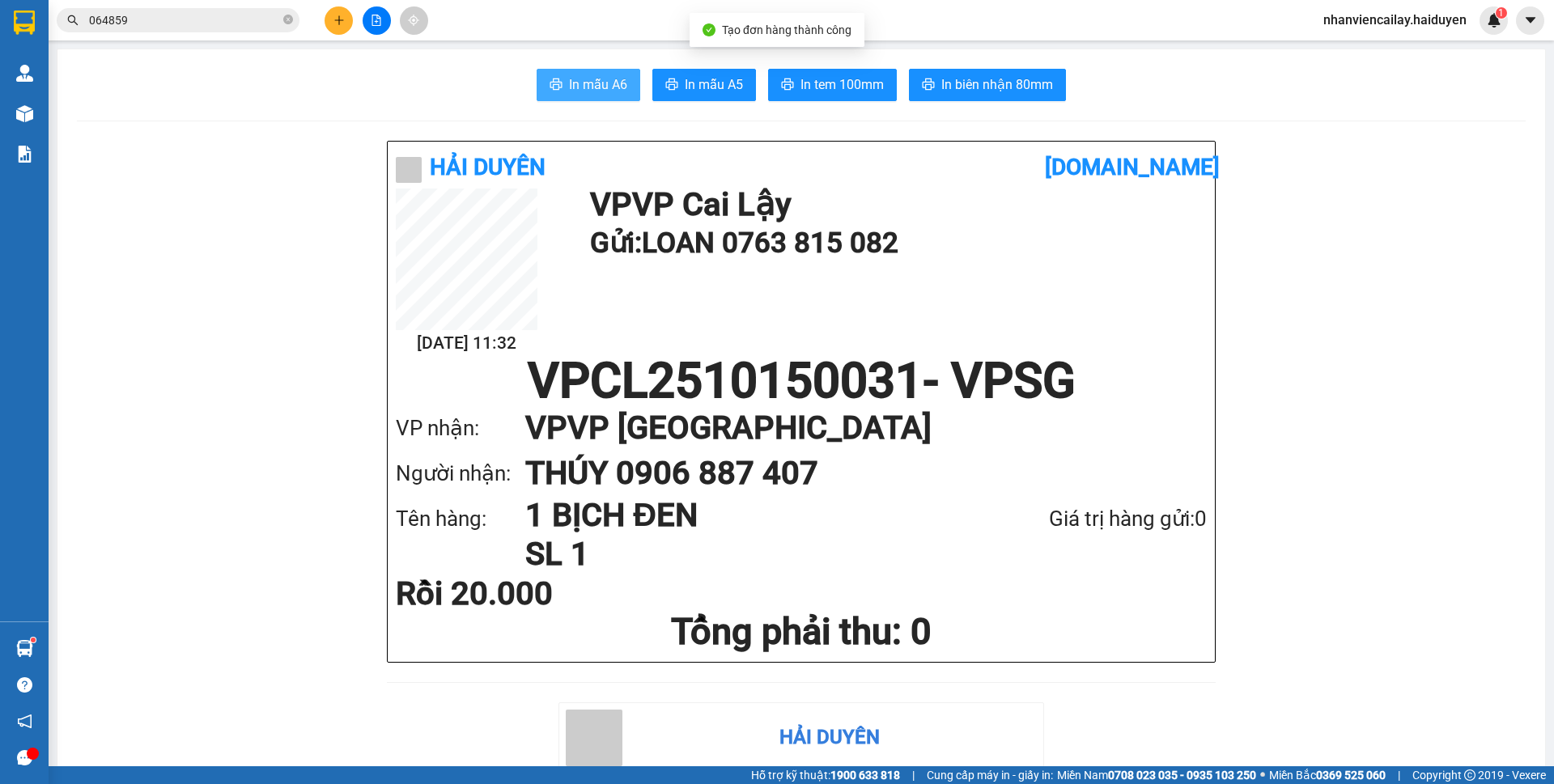
click at [580, 90] on span "In mẫu A6" at bounding box center [599, 84] width 59 height 20
drag, startPoint x: 820, startPoint y: 82, endPoint x: 794, endPoint y: 75, distance: 26.9
click at [819, 82] on span "In tem 100mm" at bounding box center [842, 84] width 83 height 20
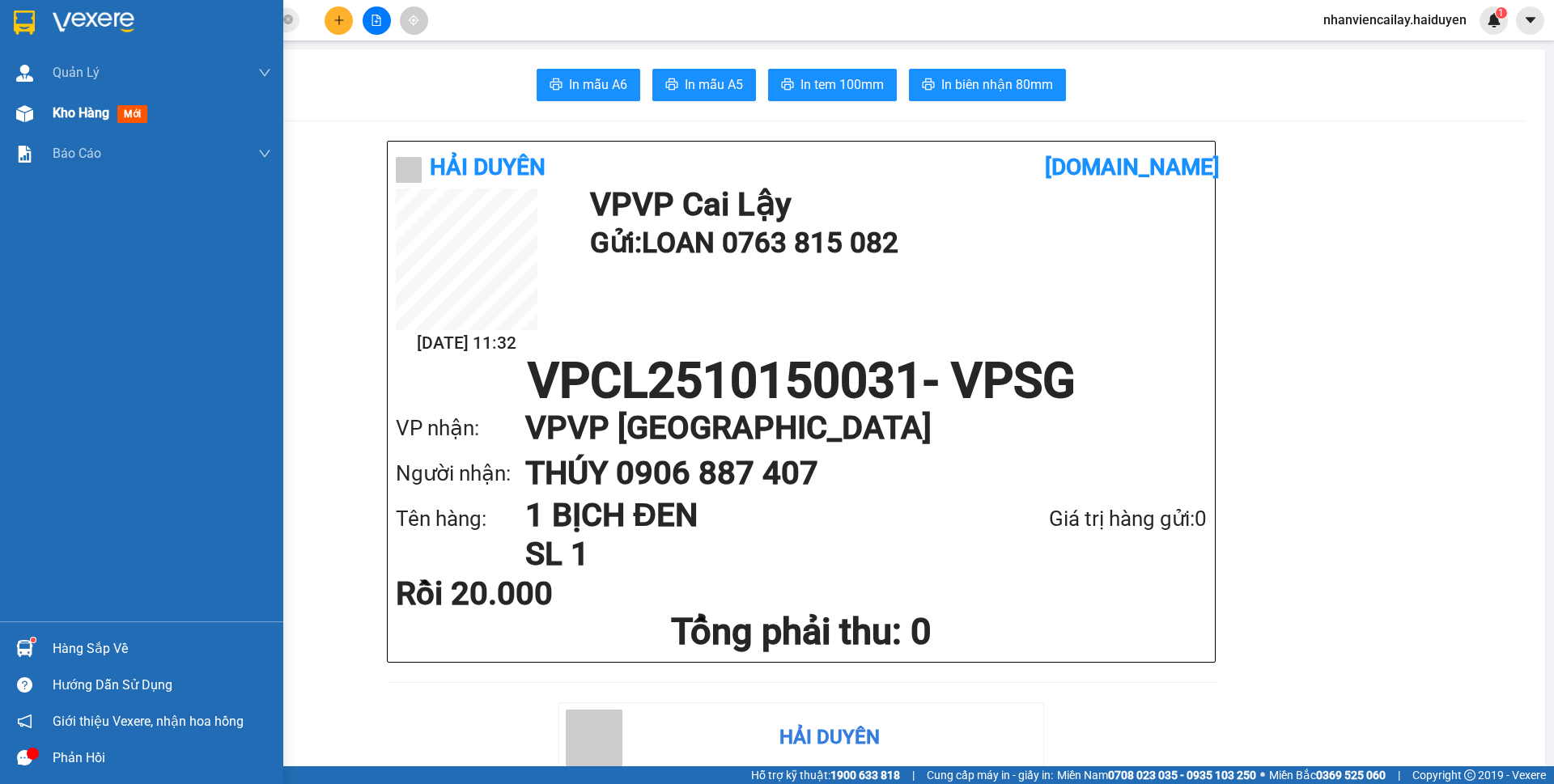
click at [29, 119] on img at bounding box center [25, 113] width 17 height 17
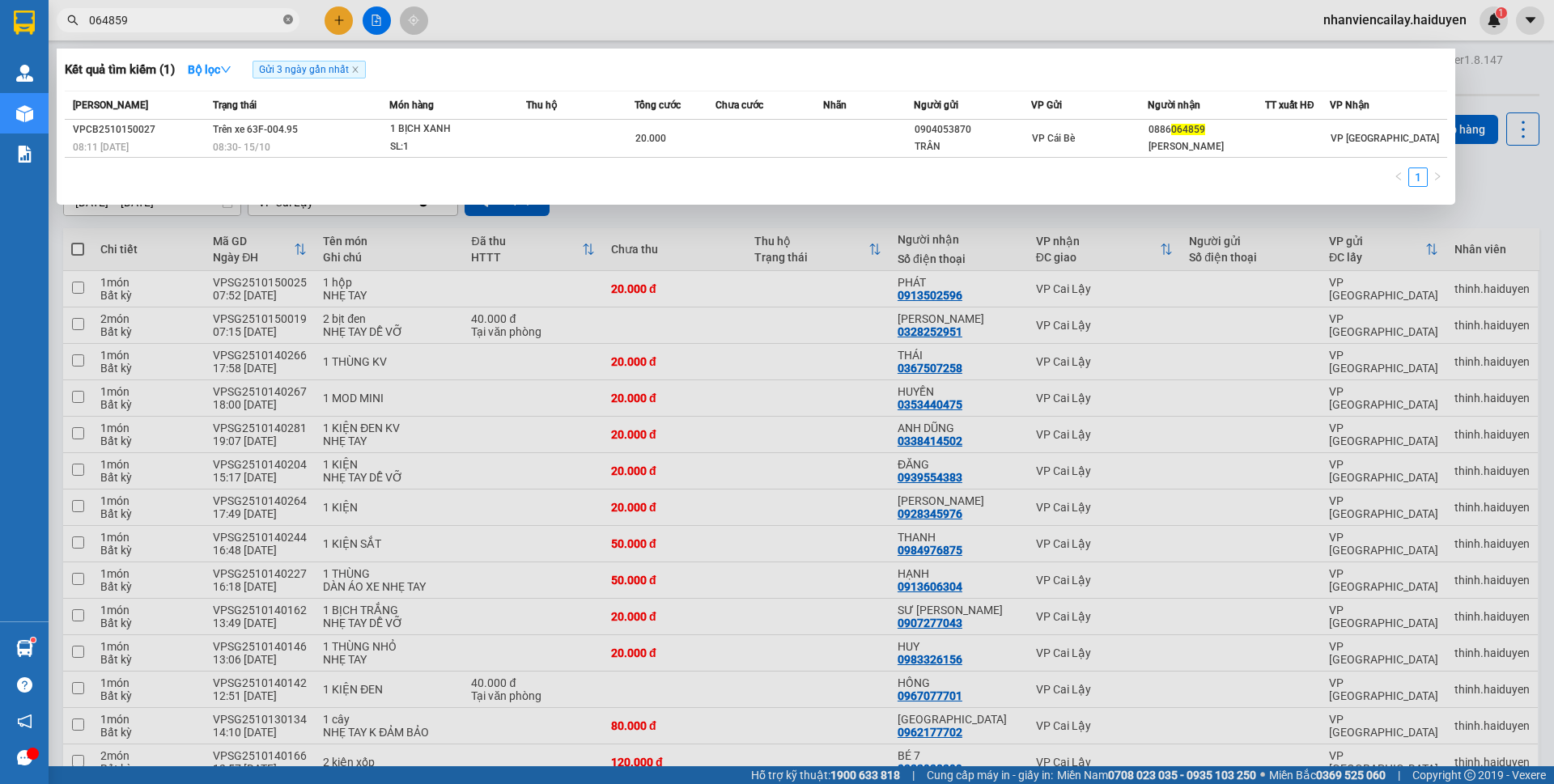
click at [292, 20] on icon "close-circle" at bounding box center [288, 19] width 10 height 10
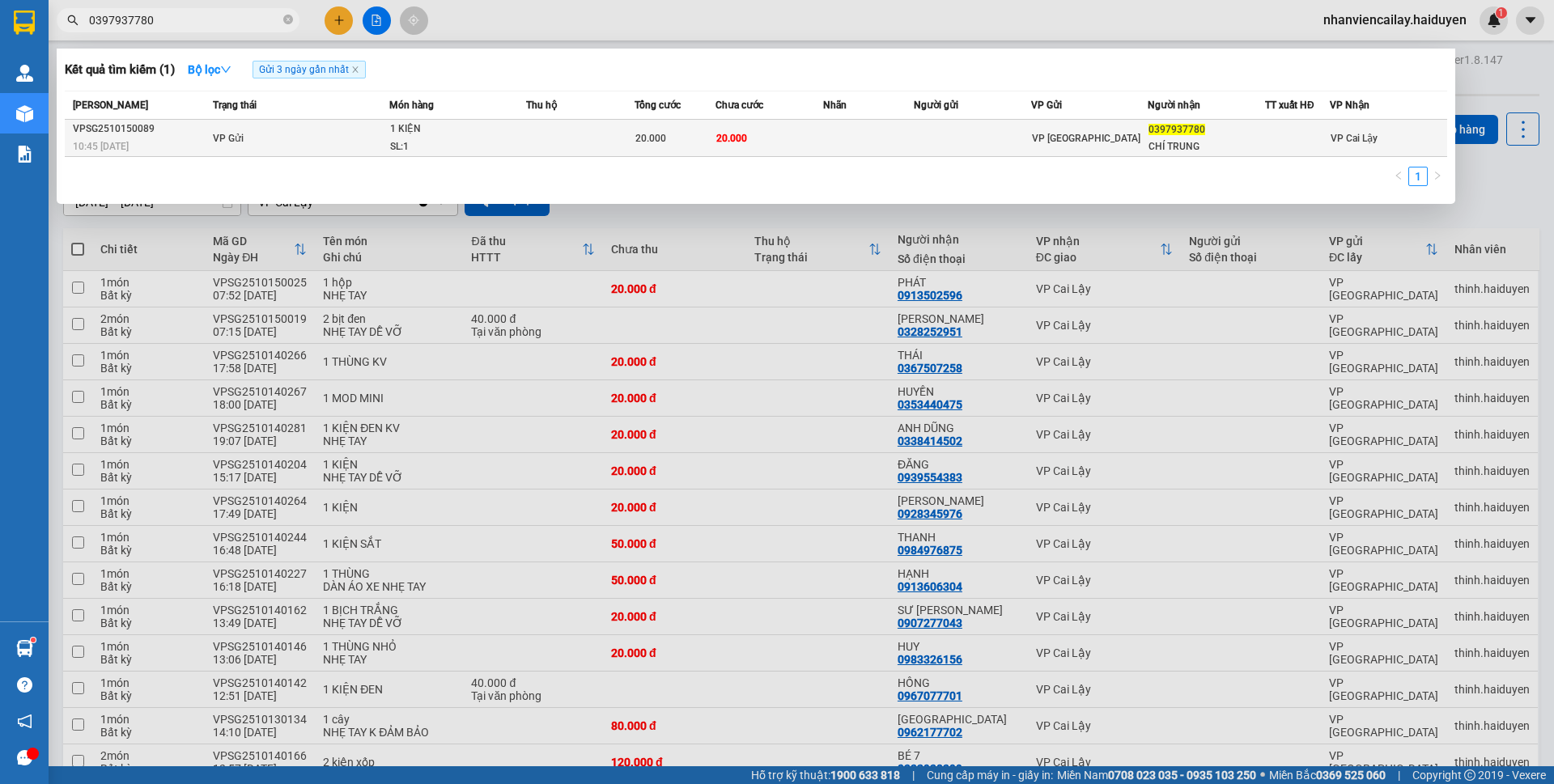
type input "0397937780"
click at [350, 133] on td "VP Gửi" at bounding box center [298, 138] width 180 height 37
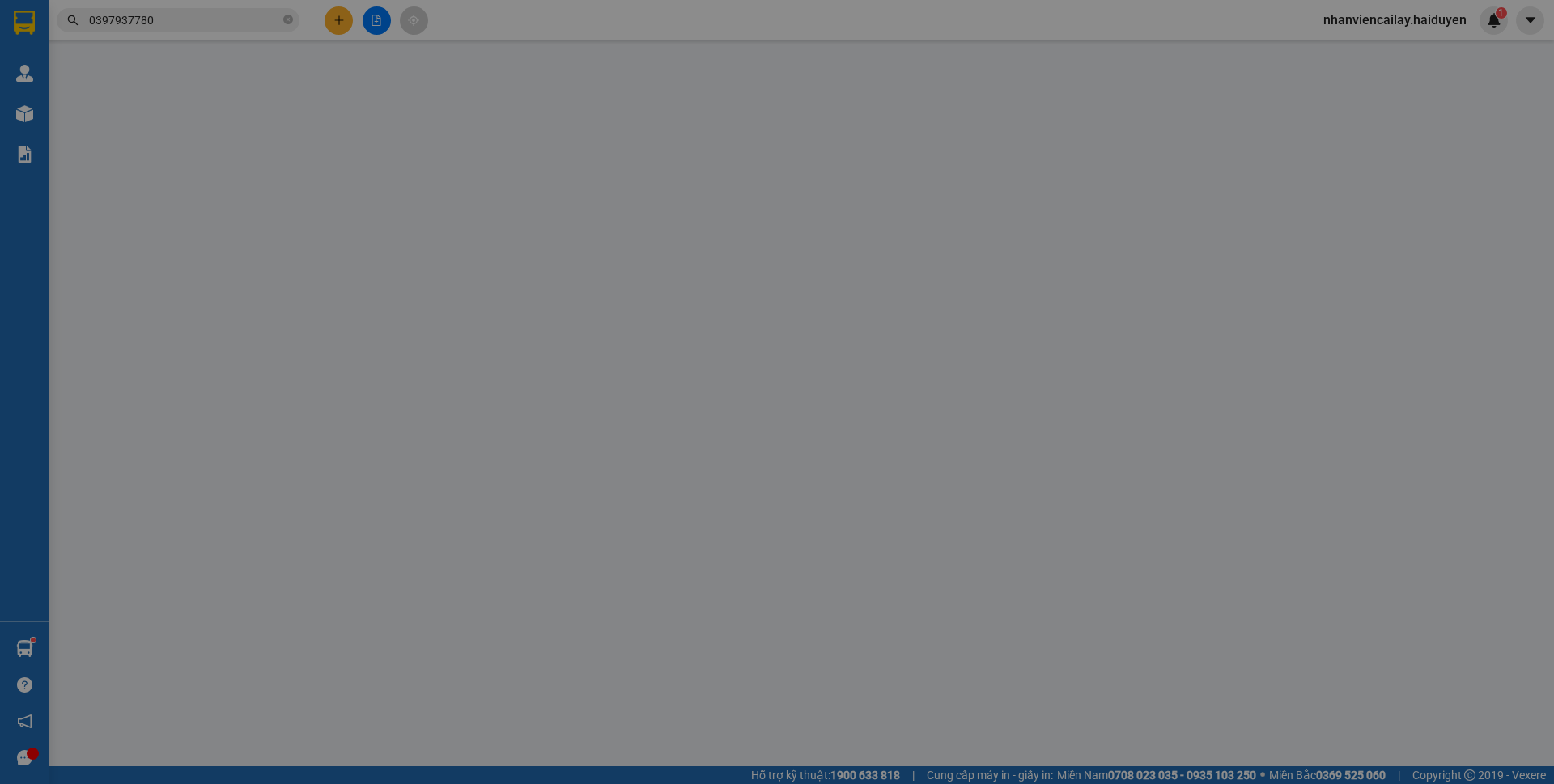
type input "0397937780"
type input "CHÍ TRUNG"
type input "0"
type input "20.000"
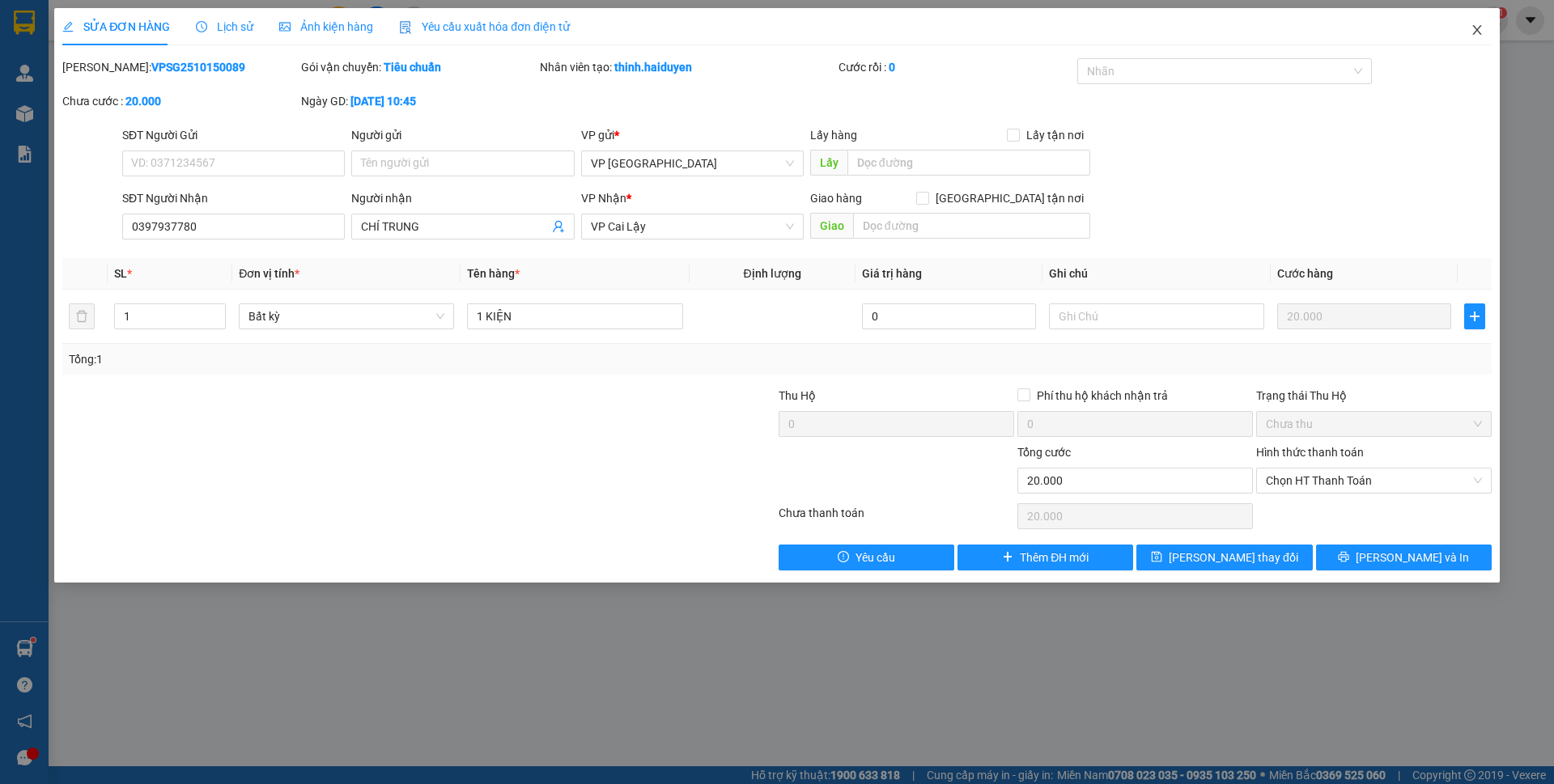
click at [1472, 25] on icon "close" at bounding box center [1477, 30] width 13 height 13
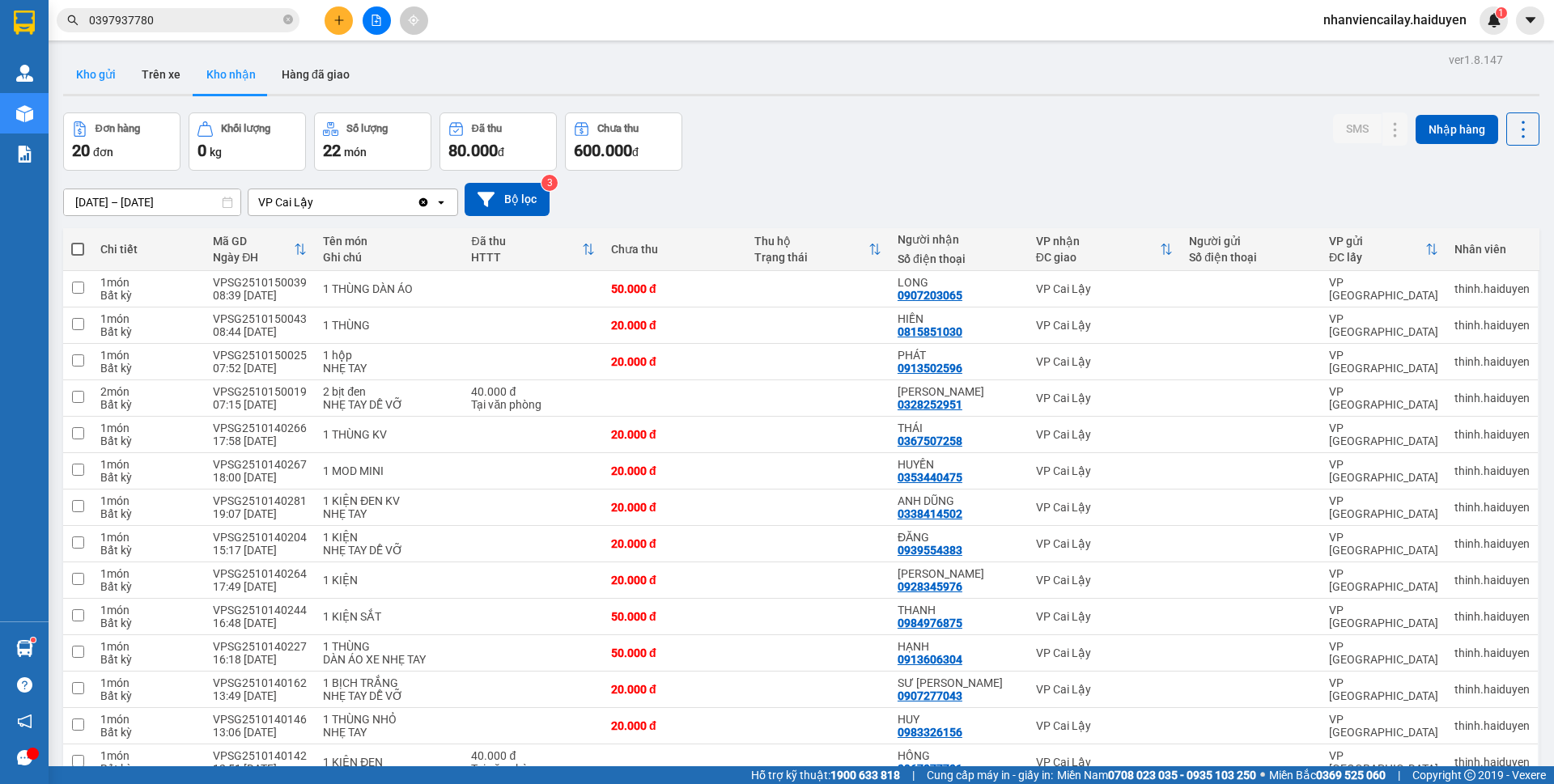
click at [102, 78] on button "Kho gửi" at bounding box center [96, 74] width 66 height 39
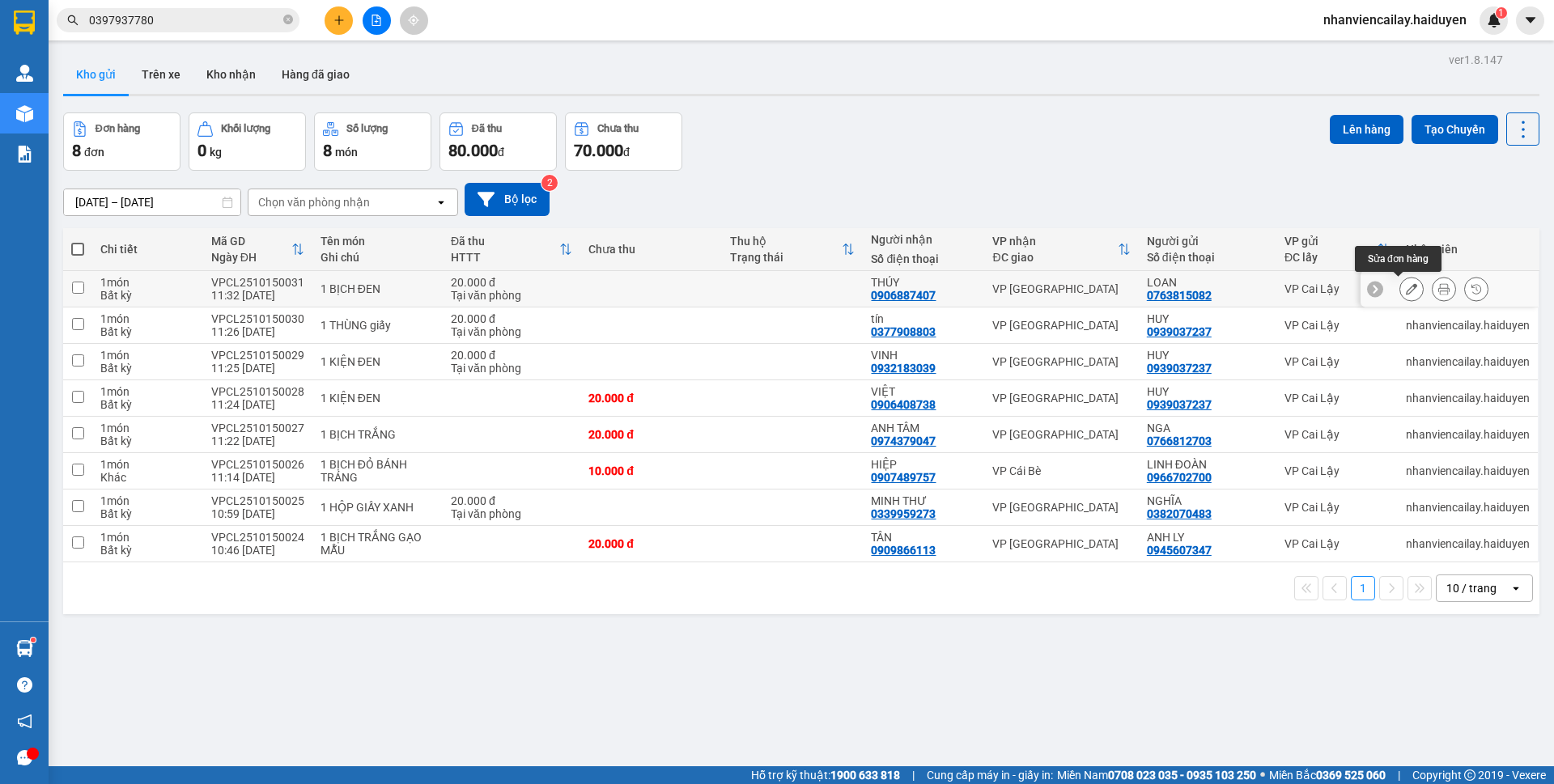
click at [1400, 283] on button at bounding box center [1411, 289] width 23 height 28
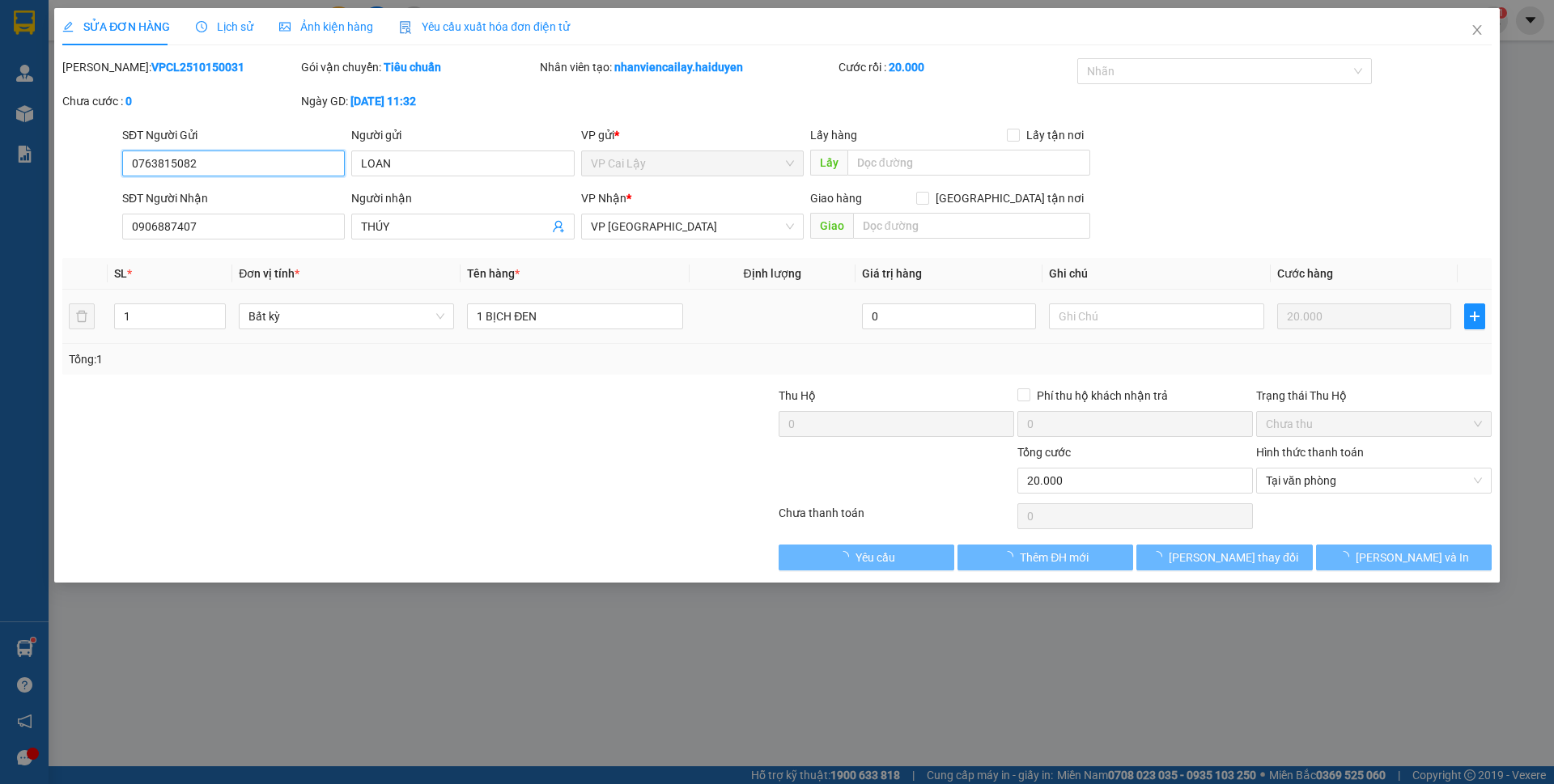
type input "0763815082"
type input "LOAN"
type input "0906887407"
type input "THÚY"
type input "0"
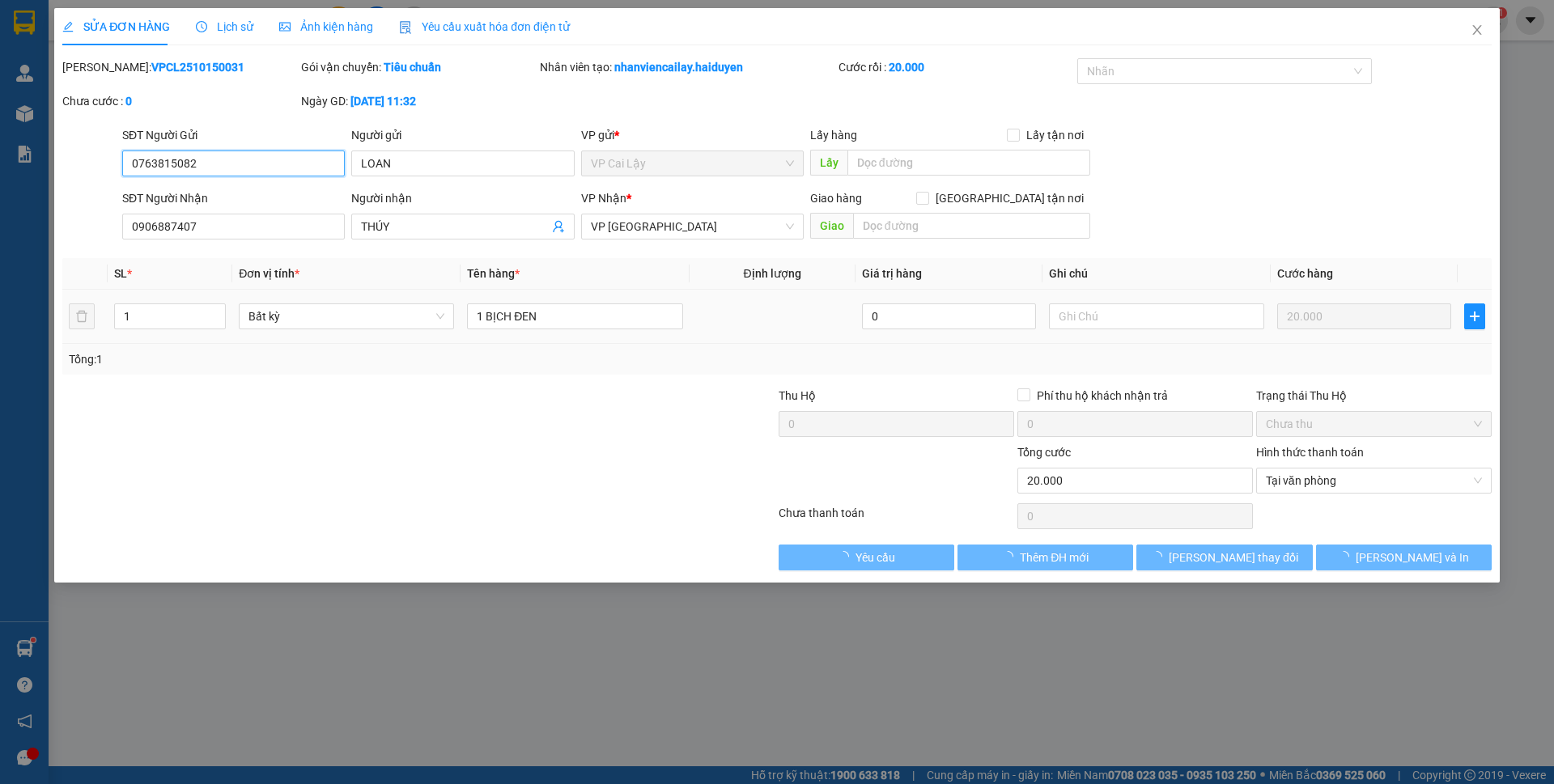
type input "20.000"
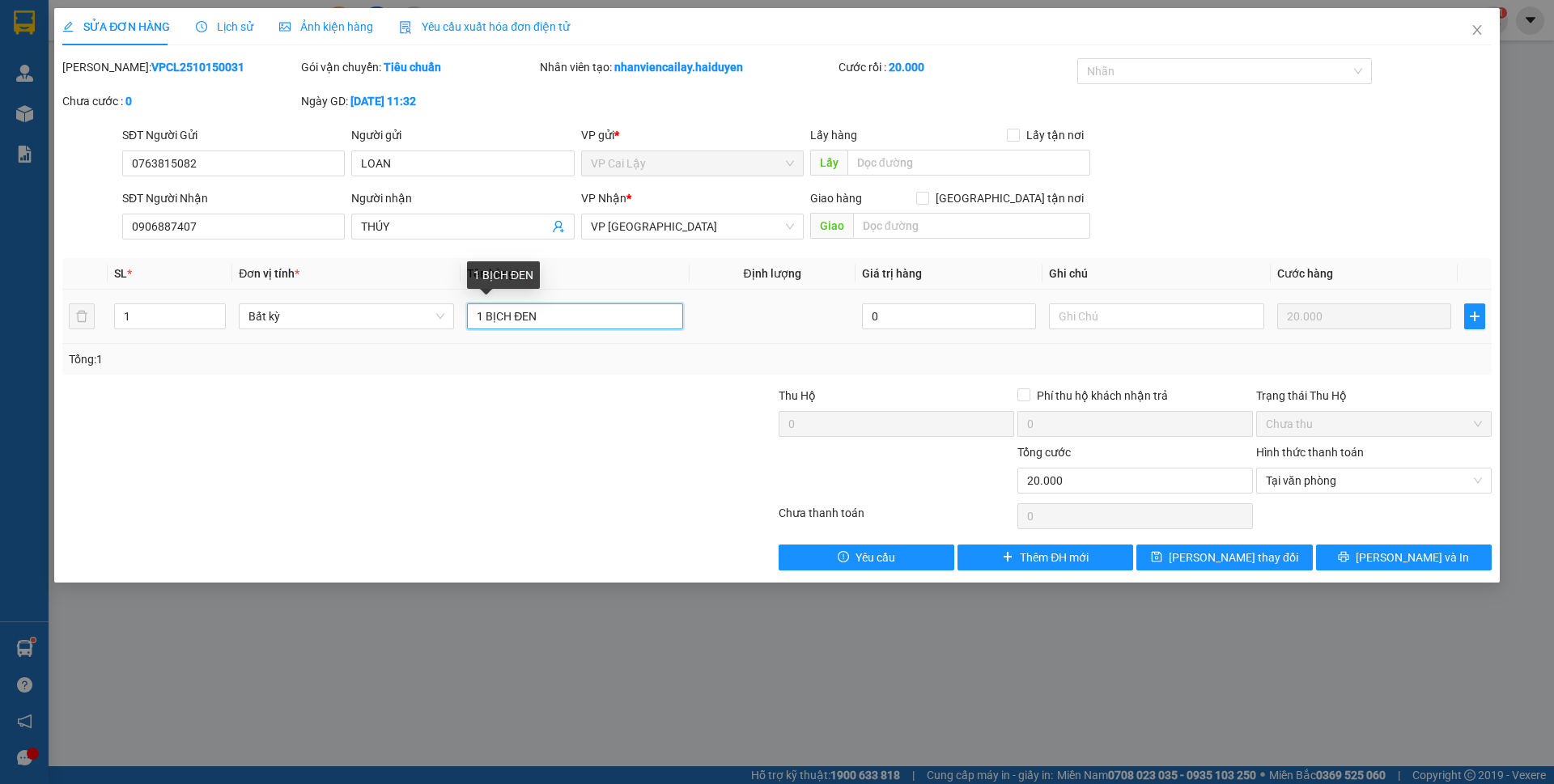
drag, startPoint x: 557, startPoint y: 318, endPoint x: 515, endPoint y: 316, distance: 42.0
click at [515, 316] on input "1 BỊCH ĐEN" at bounding box center [575, 316] width 216 height 26
drag, startPoint x: 545, startPoint y: 310, endPoint x: 516, endPoint y: 301, distance: 30.4
click at [516, 301] on div "1 BỊCH xanh" at bounding box center [575, 316] width 216 height 32
type input "1 BỊCH XANH"
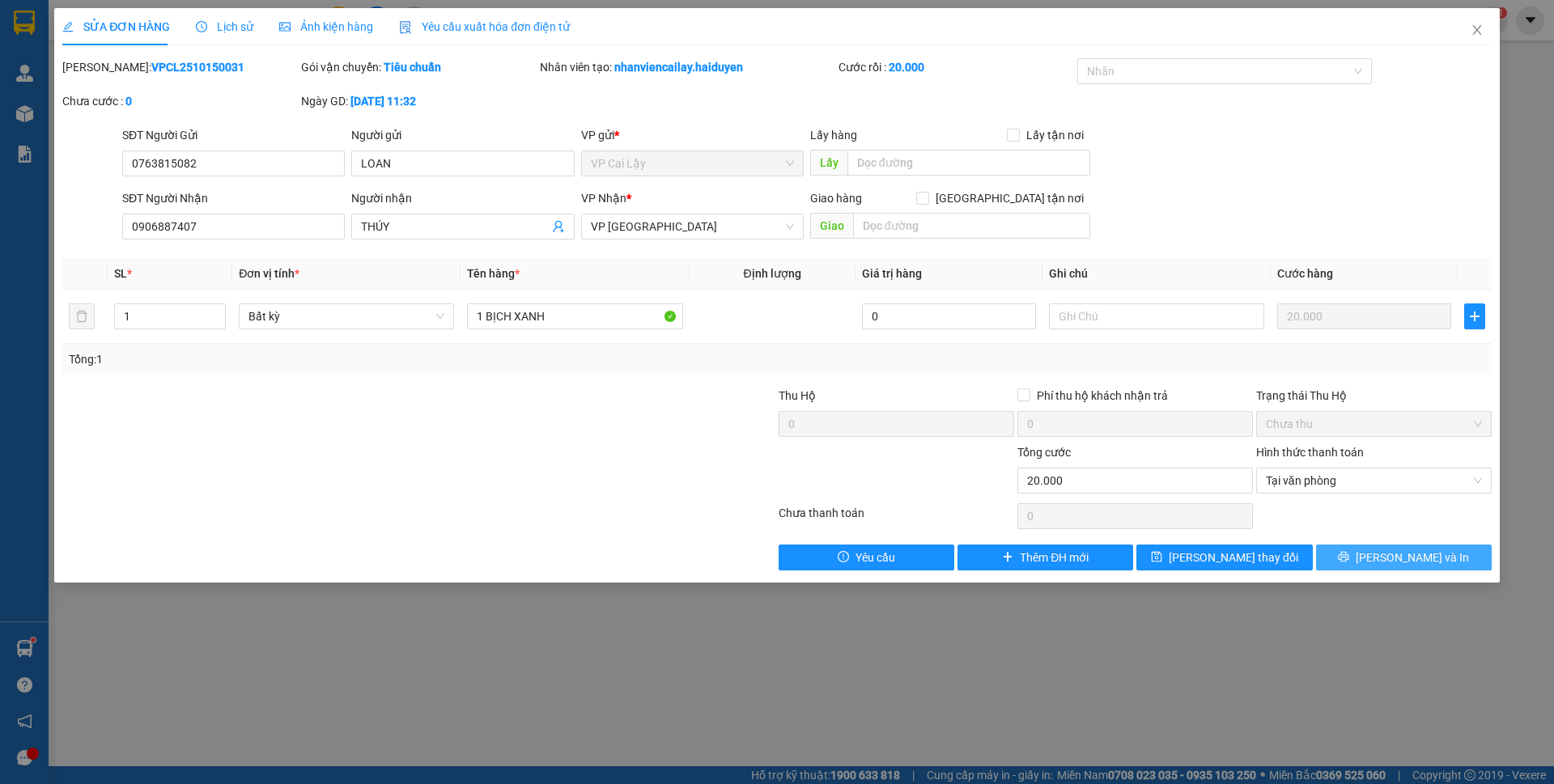
click at [1351, 556] on button "[PERSON_NAME] và In" at bounding box center [1404, 557] width 176 height 26
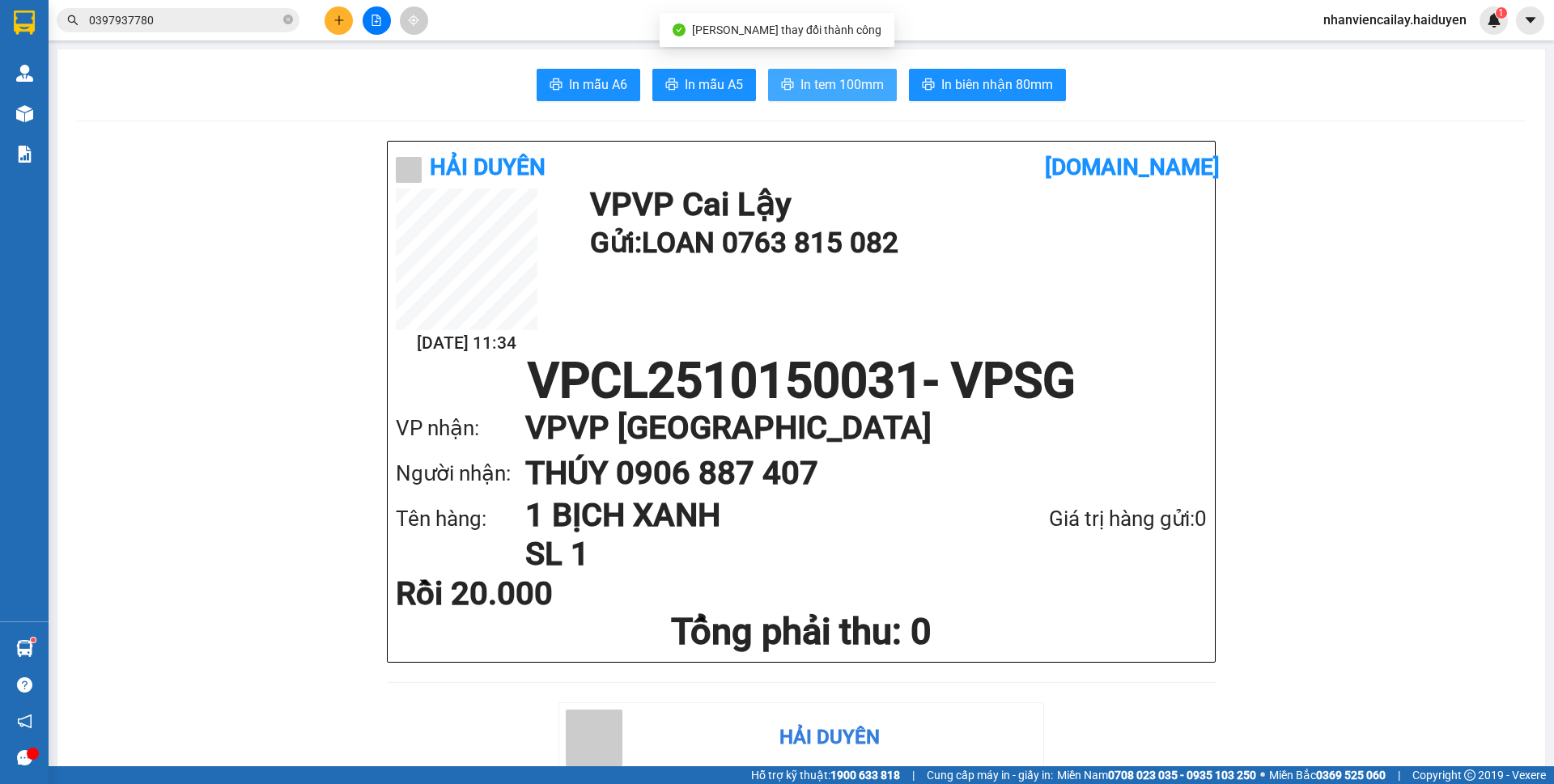
click at [787, 89] on icon "printer" at bounding box center [787, 84] width 12 height 11
click at [813, 93] on span "In tem 100mm" at bounding box center [842, 84] width 83 height 20
click at [333, 12] on button at bounding box center [338, 20] width 28 height 28
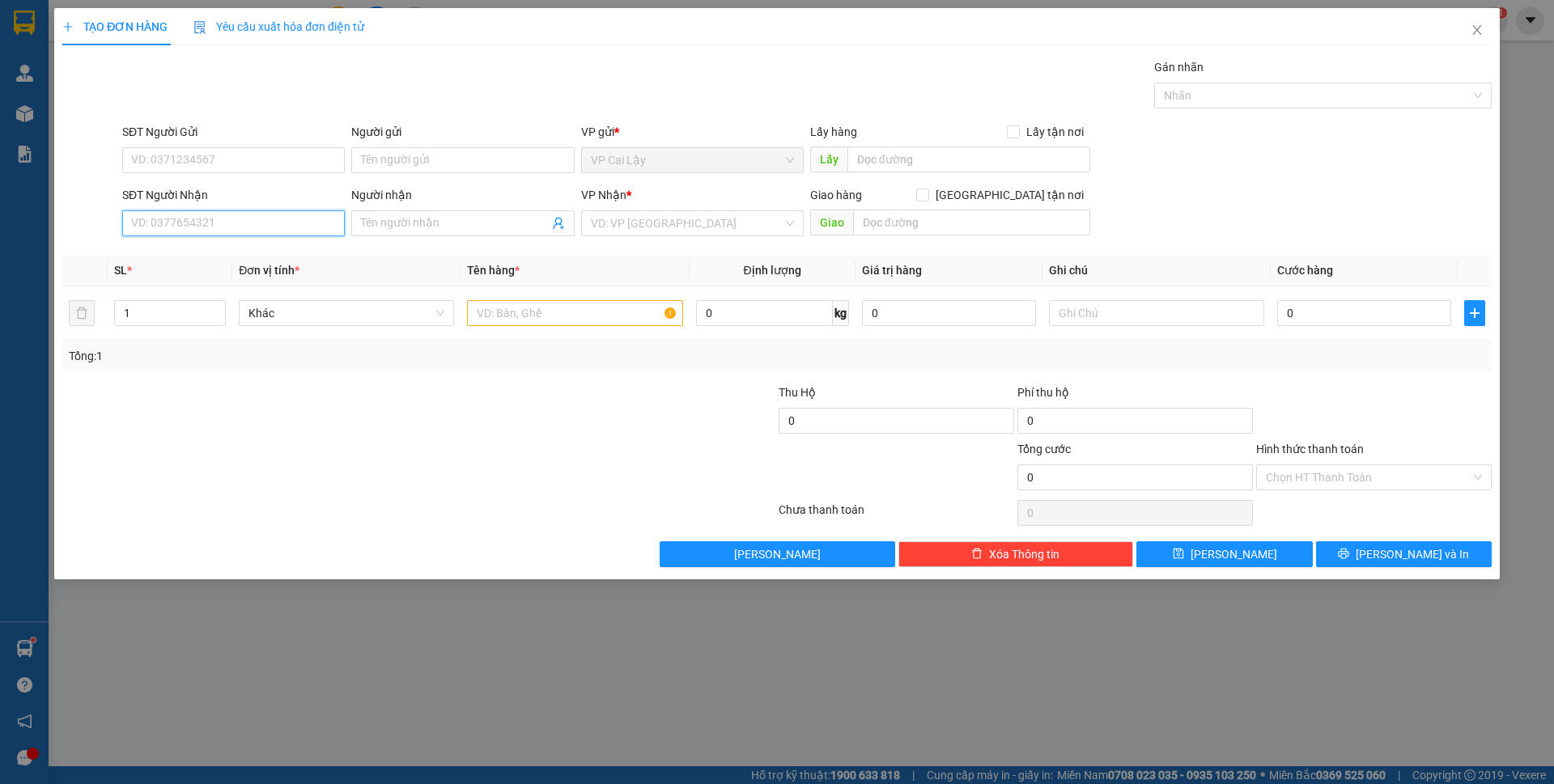
click at [174, 221] on input "SĐT Người Nhận" at bounding box center [234, 223] width 223 height 26
type input "0919777867"
click at [196, 256] on div "0919777867 - mai" at bounding box center [233, 255] width 203 height 17
type input "mai"
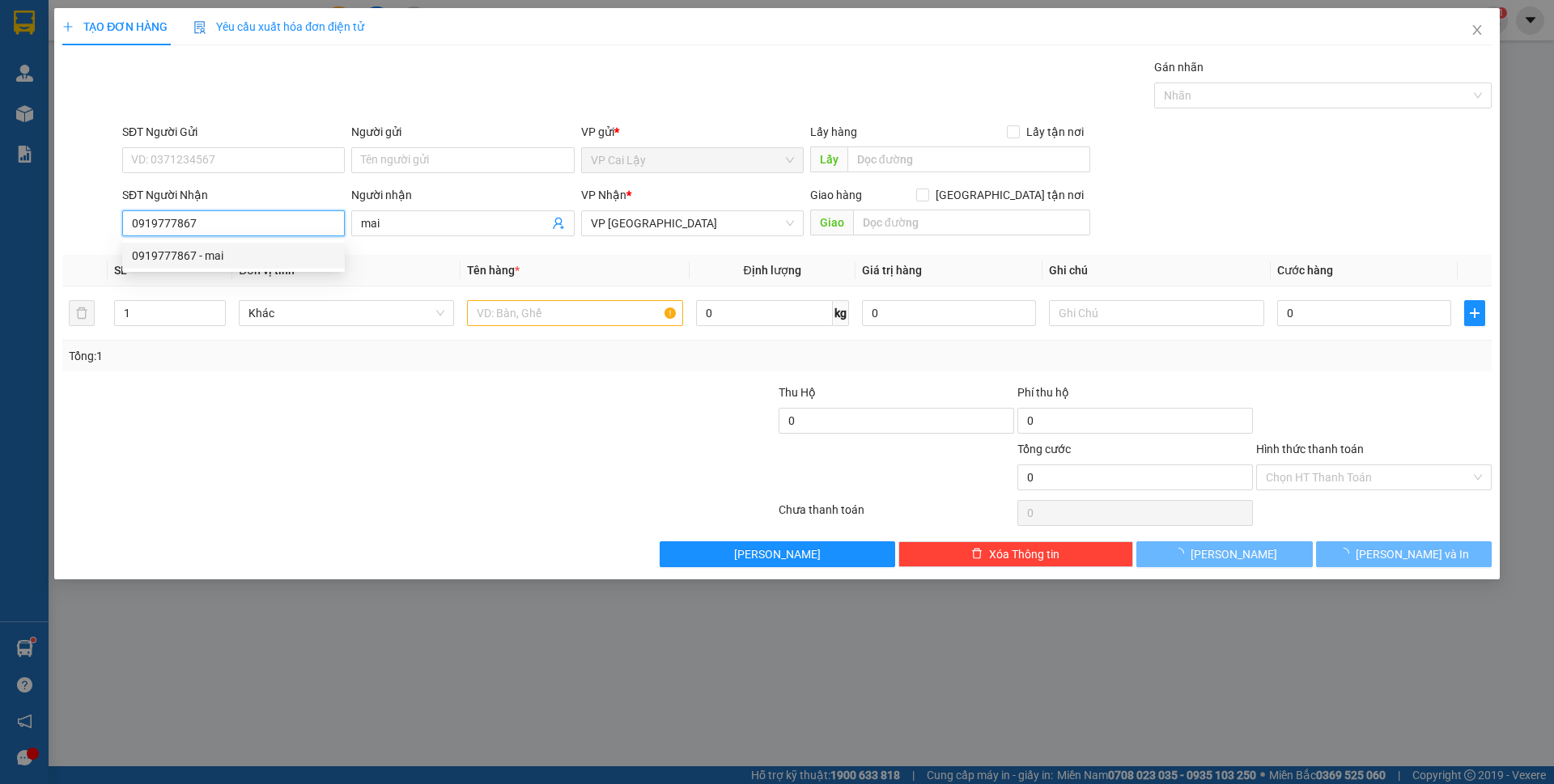
type input "100.000"
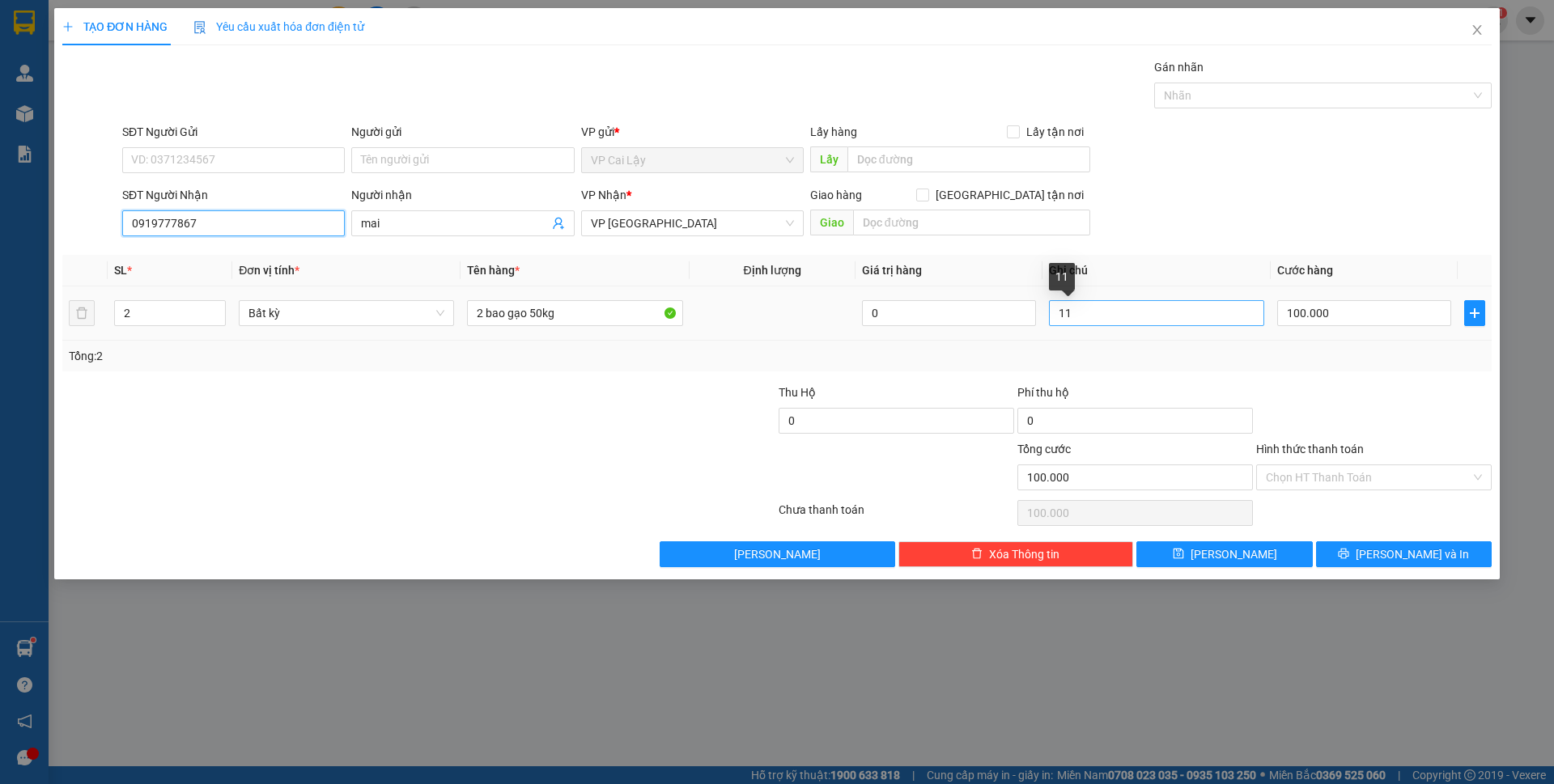
type input "0919777867"
click at [1078, 310] on input "11" at bounding box center [1157, 313] width 216 height 26
type input "13H"
click at [271, 159] on input "SĐT Người Gửi" at bounding box center [234, 160] width 223 height 26
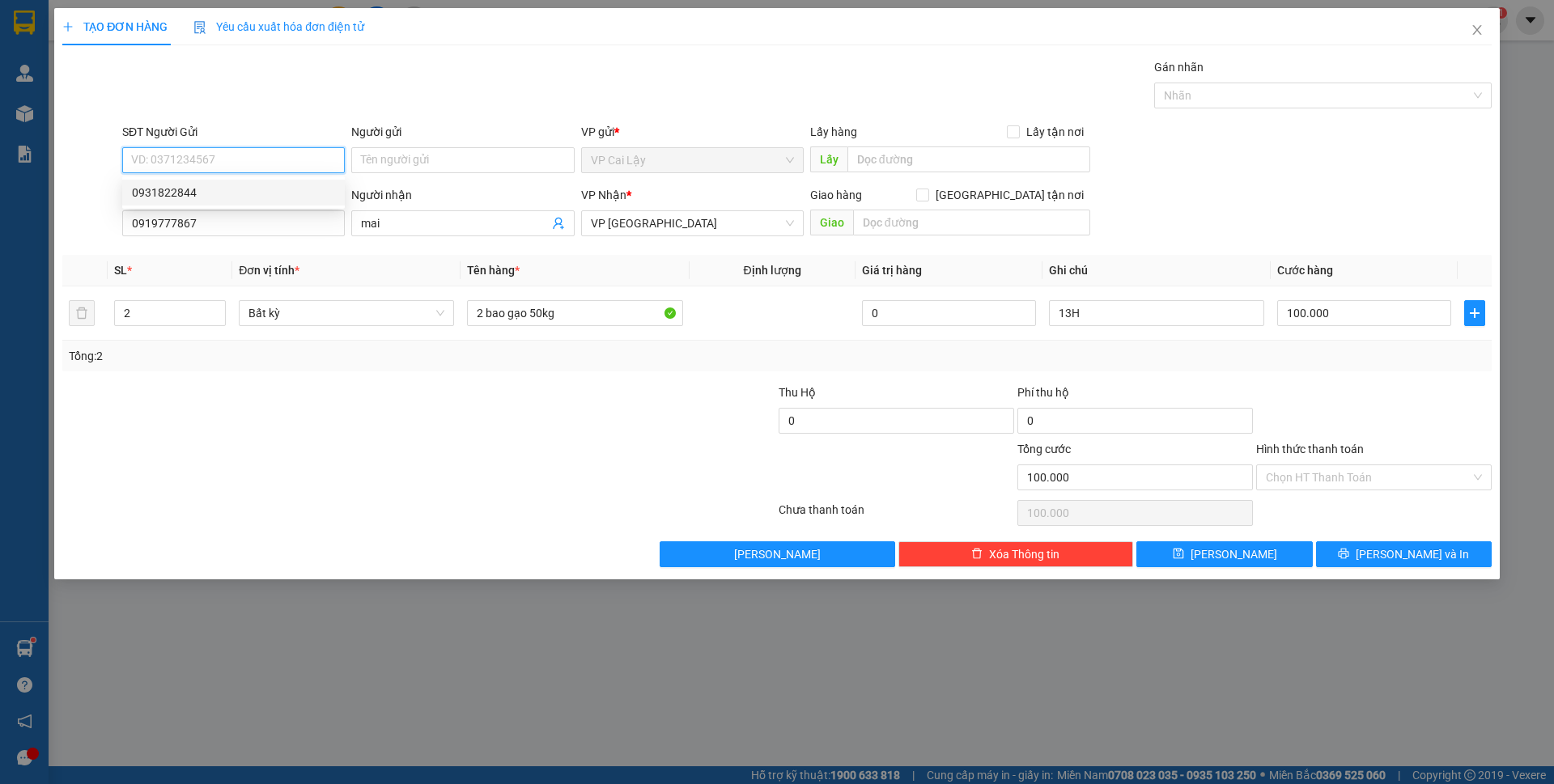
click at [235, 189] on div "0931822844" at bounding box center [233, 192] width 203 height 17
type input "0931822844"
type input "cầu sao"
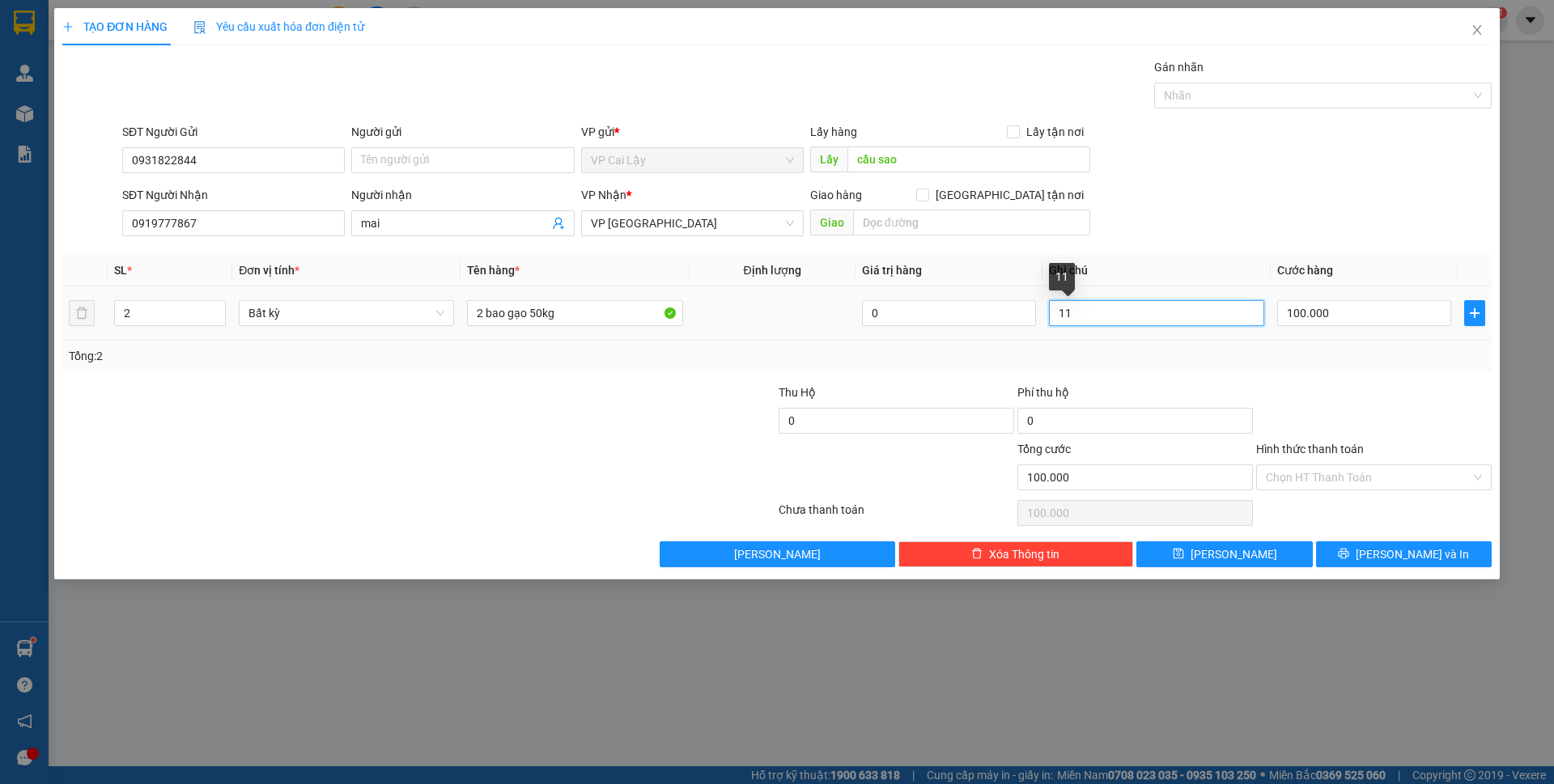
click at [1065, 313] on input "11" at bounding box center [1157, 313] width 216 height 26
type input "13H"
click at [923, 354] on div "Tổng: 2" at bounding box center [777, 355] width 1417 height 17
click at [1304, 313] on input "100.000" at bounding box center [1364, 313] width 174 height 26
type input "1"
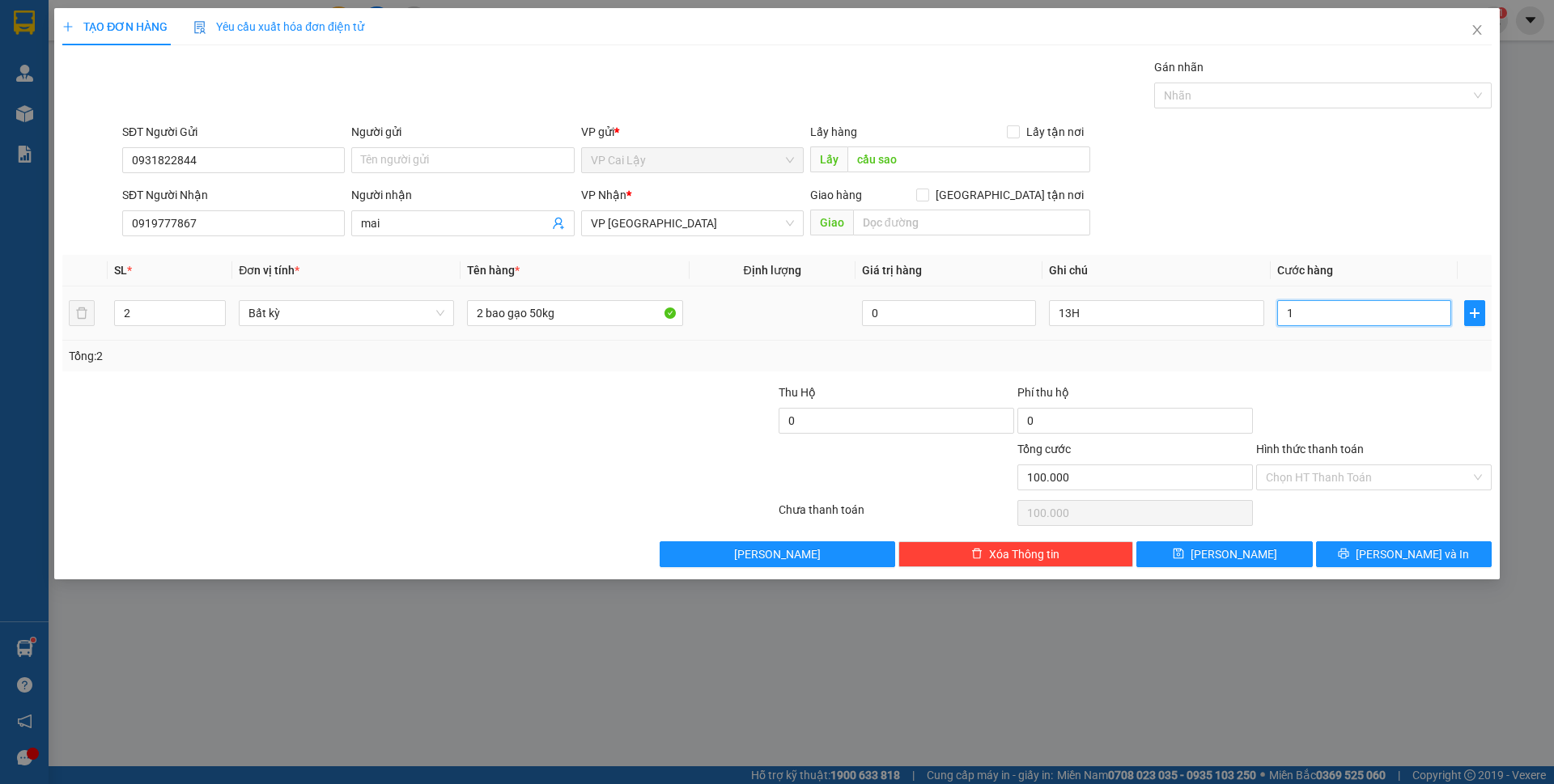
type input "1"
type input "11"
type input "110"
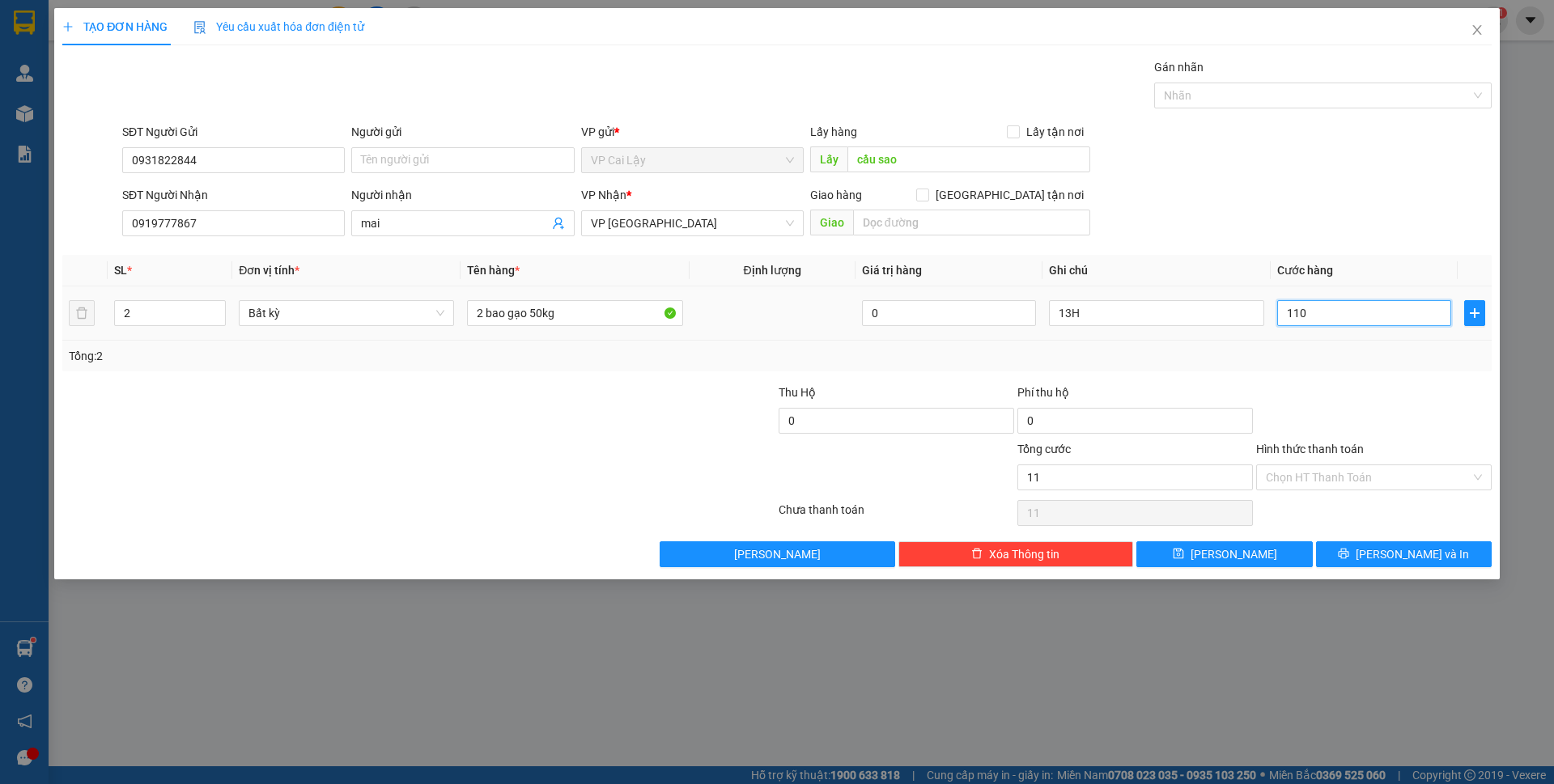
type input "110"
type input "110.000"
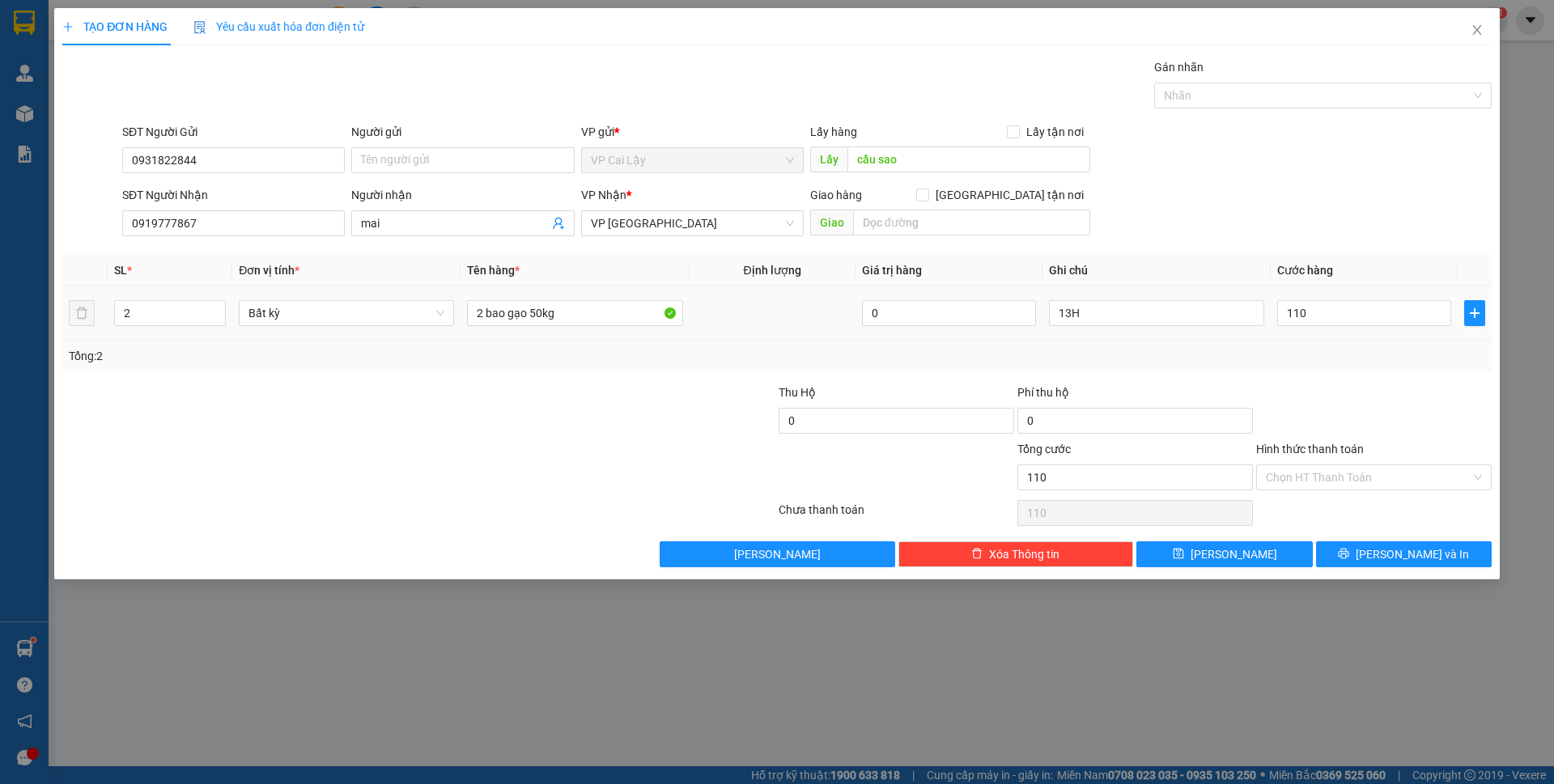
type input "110.000"
click at [1299, 350] on div "Tổng: 2" at bounding box center [777, 355] width 1417 height 17
click at [1305, 471] on input "Hình thức thanh toán" at bounding box center [1368, 477] width 205 height 25
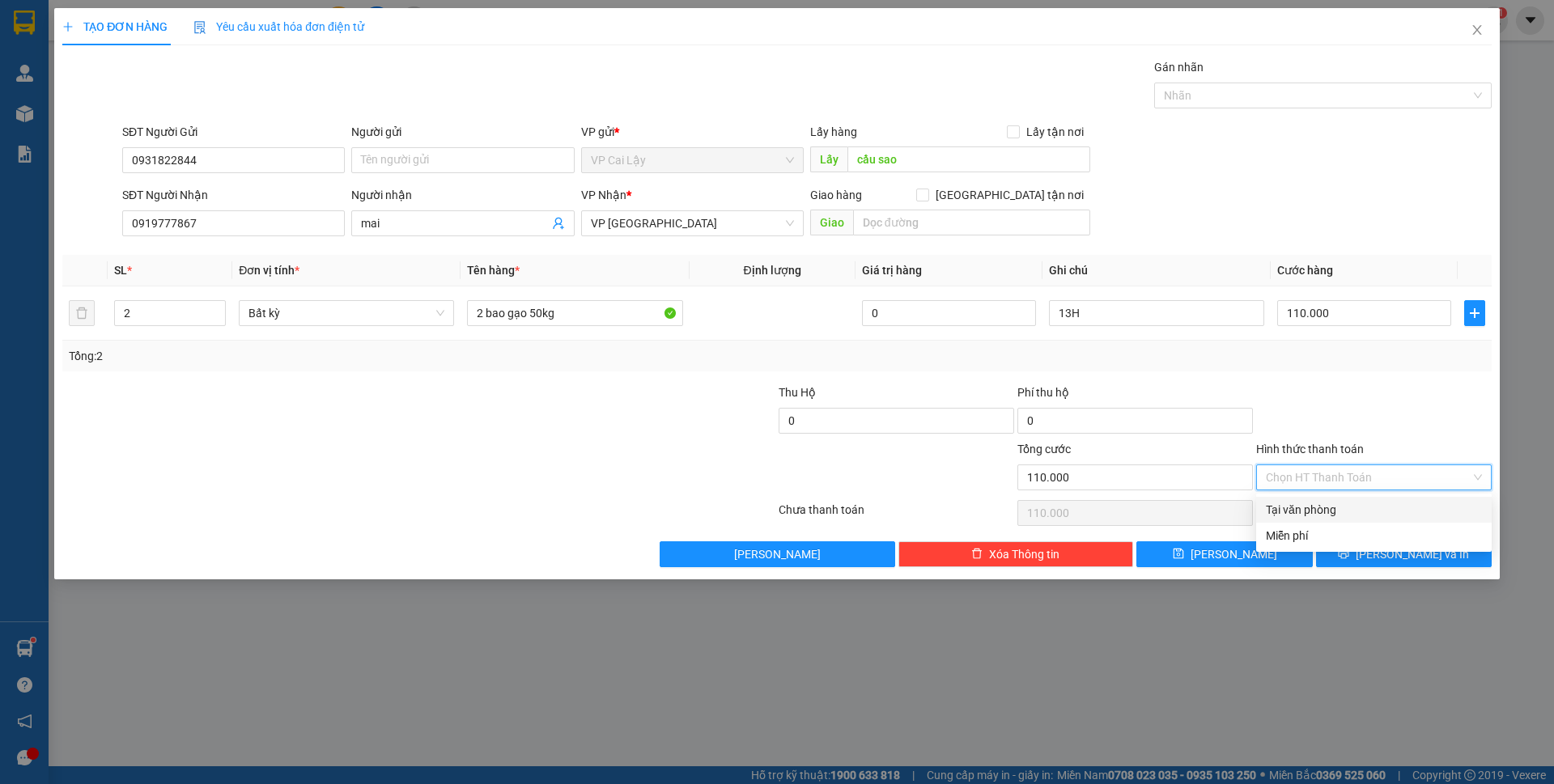
click at [1310, 505] on div "Tại văn phòng" at bounding box center [1374, 509] width 216 height 17
type input "0"
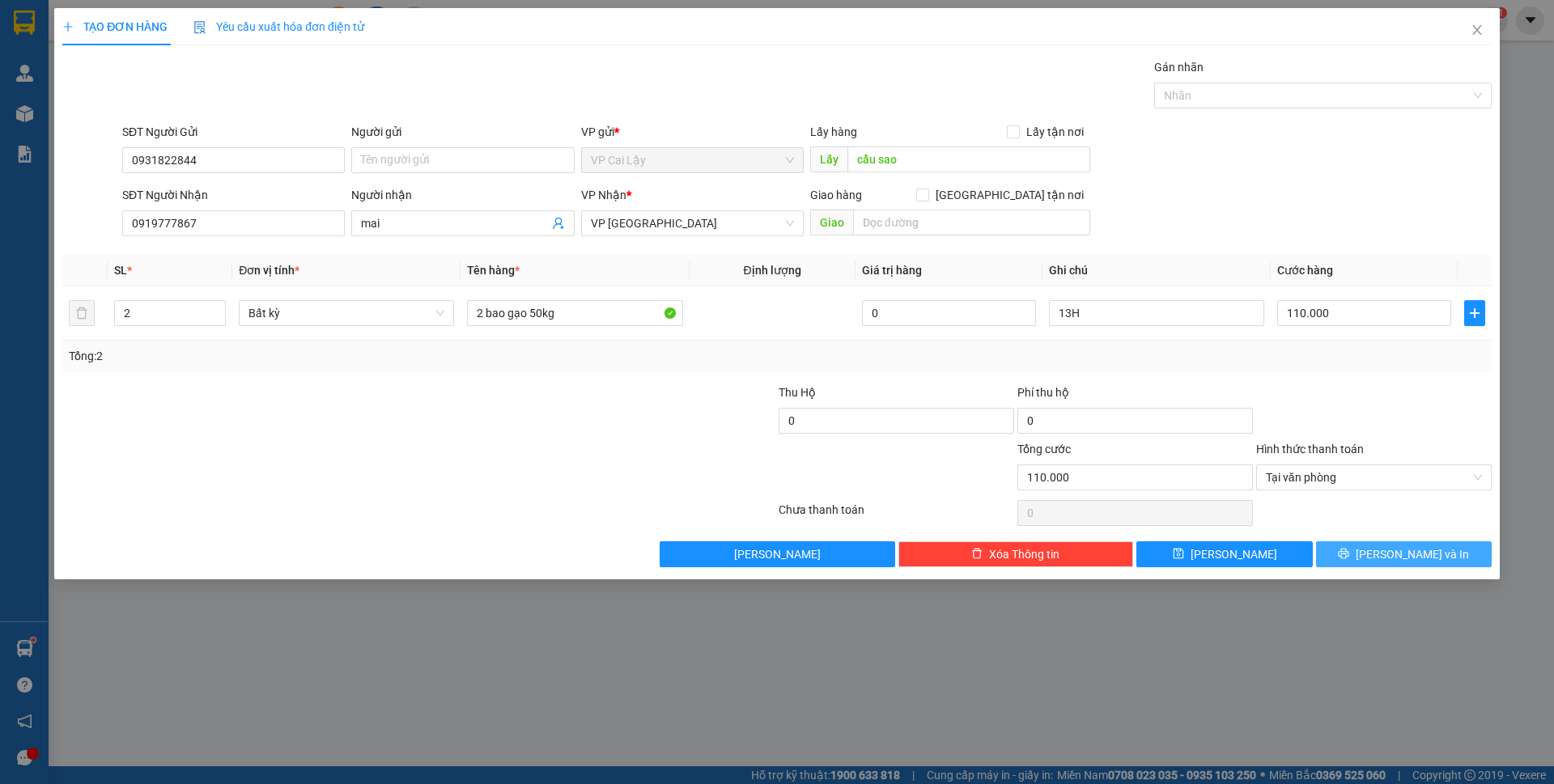
click at [1368, 553] on button "[PERSON_NAME] và In" at bounding box center [1404, 554] width 176 height 26
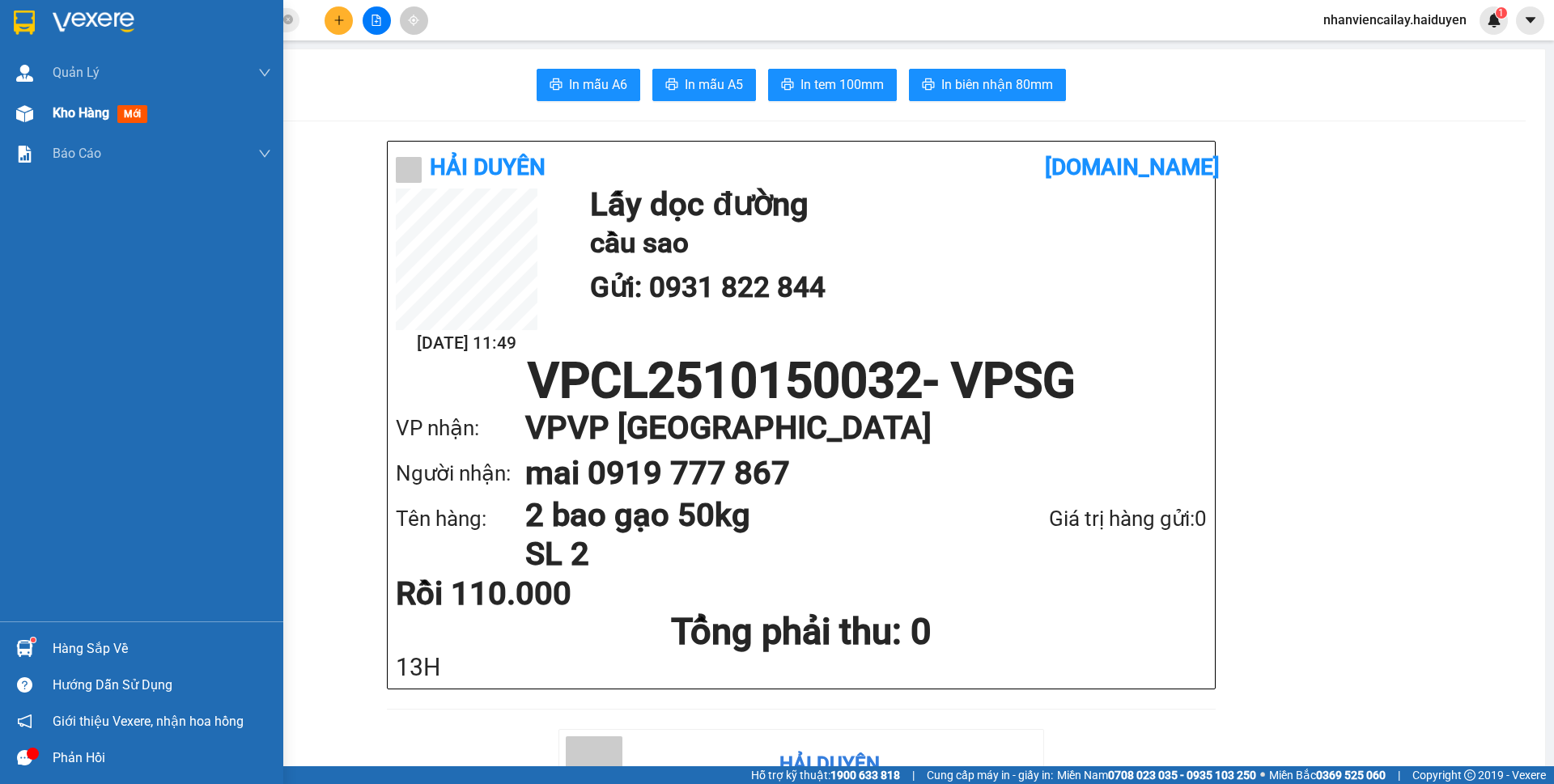
click at [32, 116] on img at bounding box center [25, 113] width 17 height 17
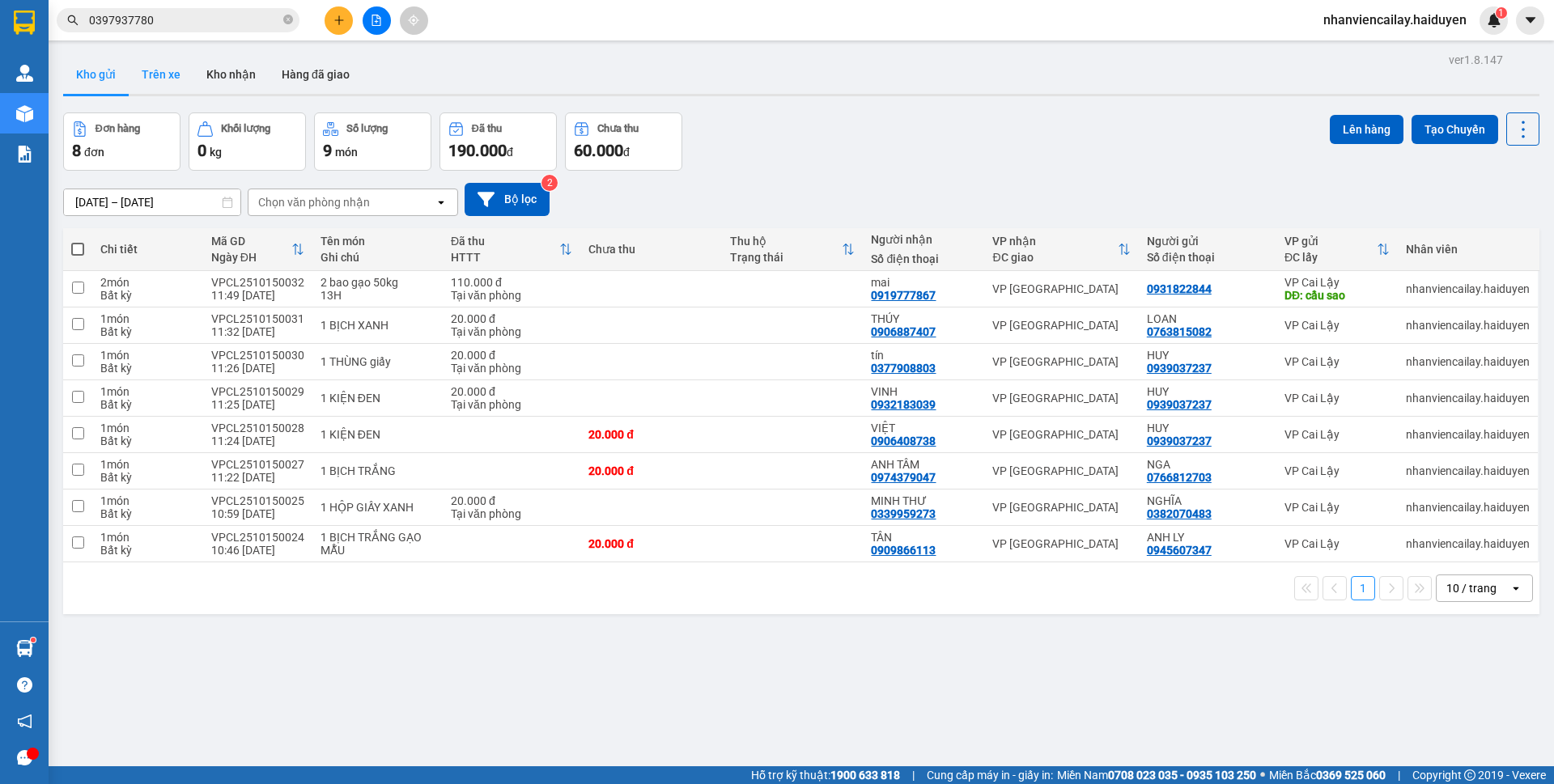
click at [167, 83] on button "Trên xe" at bounding box center [161, 74] width 65 height 39
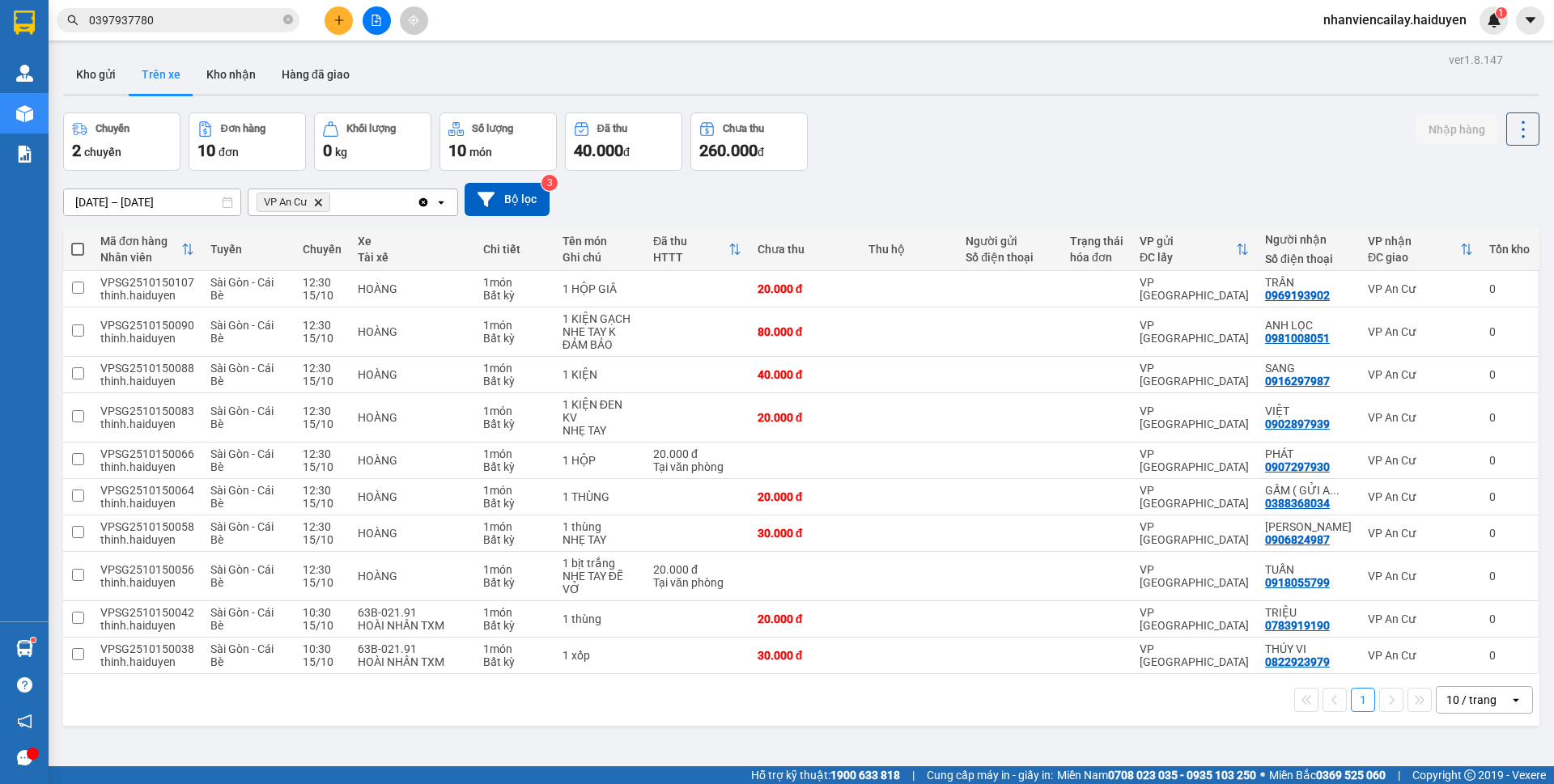
click at [322, 204] on icon "Delete" at bounding box center [318, 202] width 10 height 10
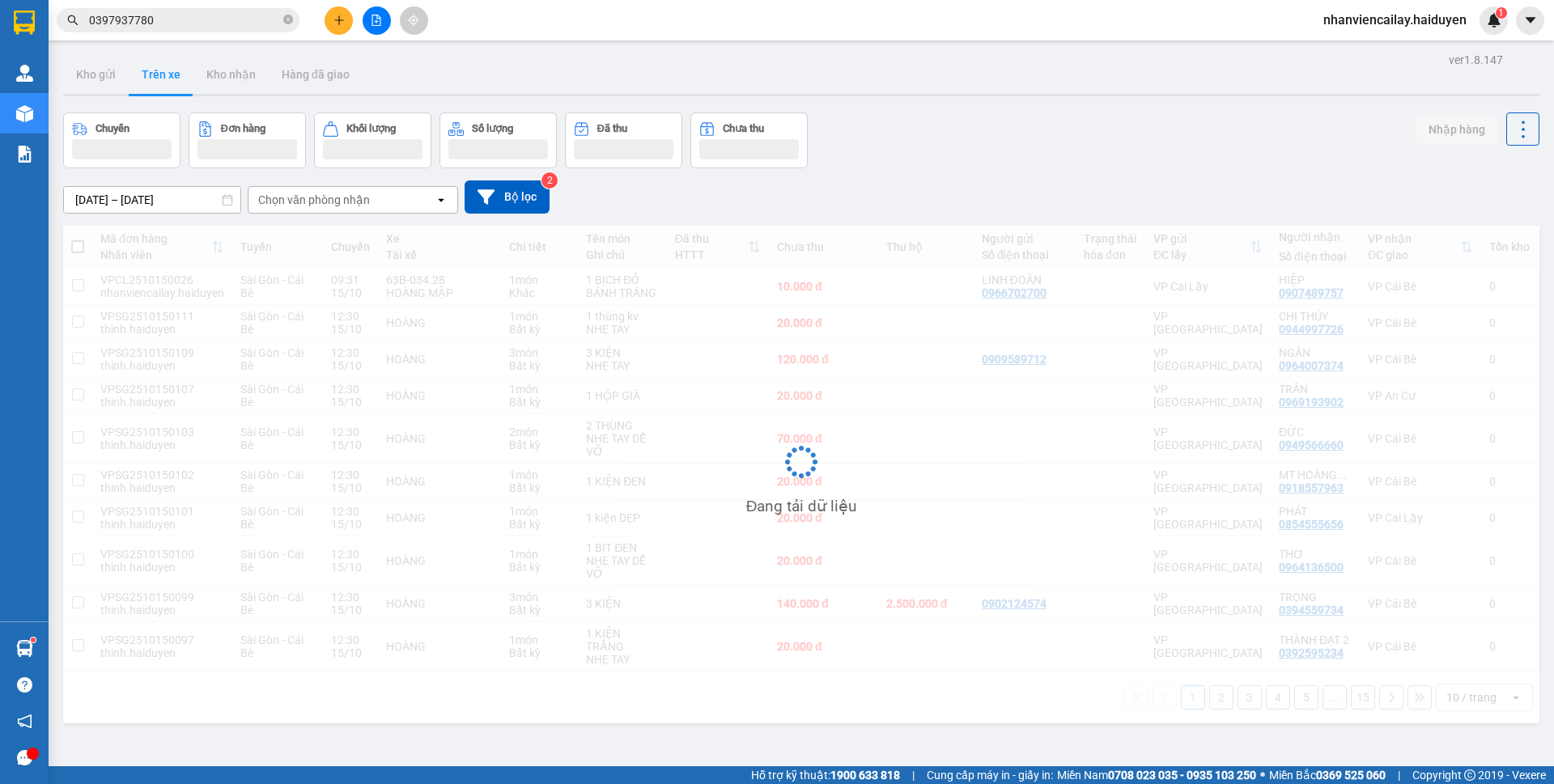
click at [428, 202] on div "Chọn văn phòng nhận" at bounding box center [342, 200] width 186 height 26
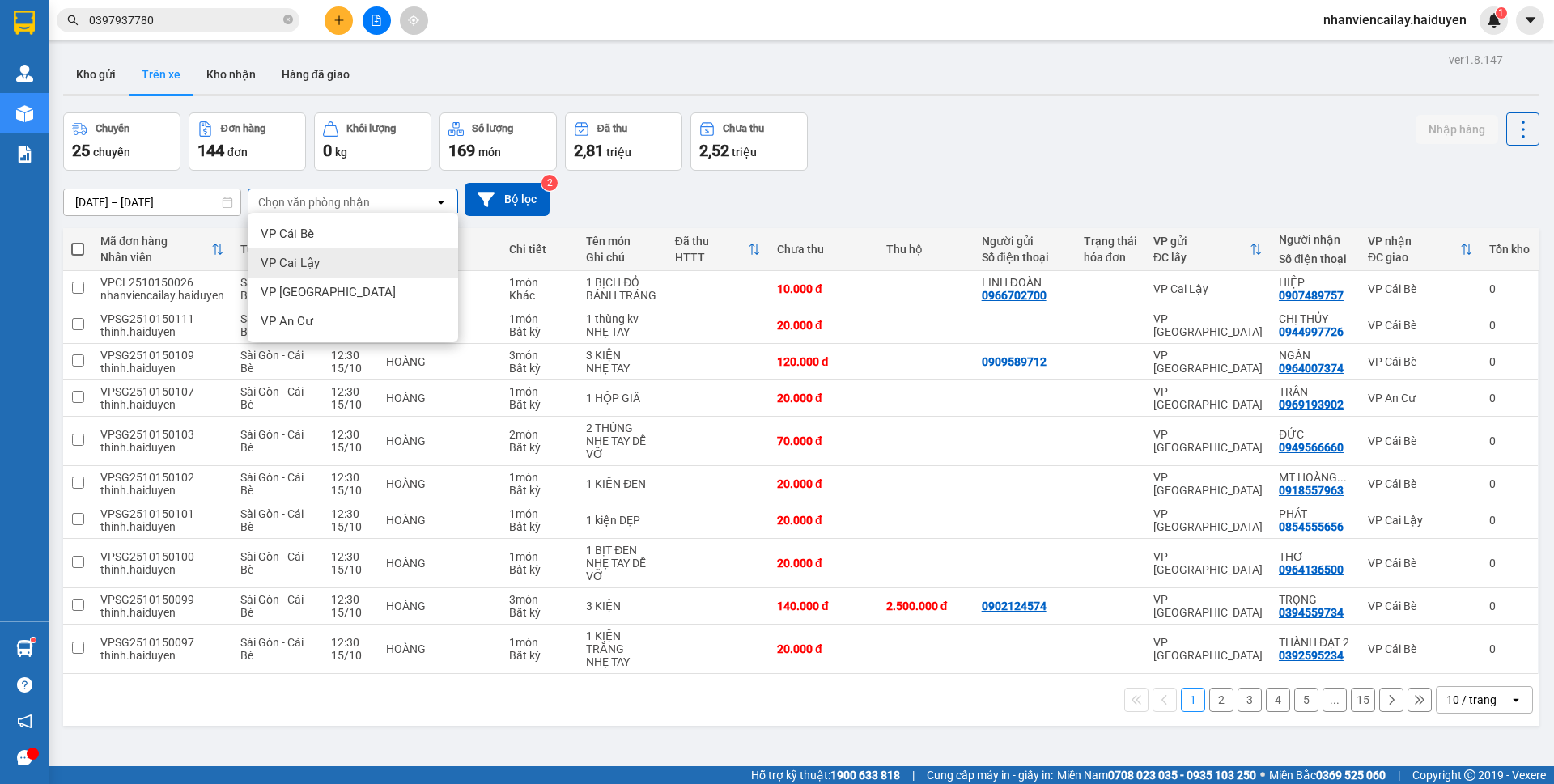
click at [303, 267] on span "VP Cai Lậy" at bounding box center [290, 263] width 59 height 16
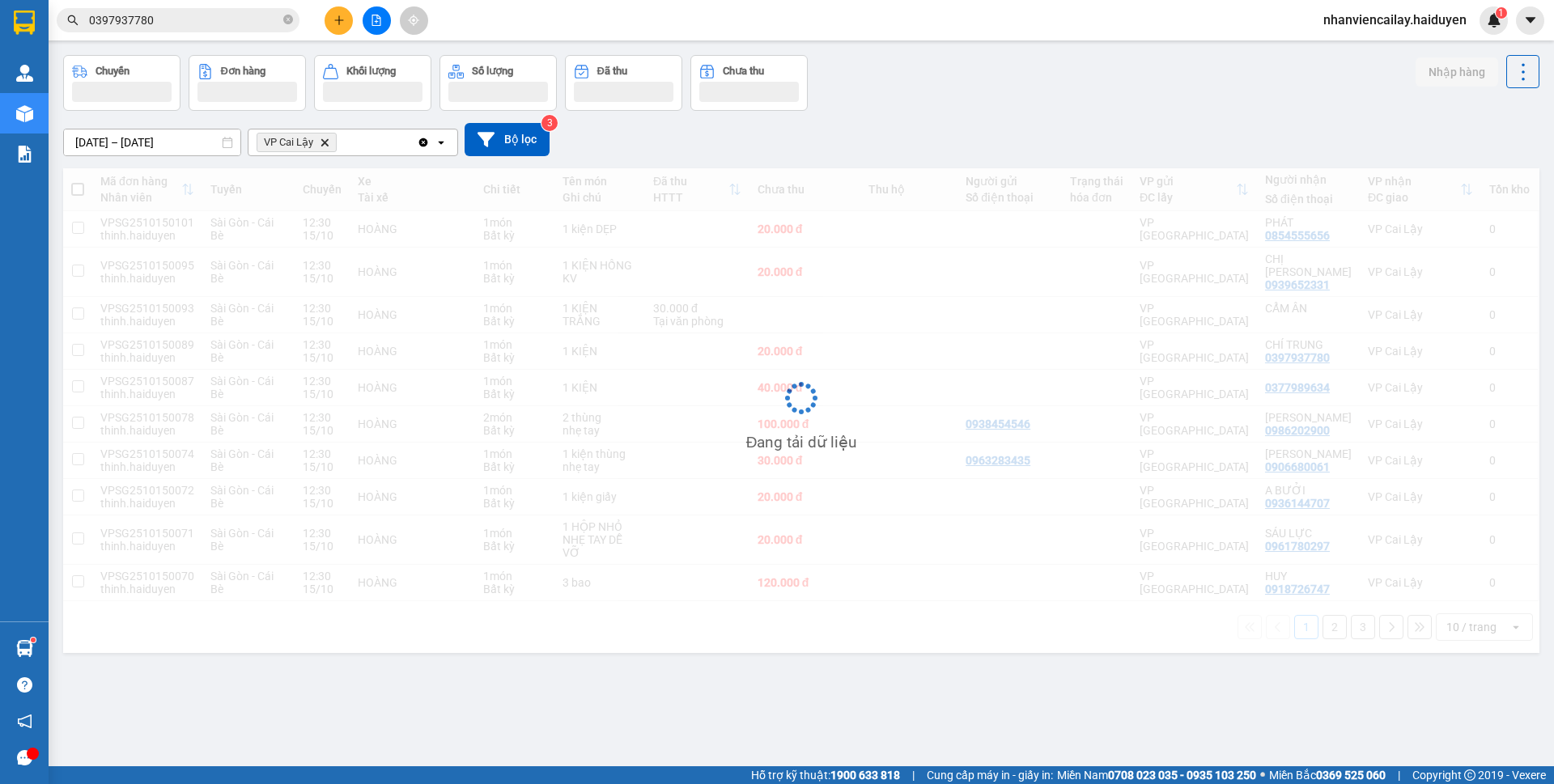
scroll to position [74, 0]
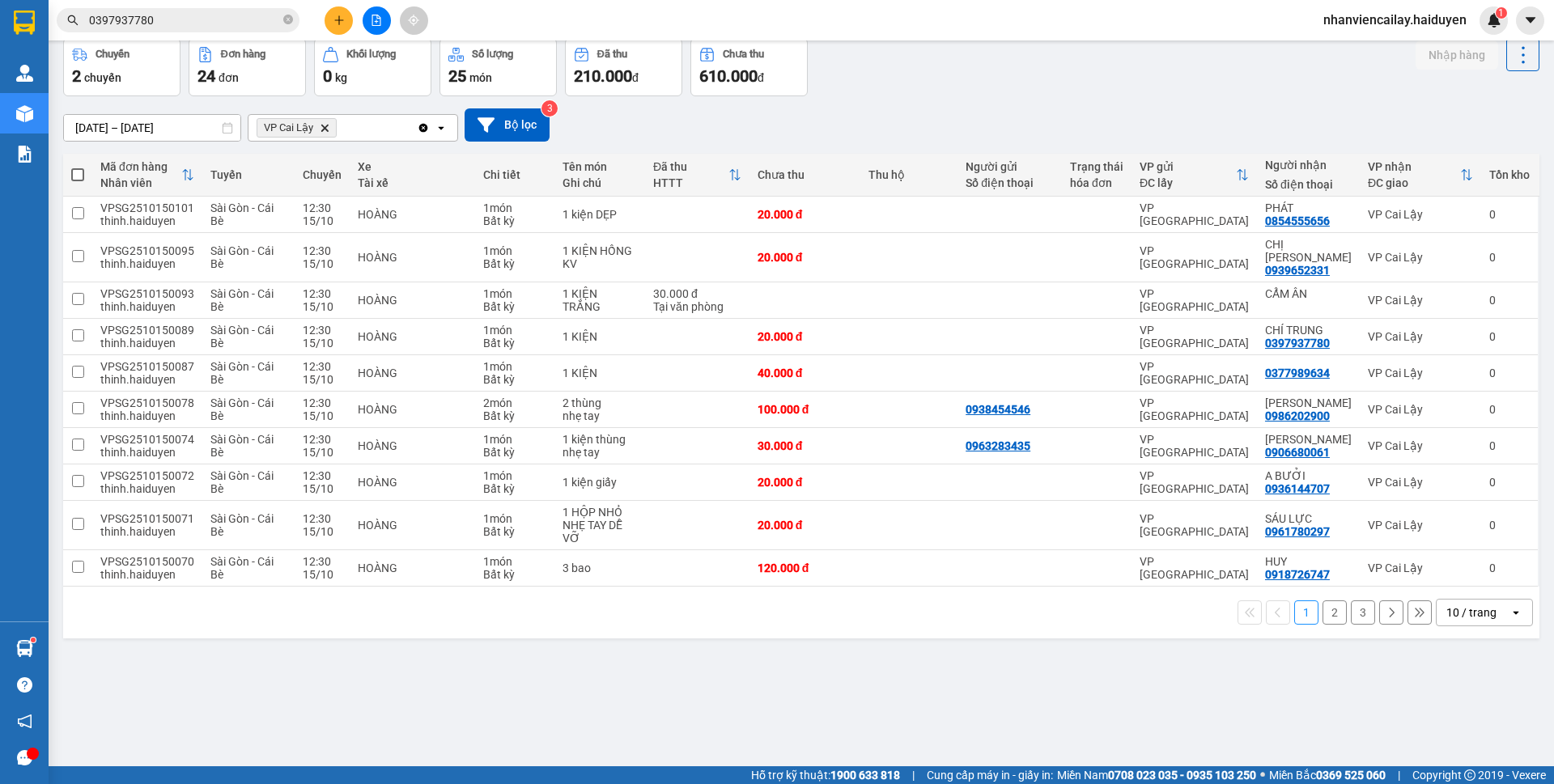
click at [1477, 605] on div "10 / trang" at bounding box center [1472, 613] width 50 height 16
click at [1468, 569] on span "100 / trang" at bounding box center [1464, 564] width 59 height 16
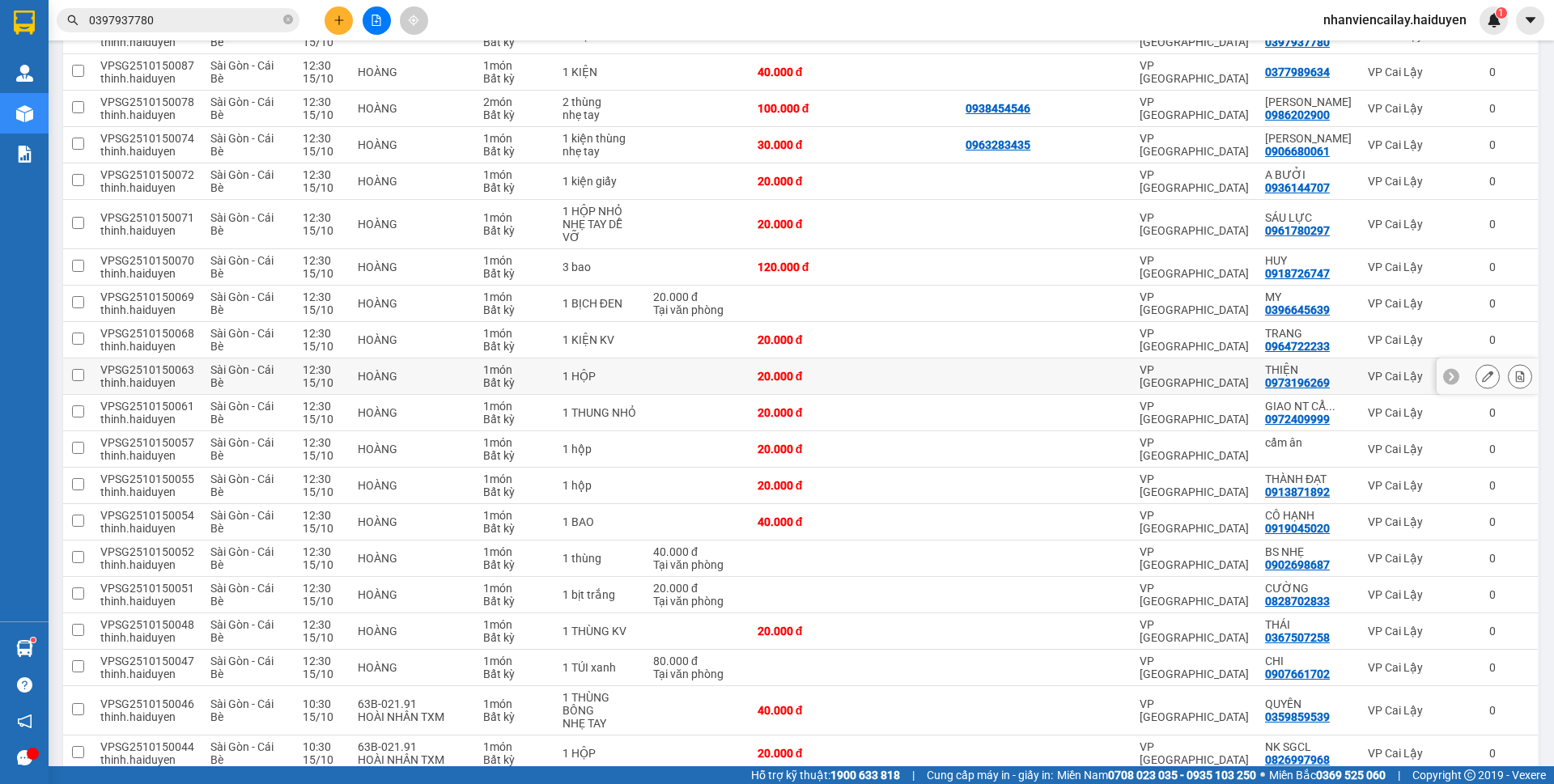
scroll to position [484, 0]
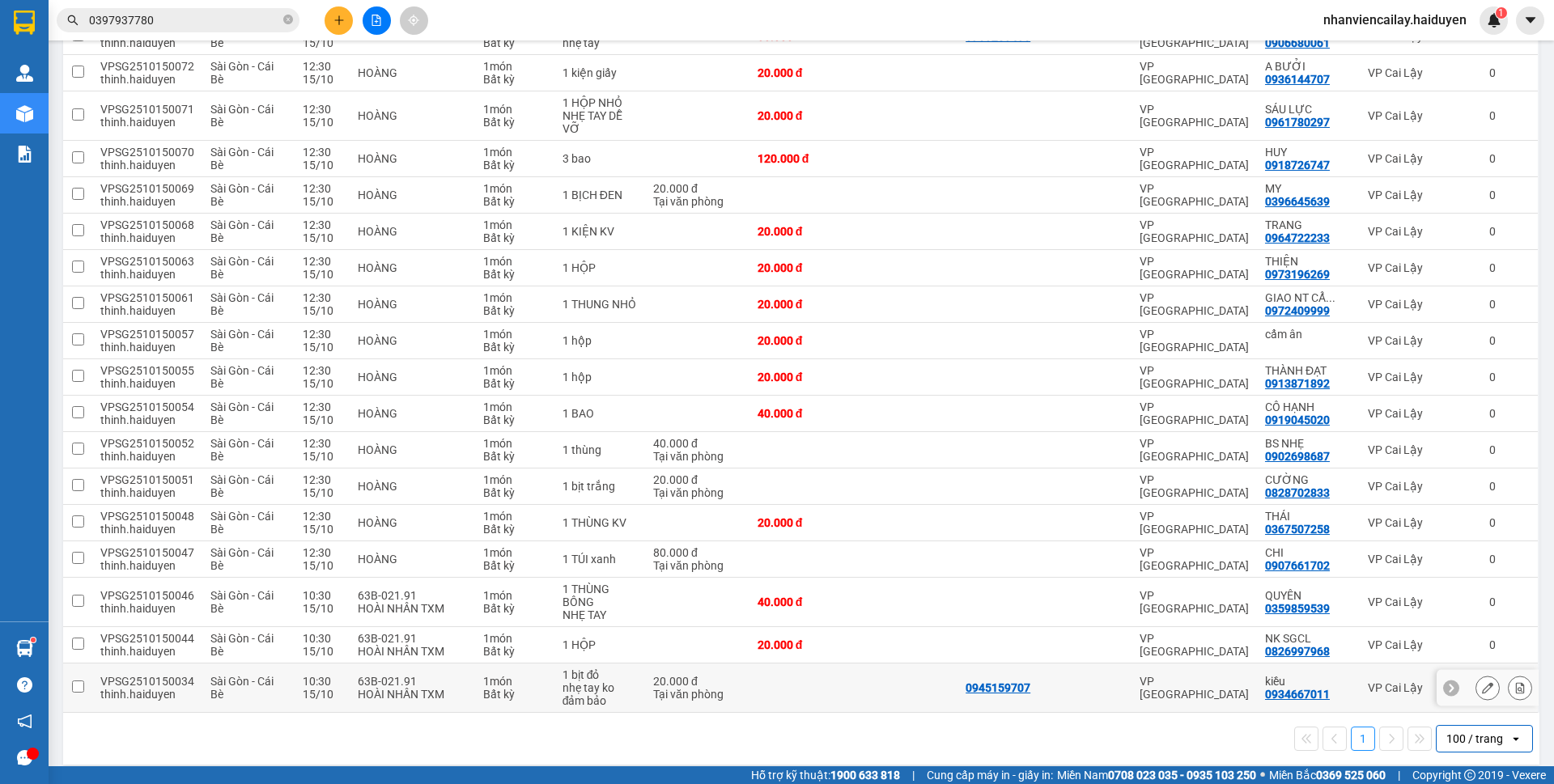
click at [921, 689] on td at bounding box center [909, 688] width 97 height 49
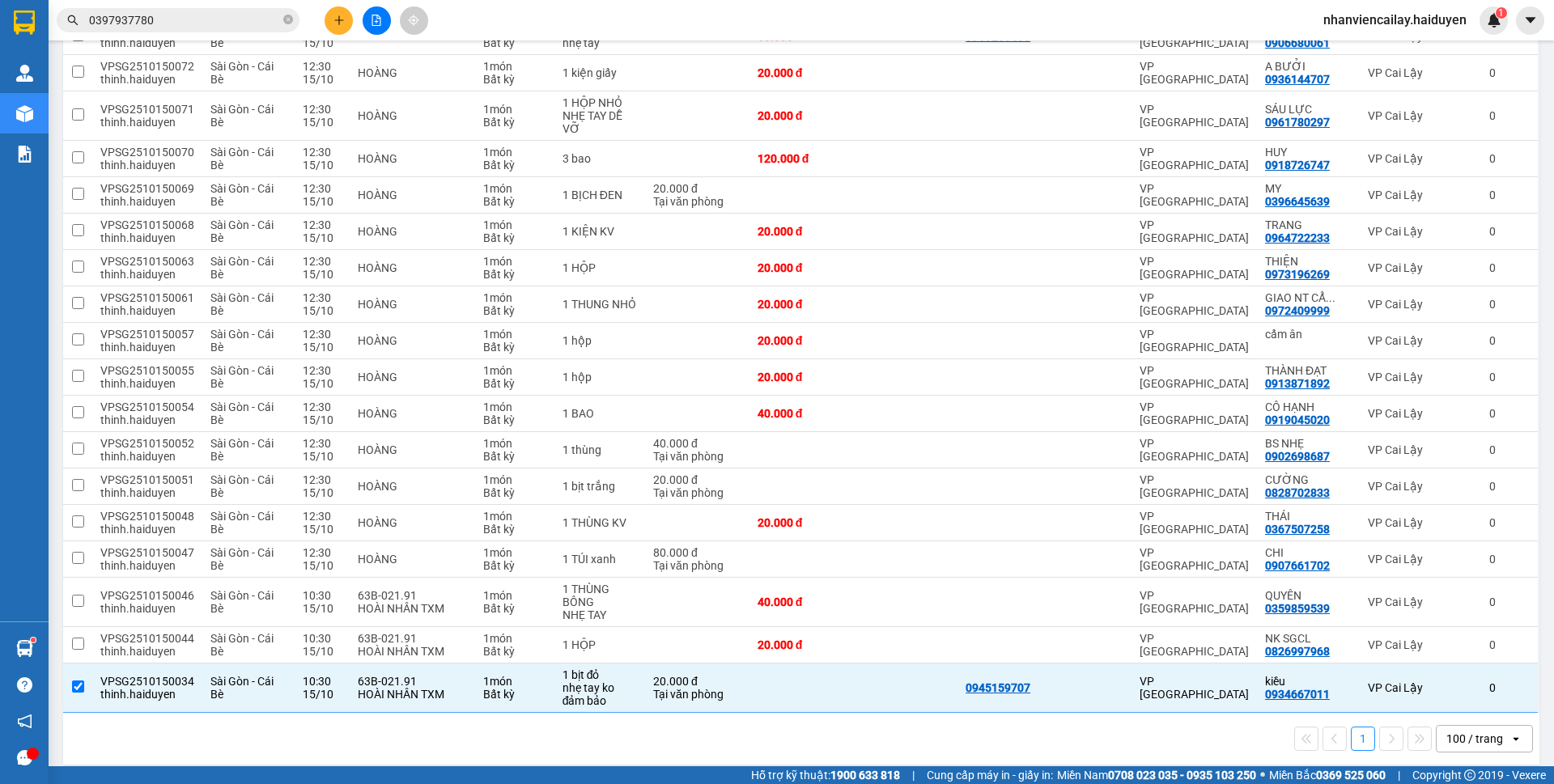
scroll to position [0, 0]
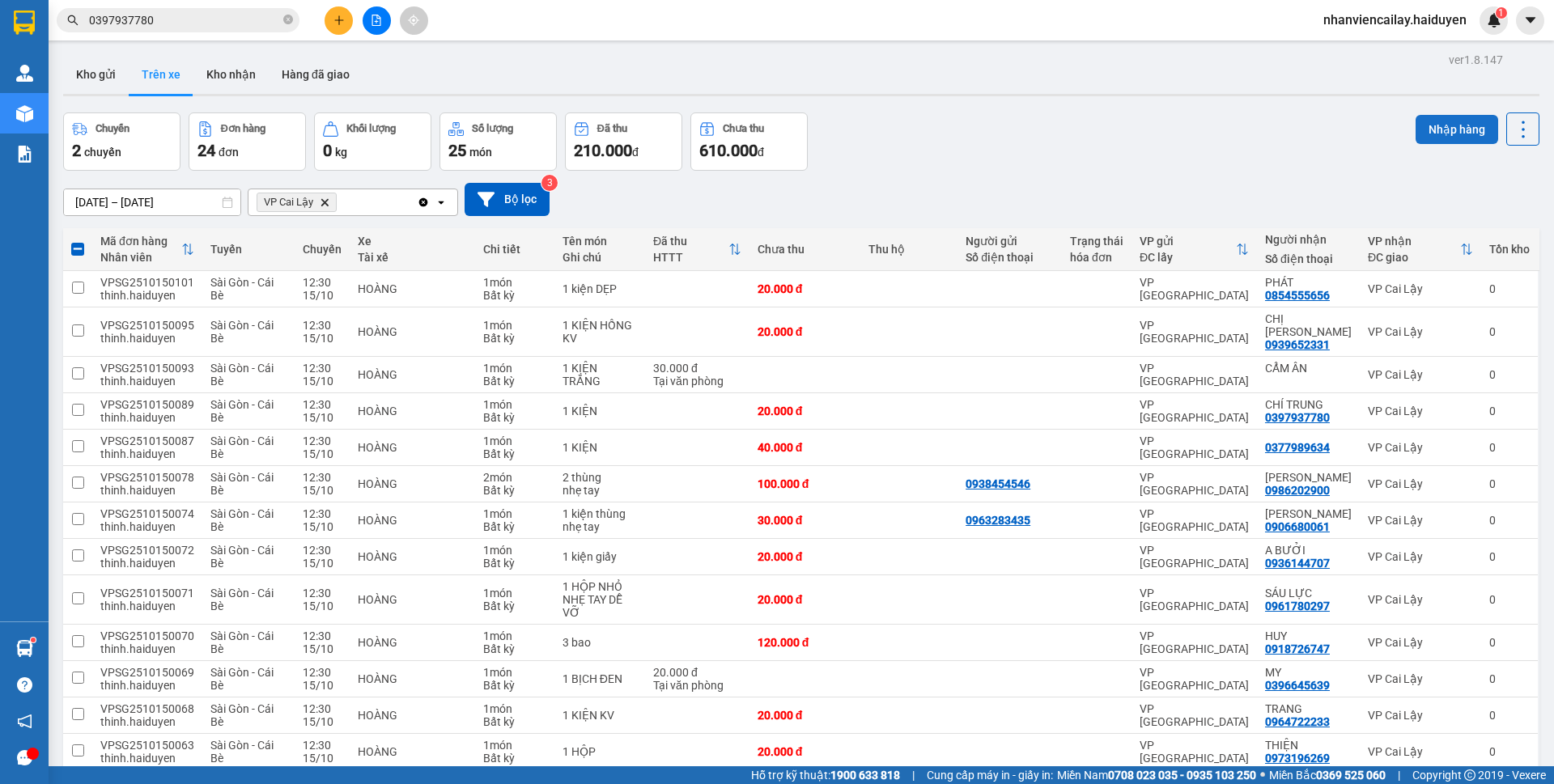
click at [1440, 132] on button "Nhập hàng" at bounding box center [1457, 130] width 82 height 29
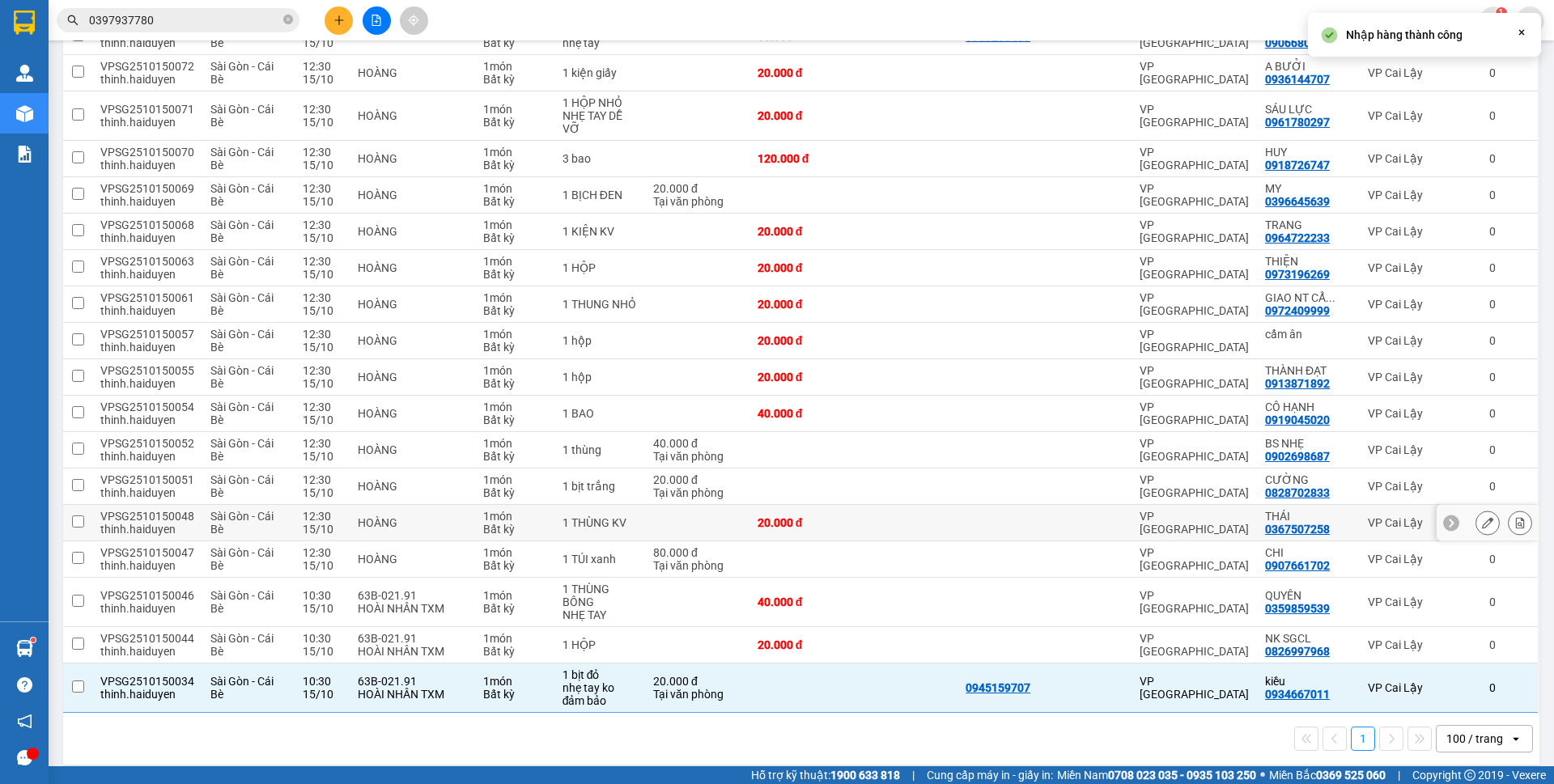
checkbox input "false"
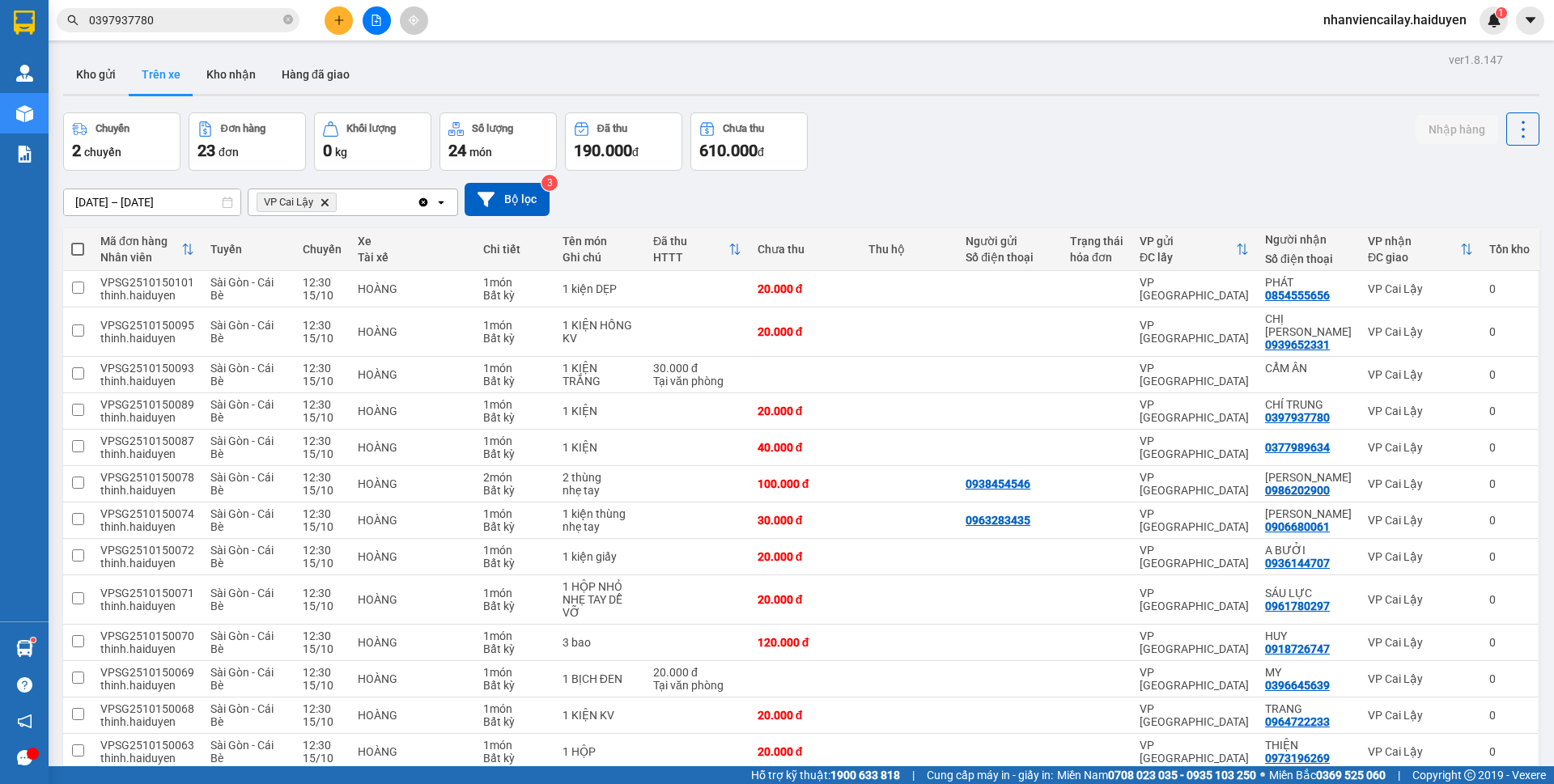
click at [202, 28] on input "0397937780" at bounding box center [184, 19] width 191 height 17
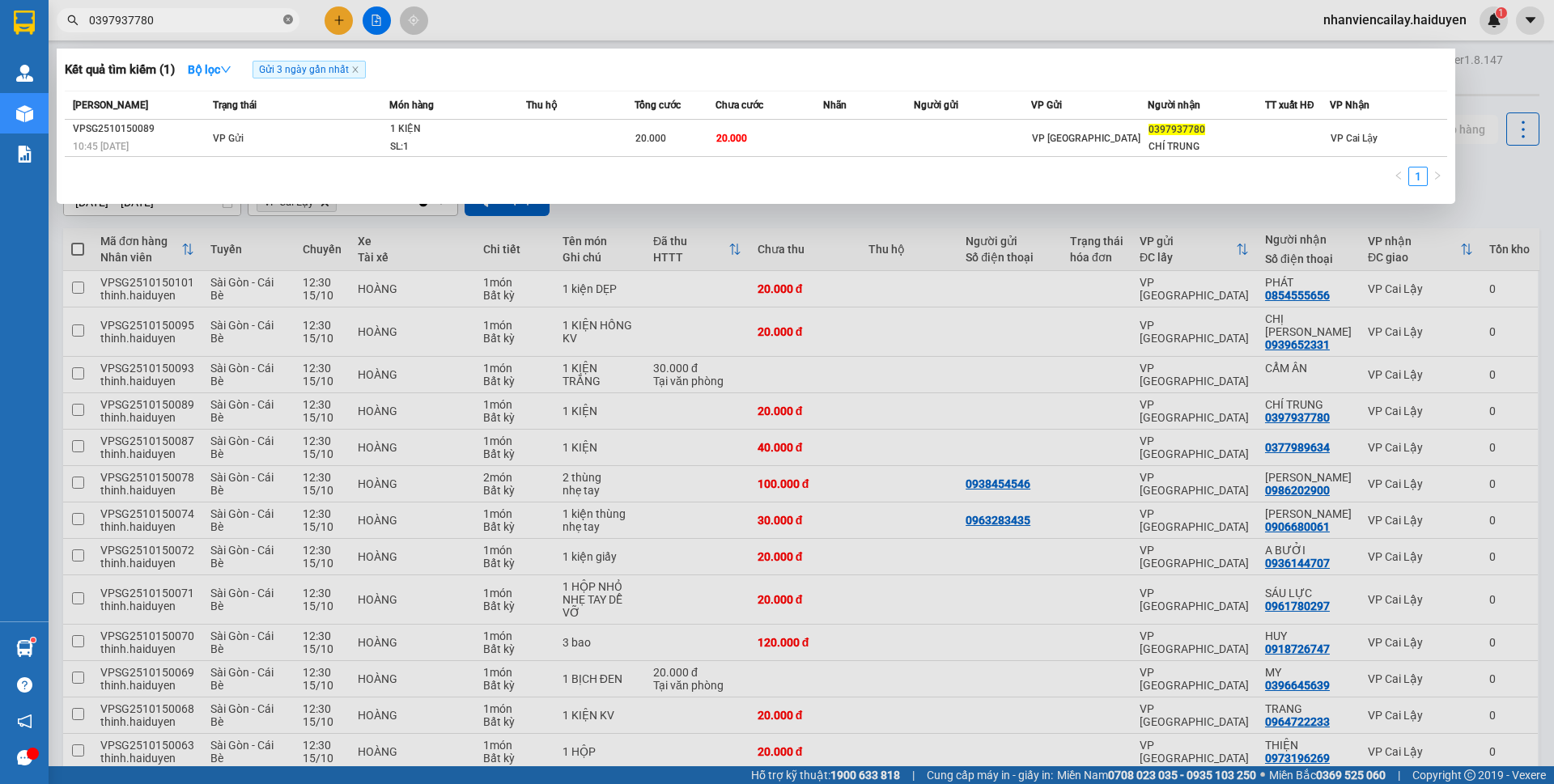
click at [293, 18] on icon "close-circle" at bounding box center [288, 19] width 10 height 10
type input "064859"
click at [289, 16] on icon "close-circle" at bounding box center [288, 19] width 10 height 10
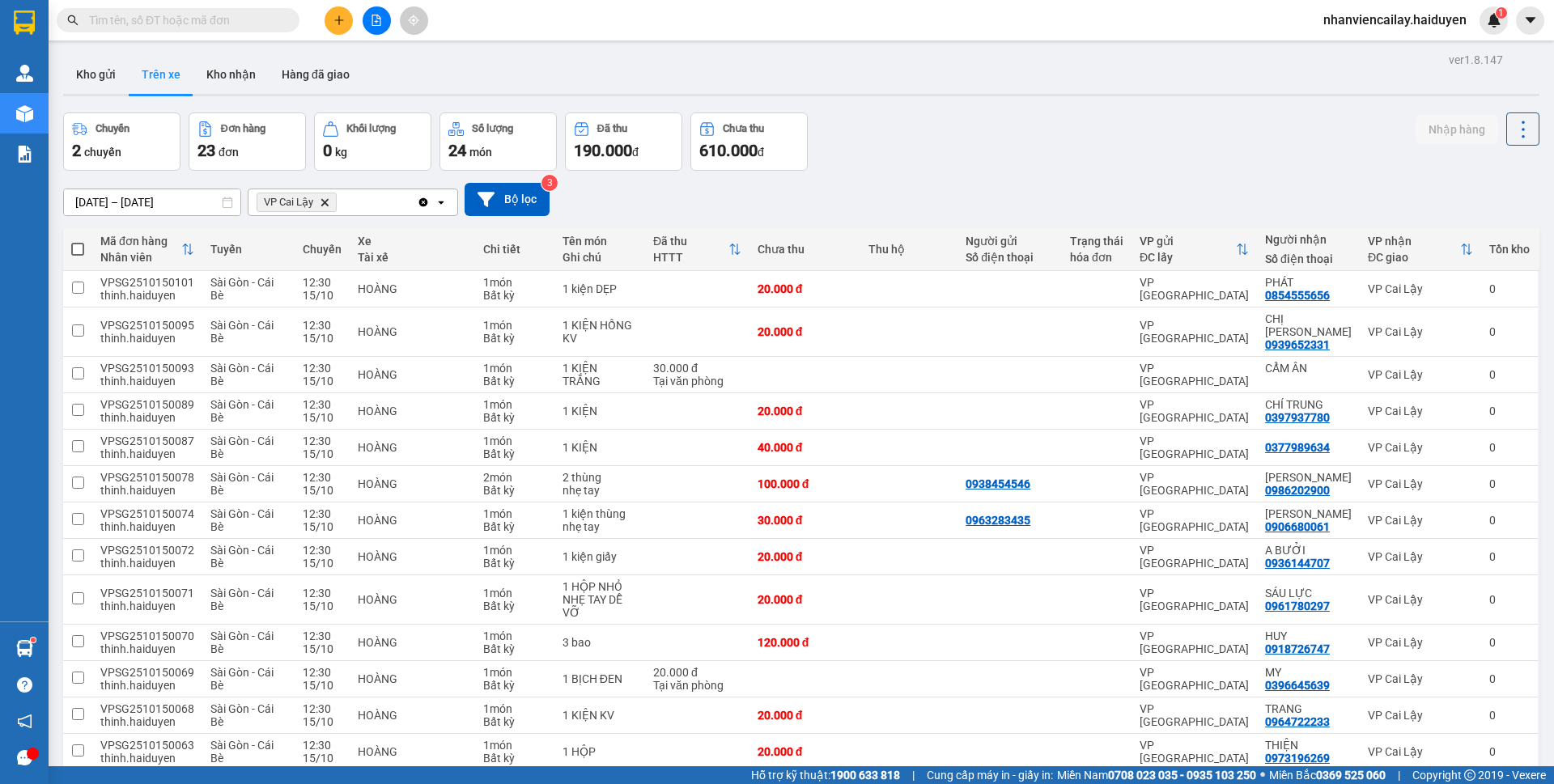
click at [237, 16] on input "text" at bounding box center [184, 19] width 191 height 17
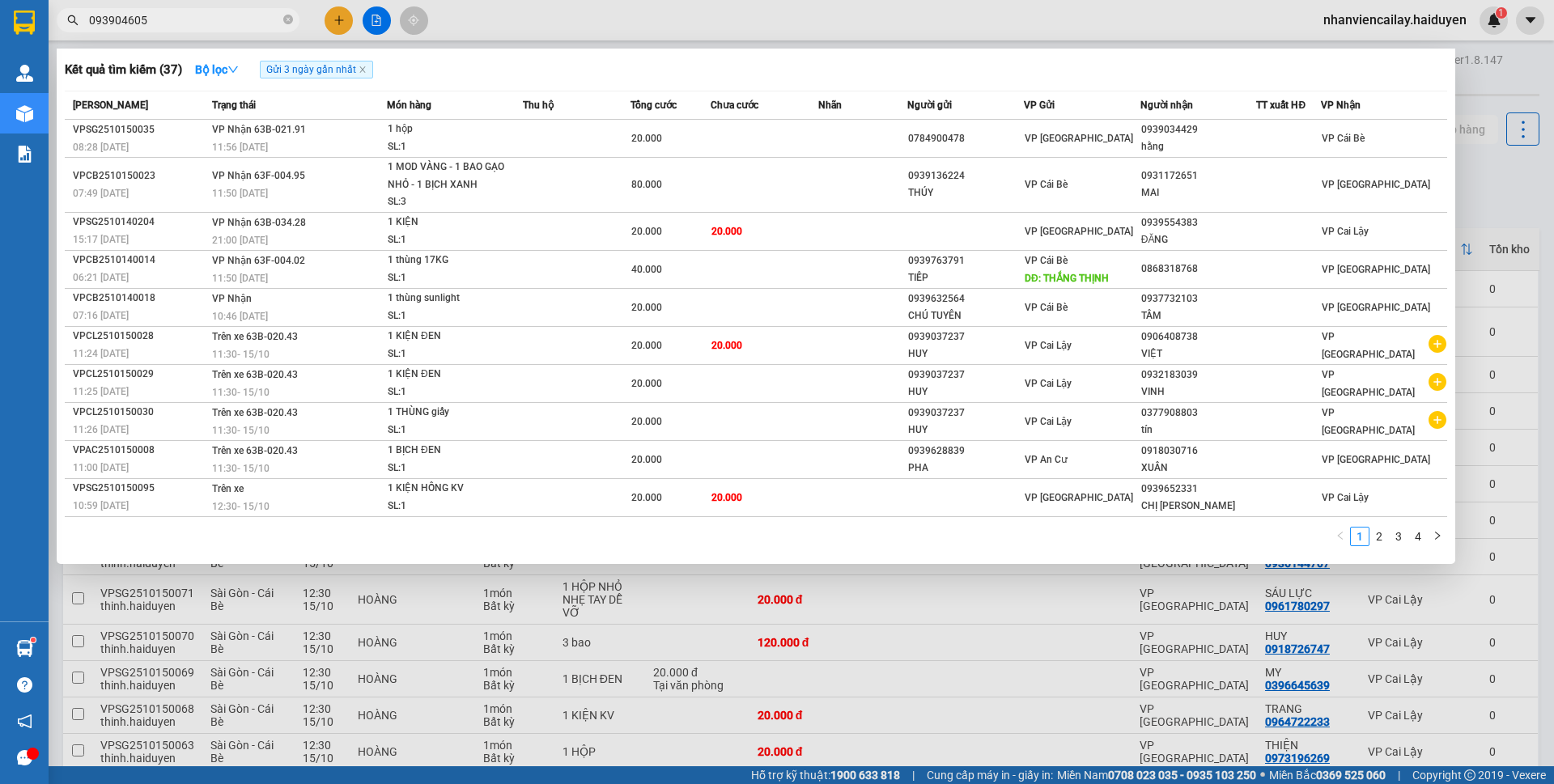
type input "0939046050"
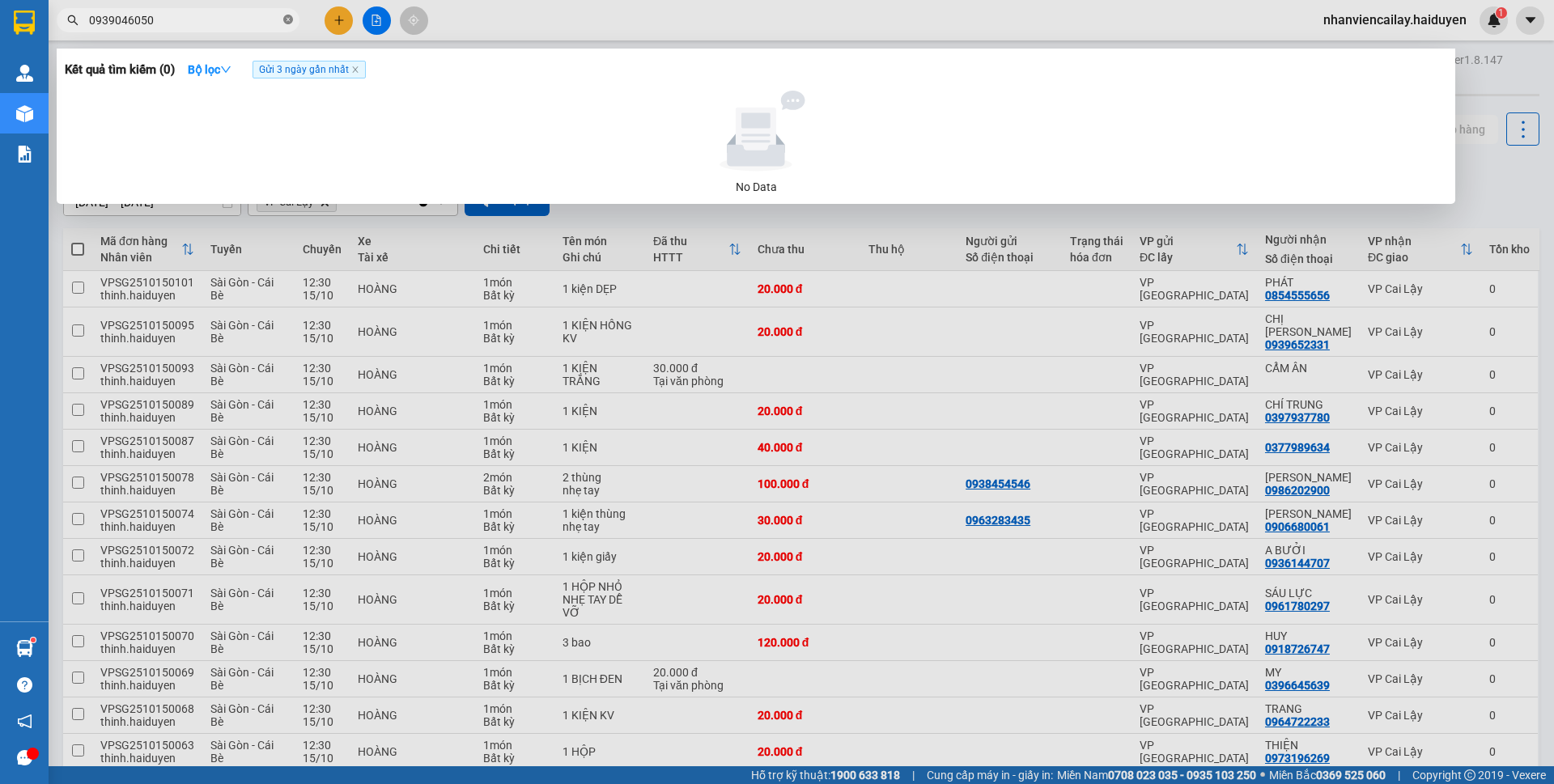
click at [288, 19] on icon "close-circle" at bounding box center [288, 19] width 10 height 10
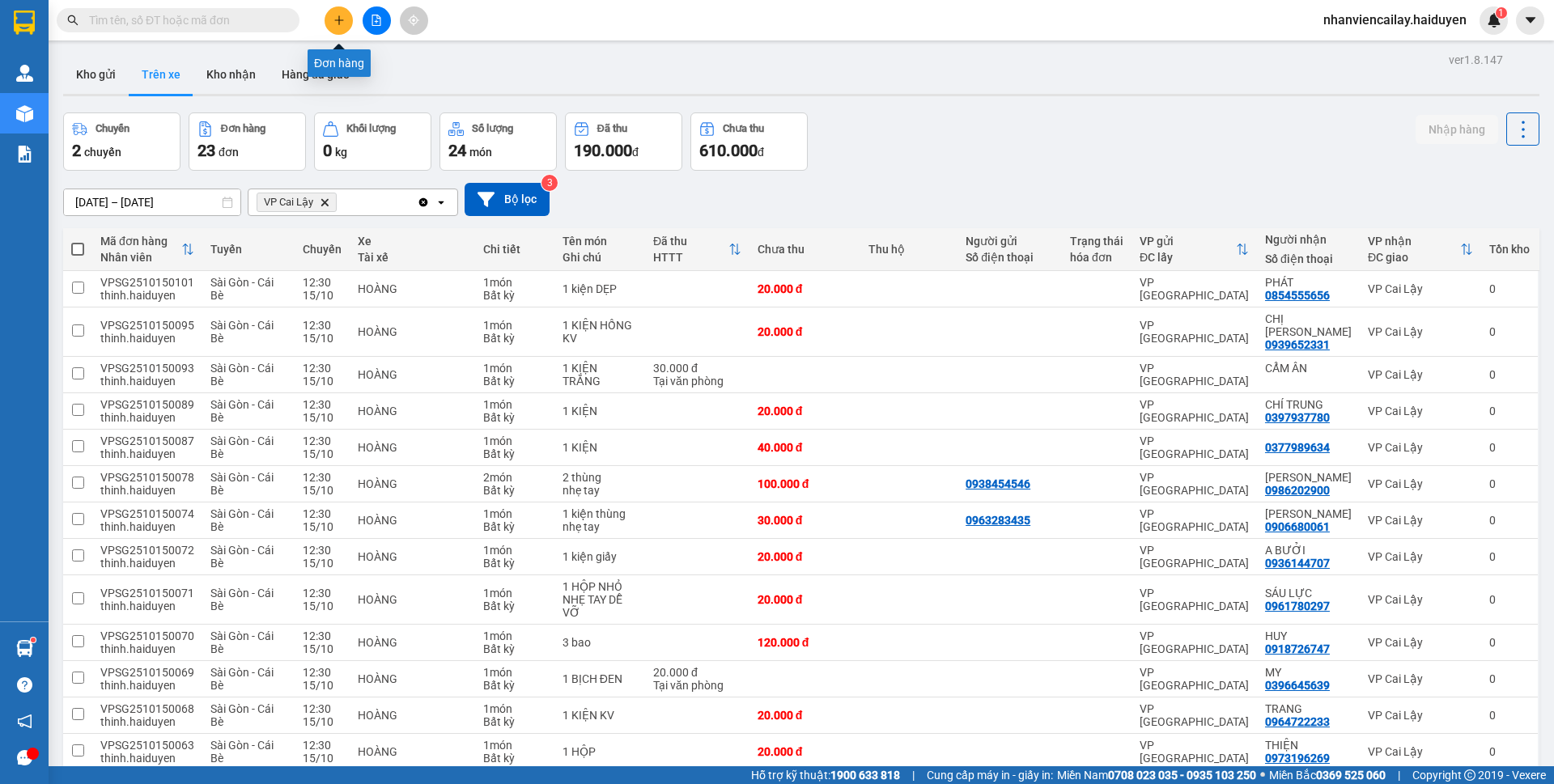
click at [329, 20] on button at bounding box center [338, 20] width 28 height 28
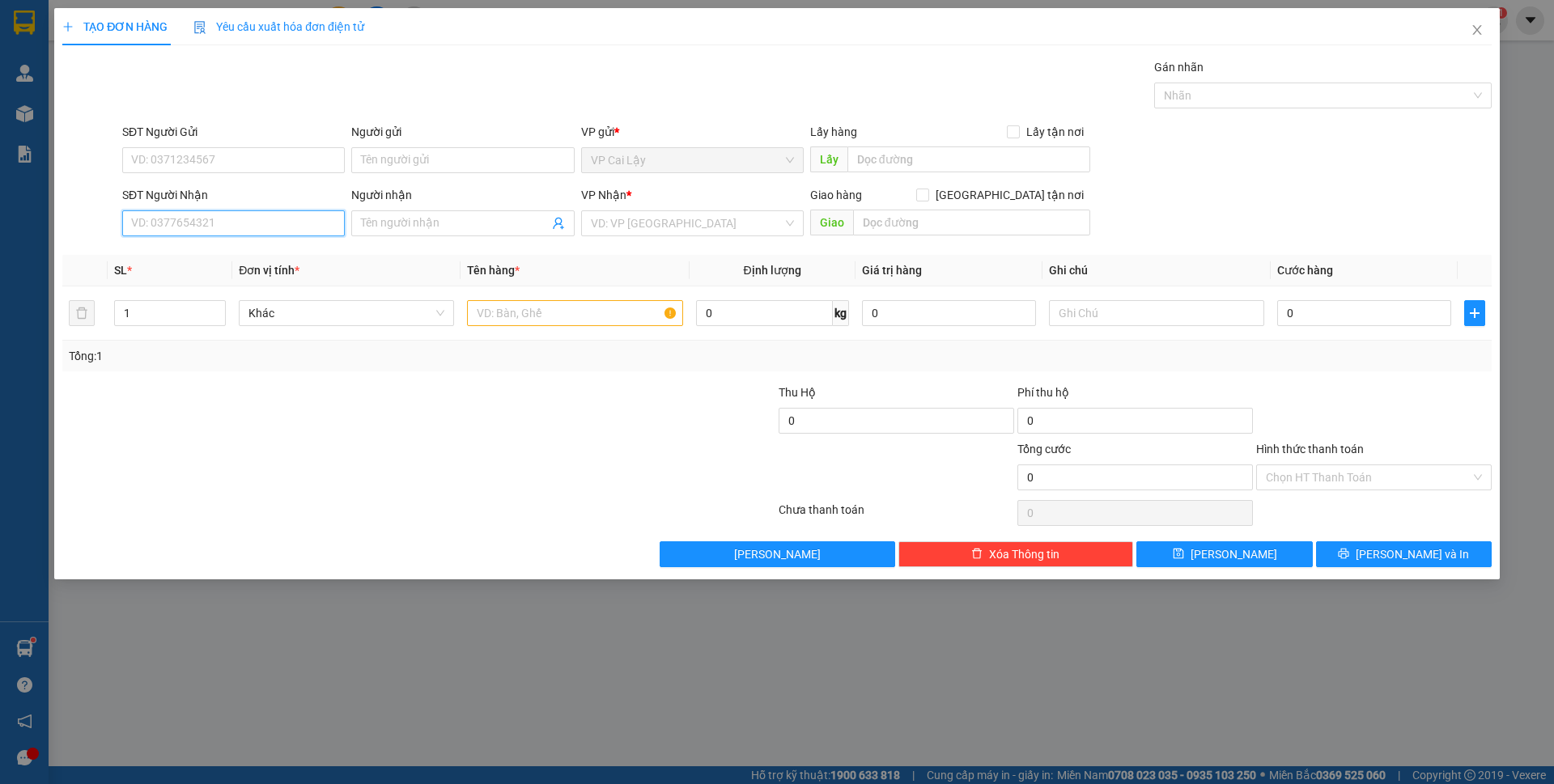
click at [157, 217] on input "SĐT Người Nhận" at bounding box center [234, 223] width 223 height 26
type input "0919021188"
click at [175, 255] on div "0919021188 - QUANG" at bounding box center [233, 255] width 203 height 17
type input "QUANG"
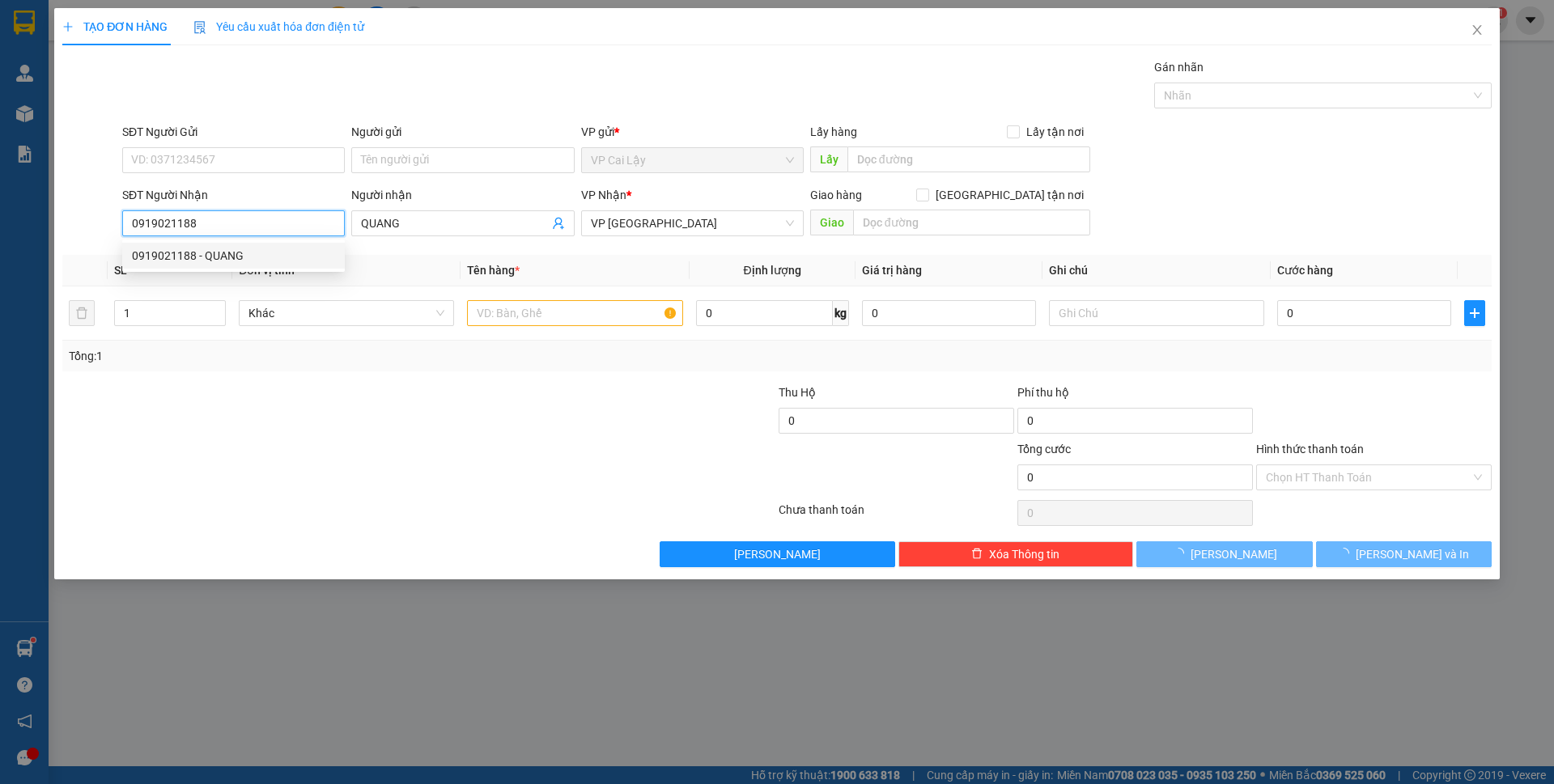
type input "80.000"
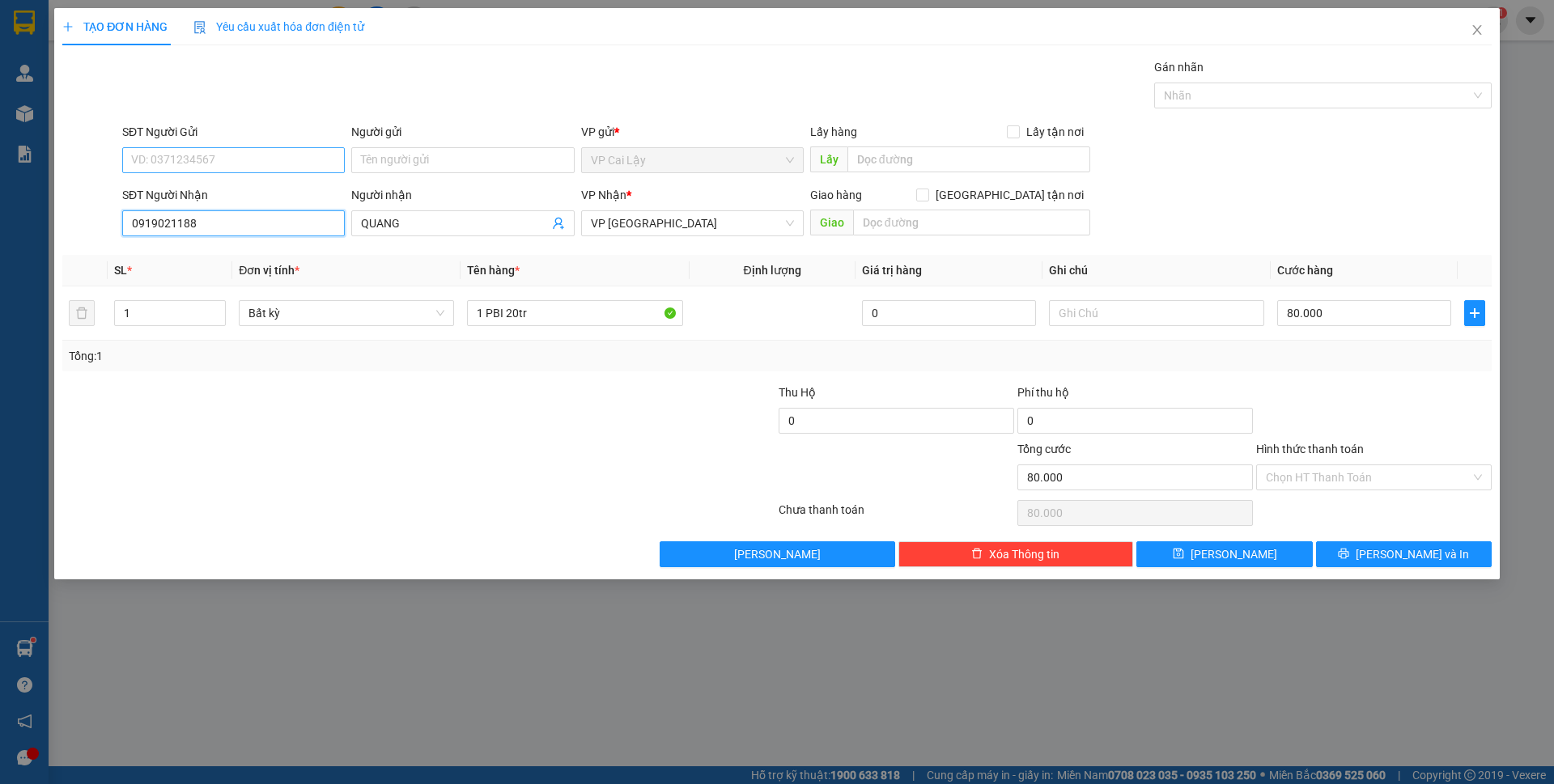
type input "0919021188"
click at [265, 164] on input "SĐT Người Gửi" at bounding box center [234, 160] width 223 height 26
click at [244, 196] on div "0888637066 - CỬA HÀNG [GEOGRAPHIC_DATA]" at bounding box center [253, 192] width 243 height 17
type input "0888637066"
type input "CỬA HÀNG [PERSON_NAME]"
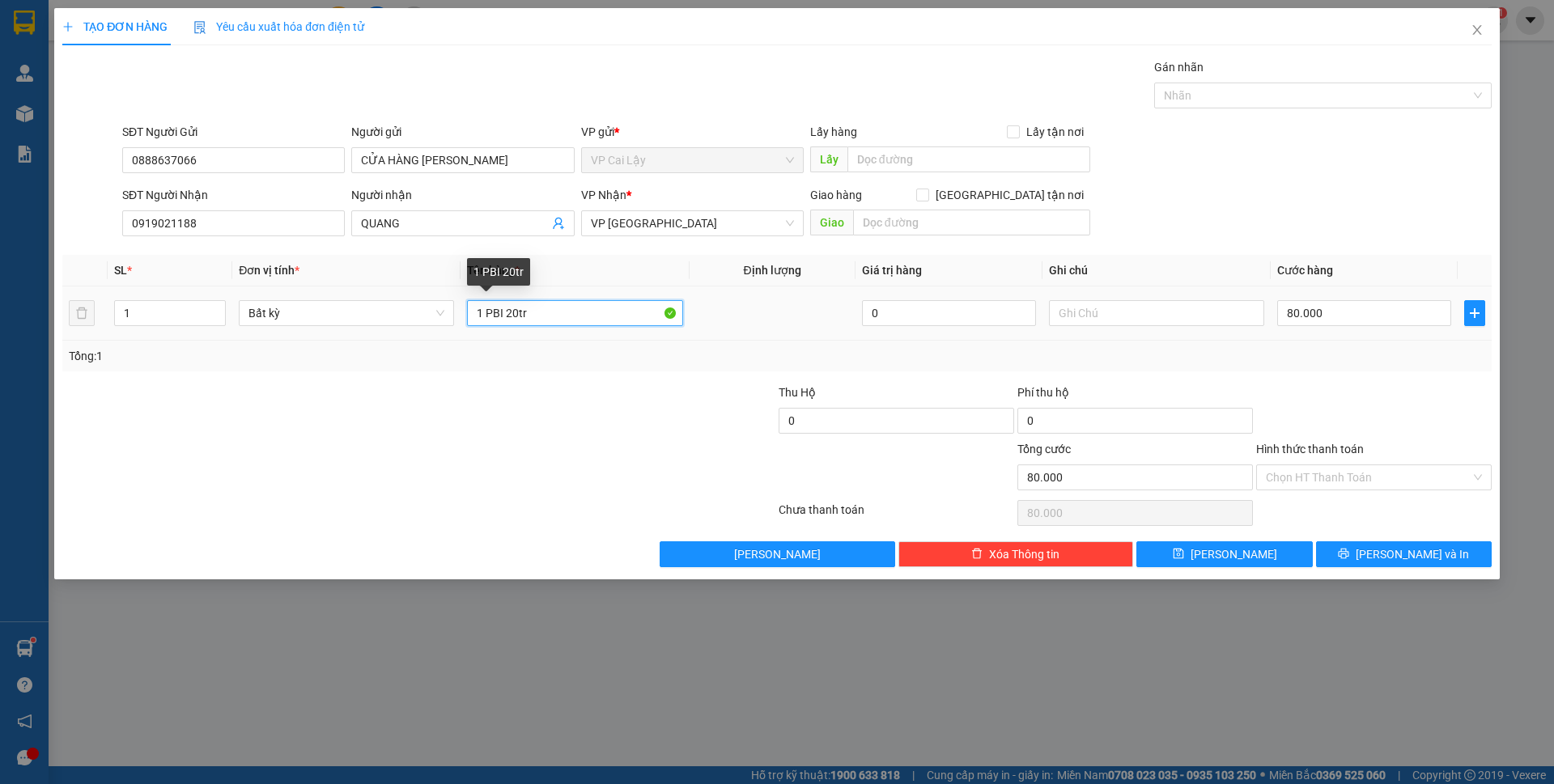
drag, startPoint x: 516, startPoint y: 312, endPoint x: 506, endPoint y: 309, distance: 10.4
click at [506, 309] on input "1 PBI 20tr" at bounding box center [575, 313] width 216 height 26
type input "1 PBI 40tr"
click at [523, 430] on div at bounding box center [299, 412] width 477 height 57
drag, startPoint x: 264, startPoint y: 228, endPoint x: 0, endPoint y: 245, distance: 264.5
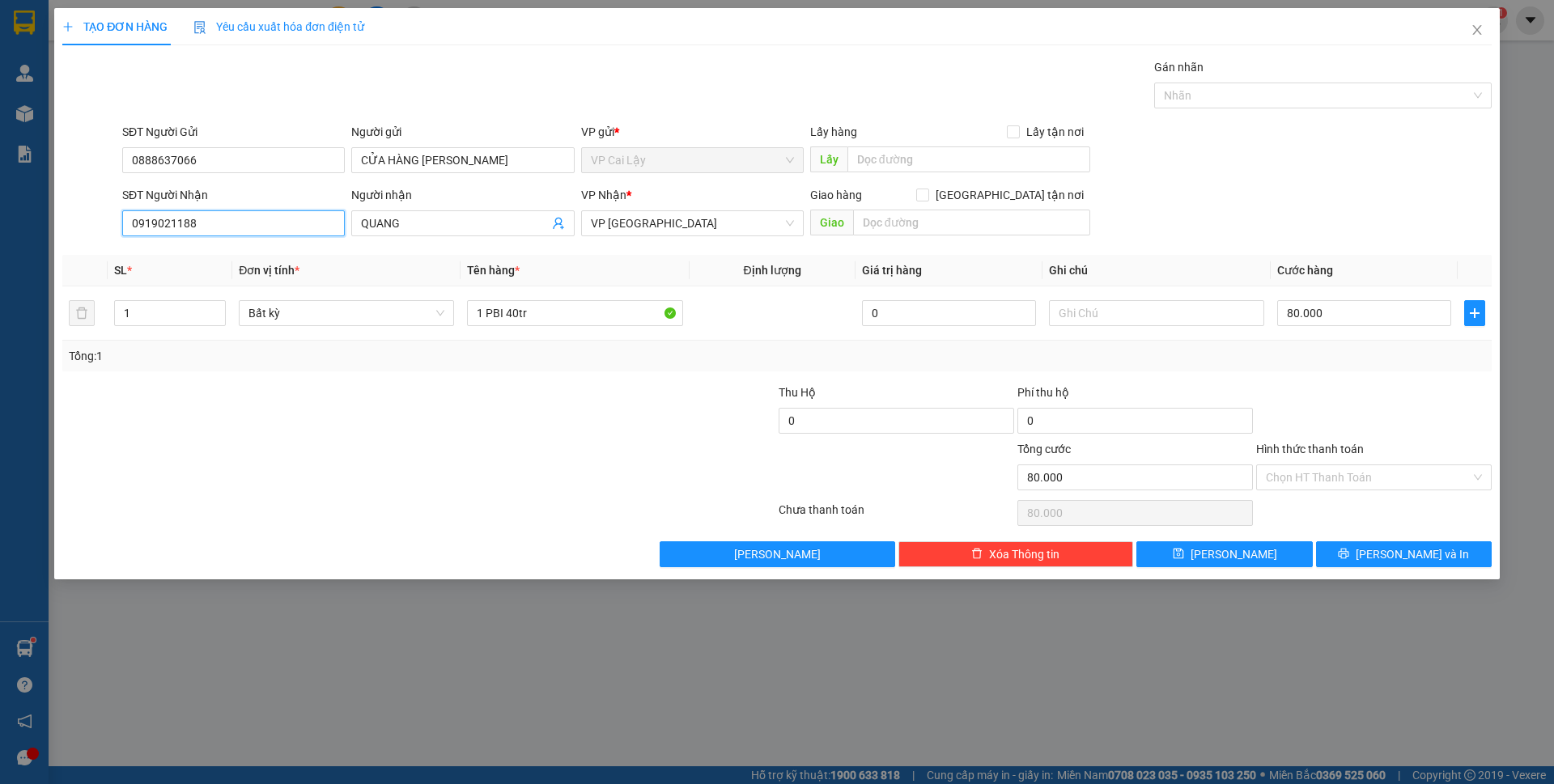
click at [0, 245] on div "TẠO ĐƠN HÀNG Yêu cầu xuất hóa đơn điện tử Transit Pickup Surcharge Ids Transit …" at bounding box center [777, 392] width 1554 height 784
click at [266, 478] on div at bounding box center [299, 469] width 477 height 57
click at [1315, 310] on input "80.000" at bounding box center [1364, 313] width 174 height 26
type input "1"
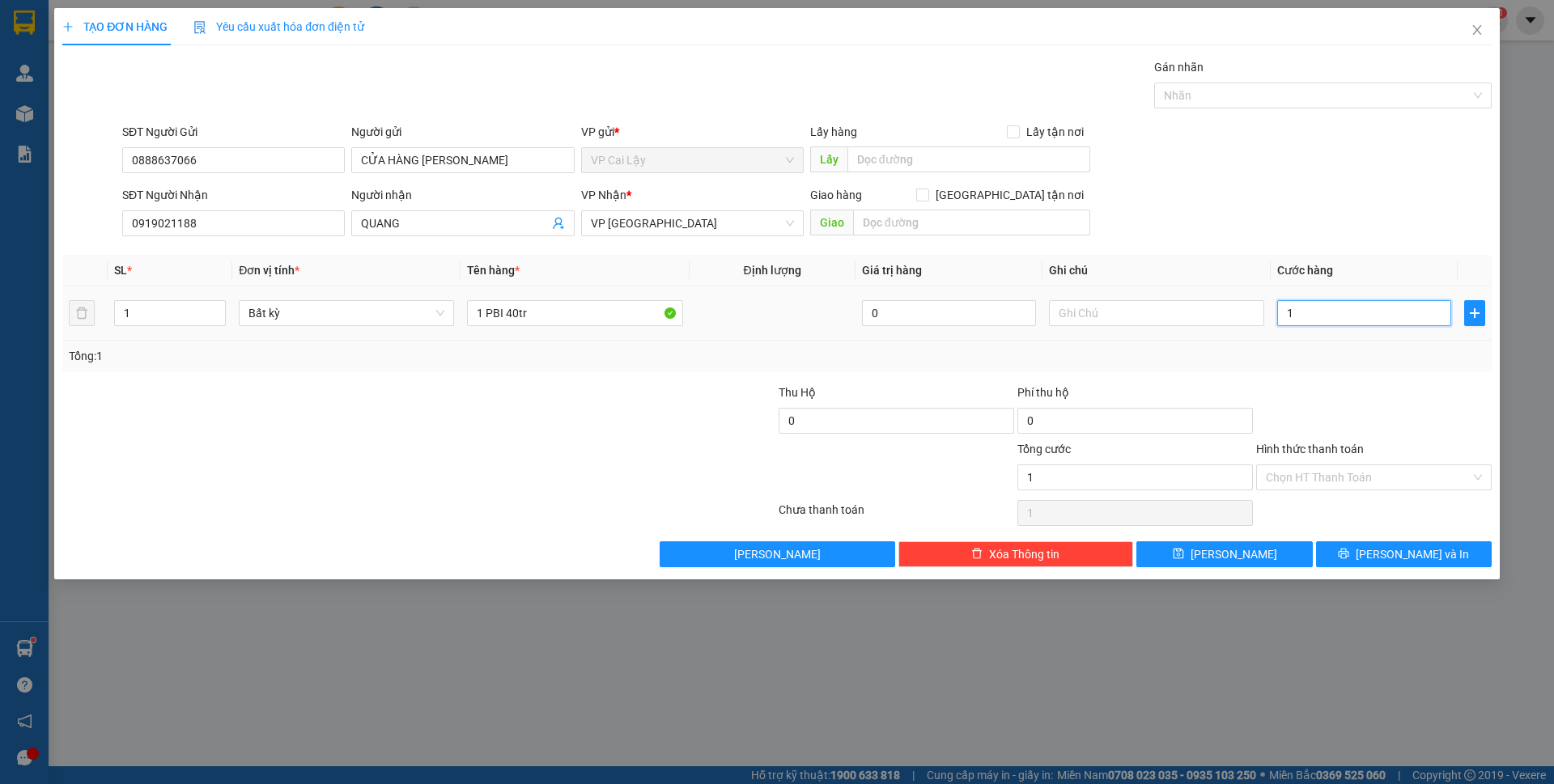
type input "12"
type input "120"
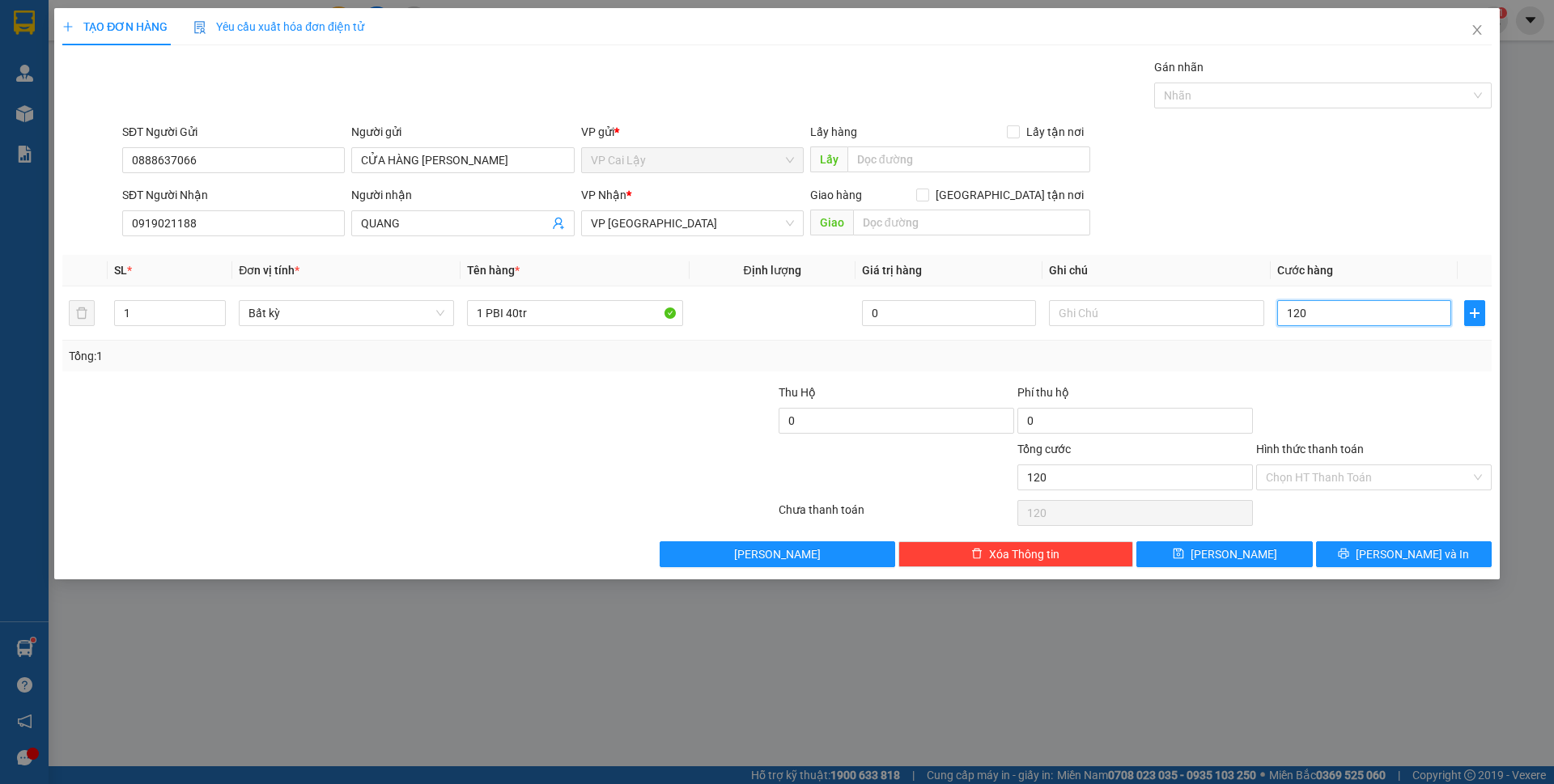
type input "120"
type input "120.000"
click at [1320, 378] on div "Transit Pickup Surcharge Ids Transit Deliver Surcharge Ids Transit Deliver Surc…" at bounding box center [777, 313] width 1430 height 509
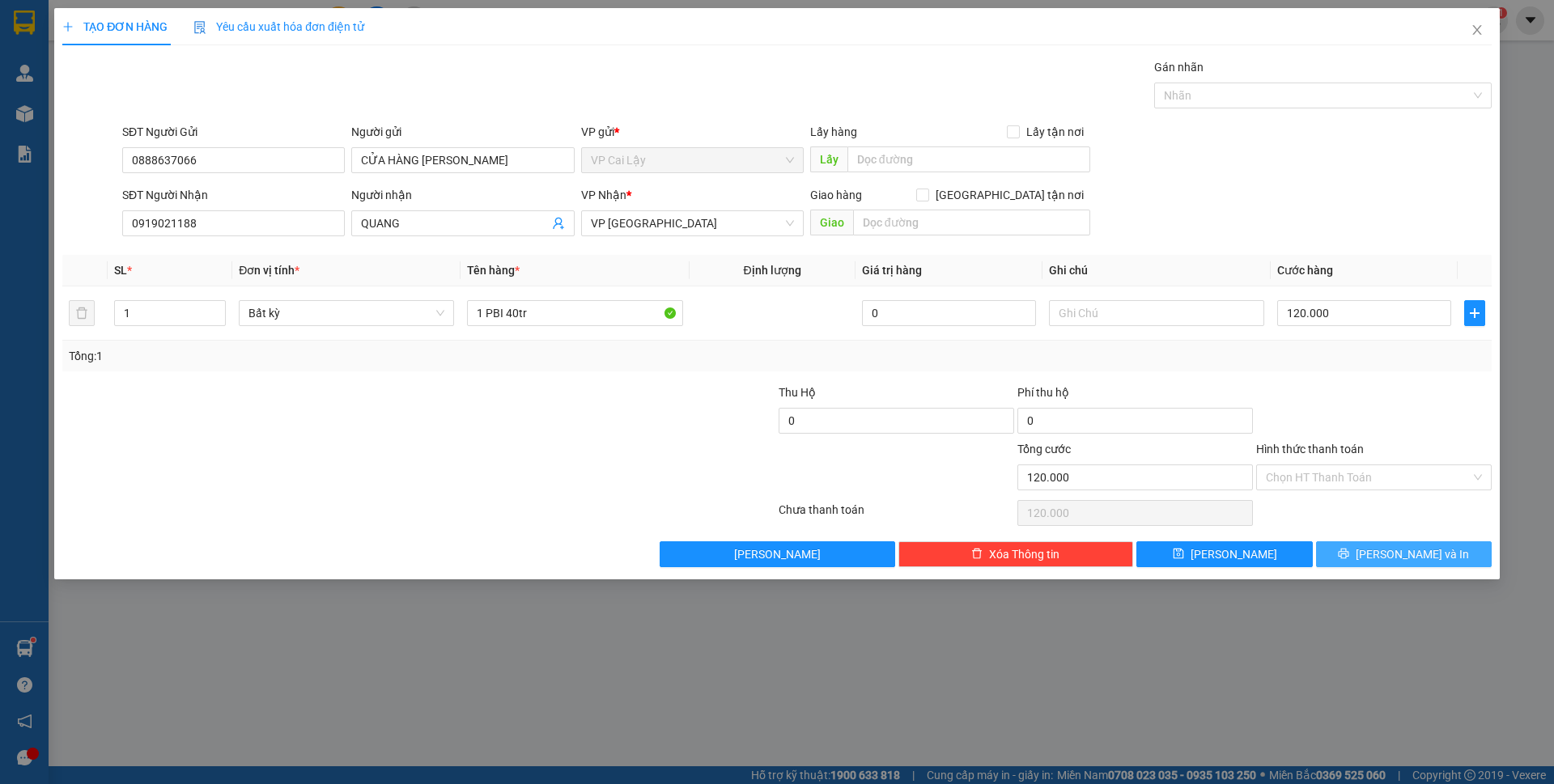
click at [1349, 559] on icon "printer" at bounding box center [1344, 554] width 11 height 11
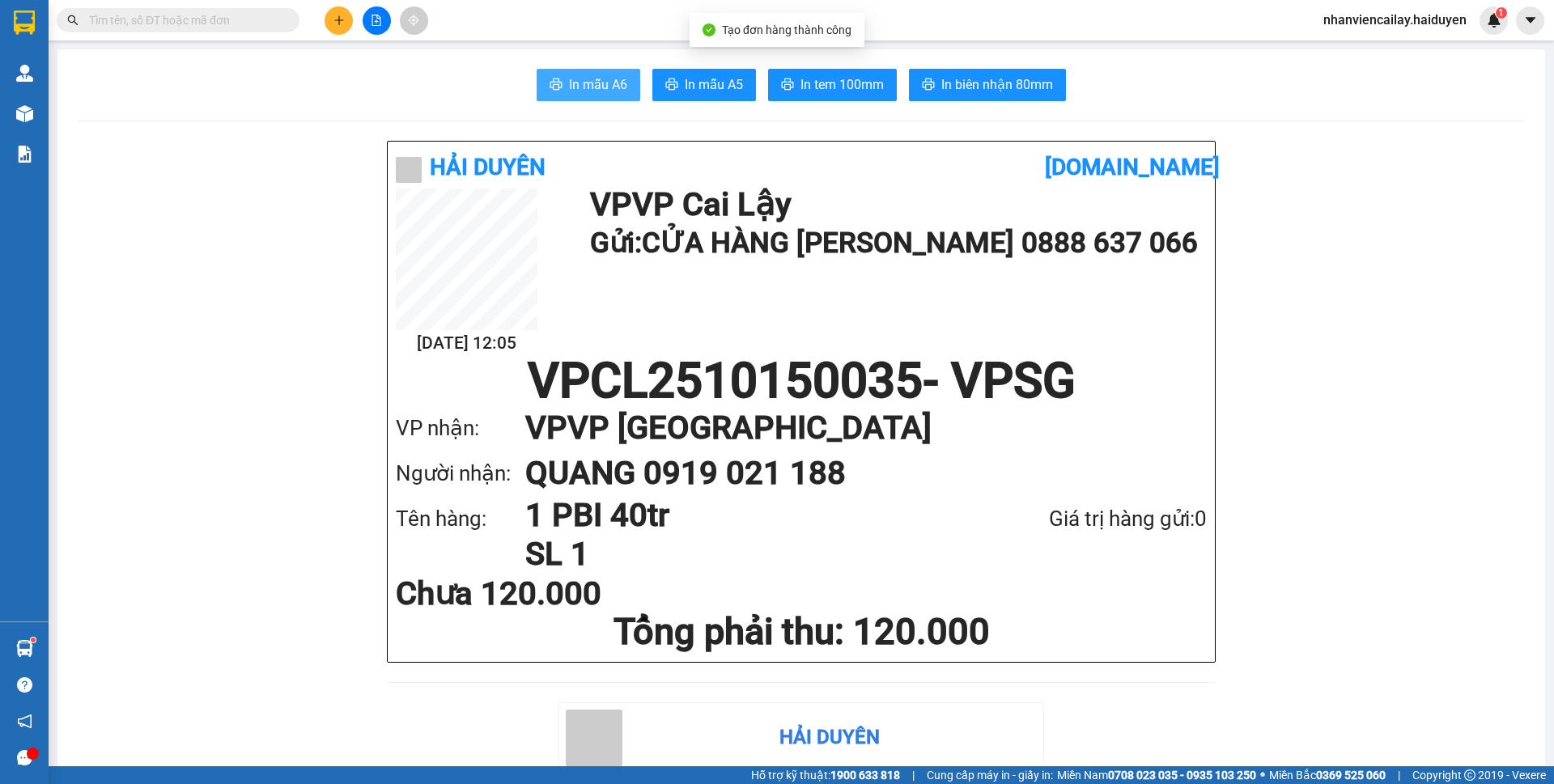
click at [592, 82] on span "In mẫu A6" at bounding box center [599, 84] width 59 height 20
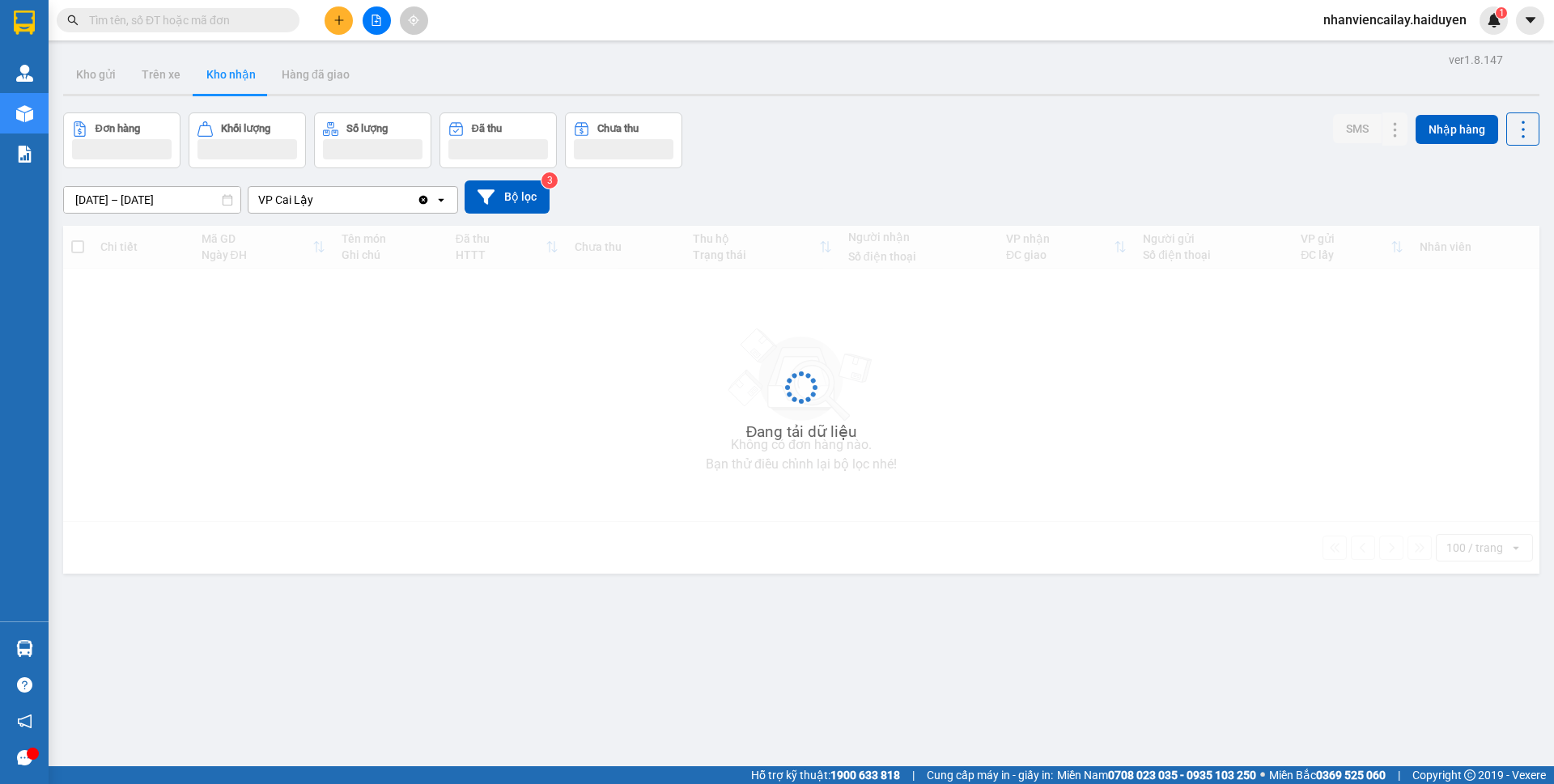
click at [208, 17] on input "text" at bounding box center [184, 19] width 191 height 17
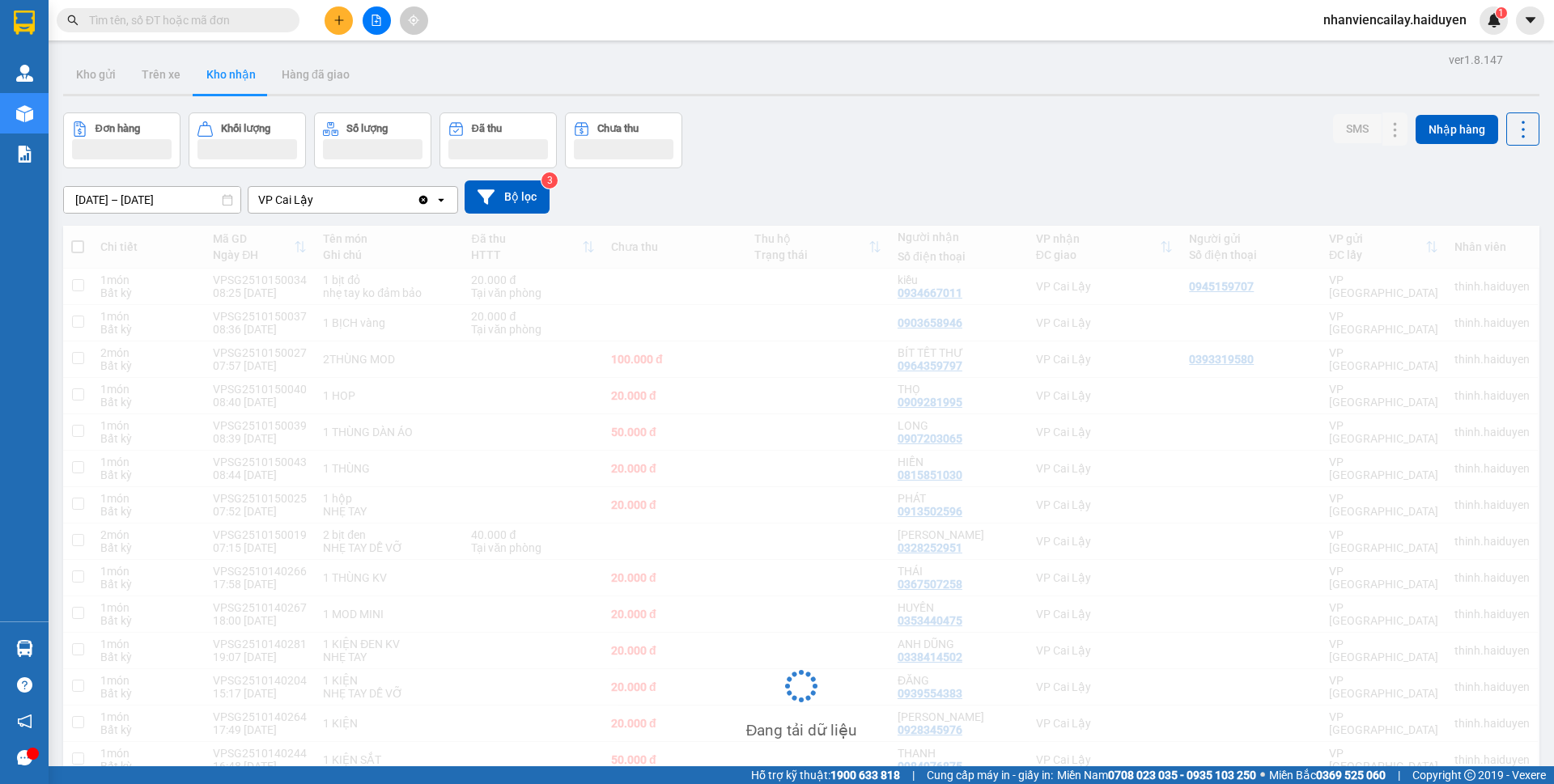
paste input "0919021188"
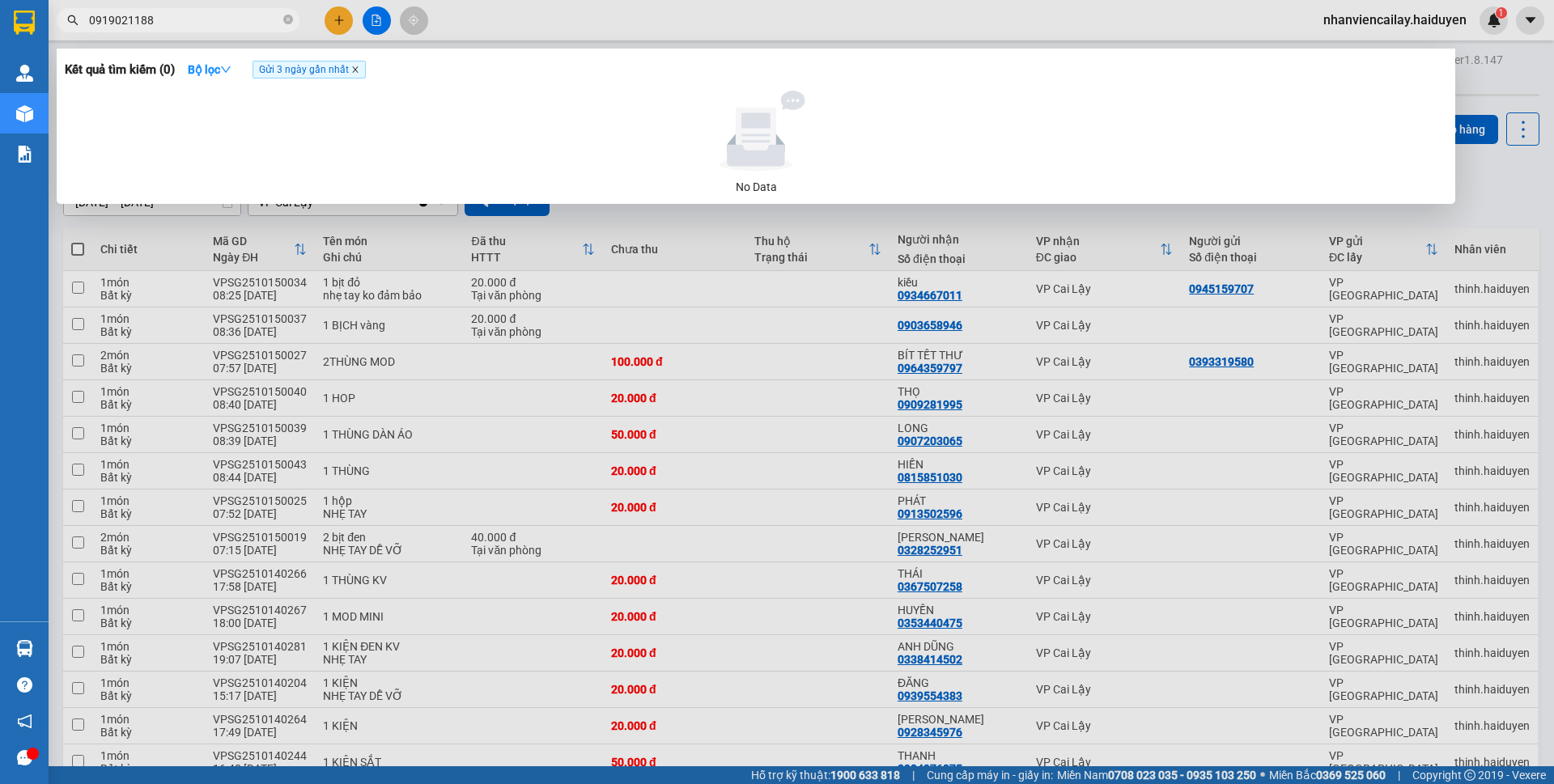
type input "0919021188"
click at [355, 72] on icon "close" at bounding box center [355, 69] width 8 height 8
